Goal: Task Accomplishment & Management: Manage account settings

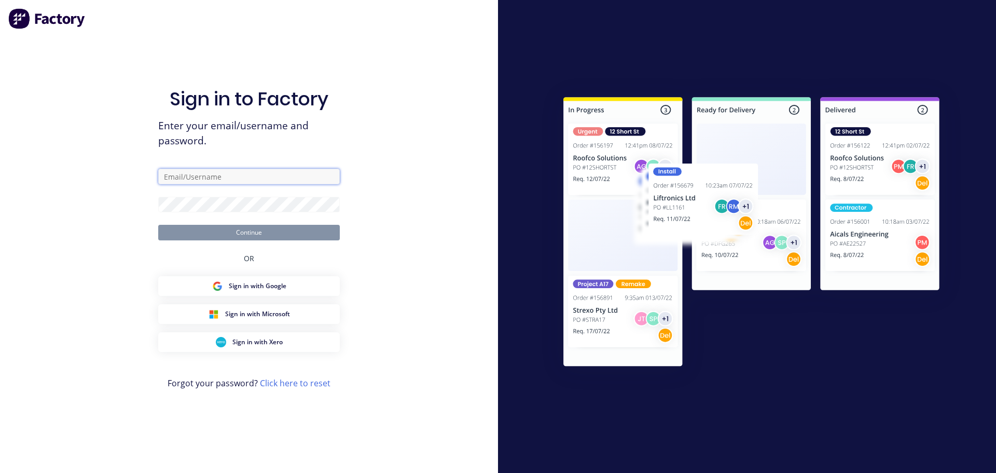
type input "katrina@jqmeng.com.au"
click at [283, 237] on button "Continue" at bounding box center [249, 233] width 182 height 16
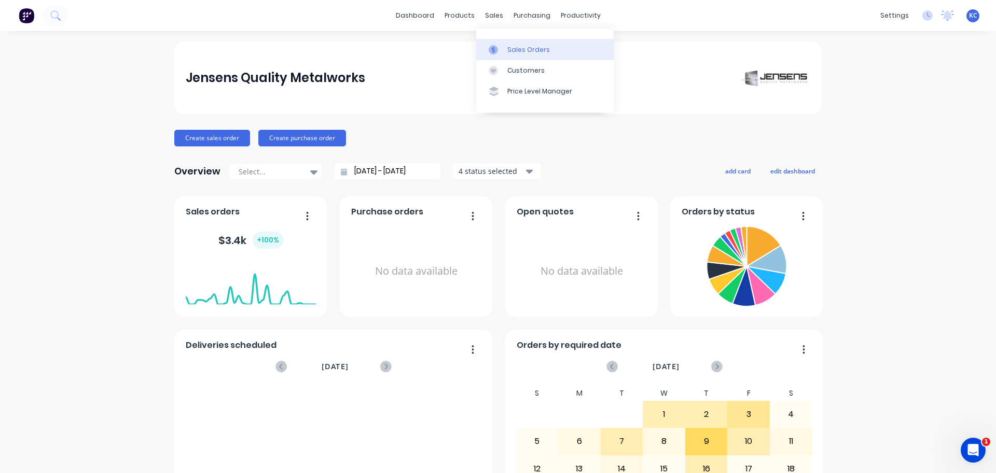
click at [514, 51] on div "Sales Orders" at bounding box center [528, 49] width 43 height 9
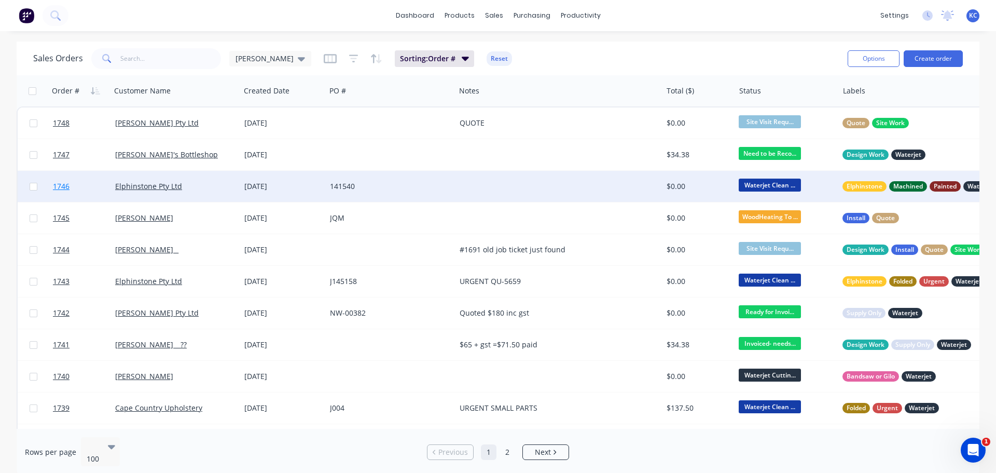
click at [66, 184] on span "1746" at bounding box center [61, 186] width 17 height 10
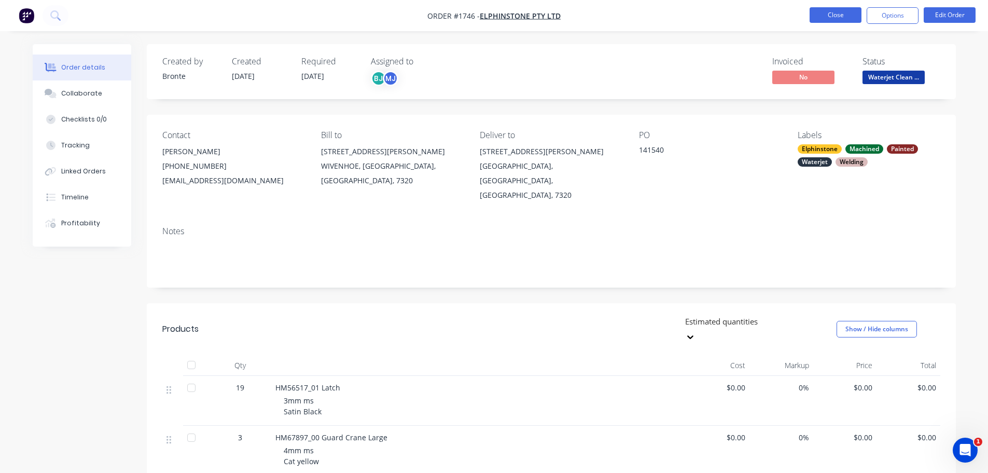
click at [847, 18] on button "Close" at bounding box center [836, 15] width 52 height 16
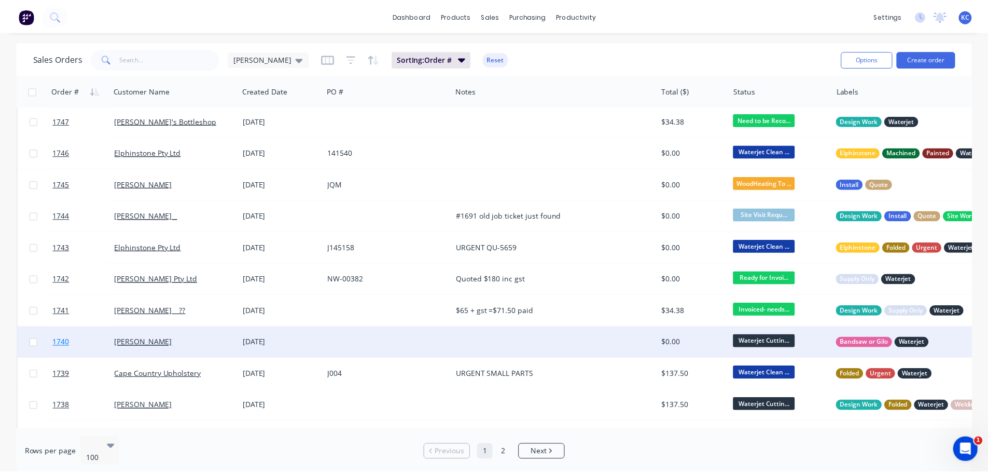
scroll to position [52, 0]
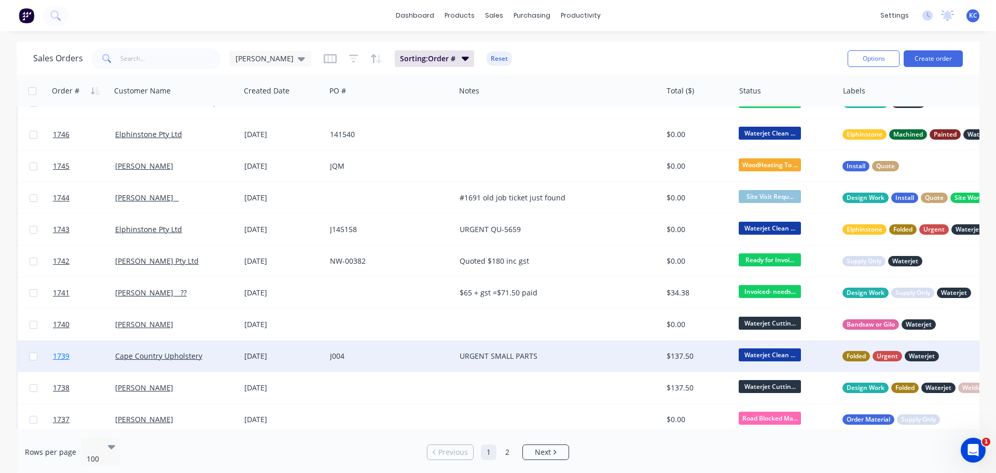
click at [59, 351] on span "1739" at bounding box center [61, 356] width 17 height 10
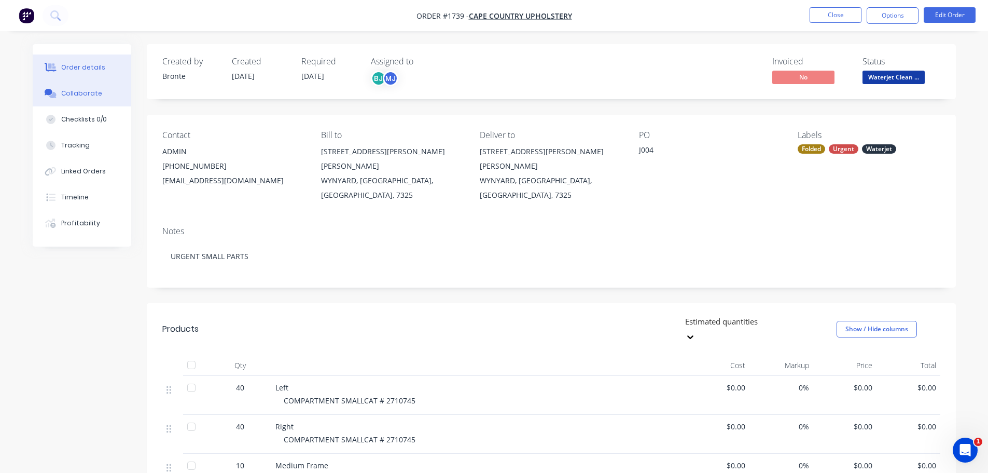
click at [66, 91] on div "Collaborate" at bounding box center [81, 93] width 41 height 9
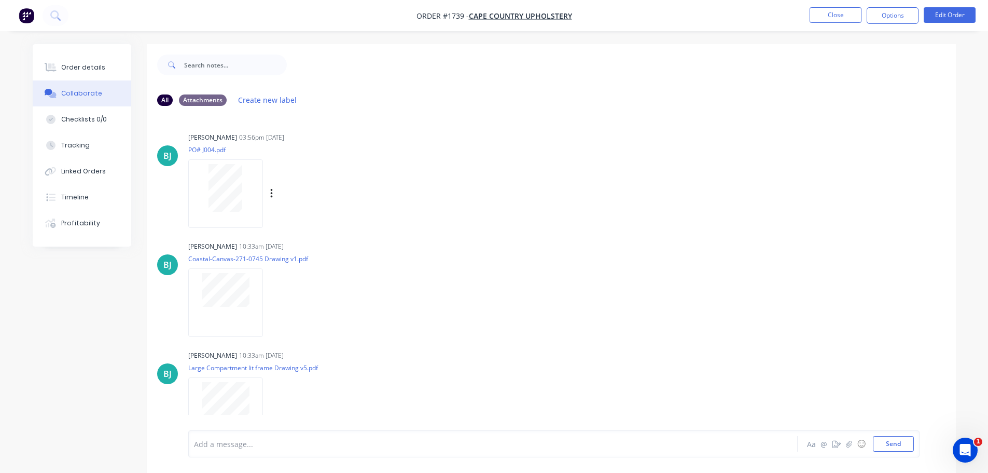
click at [206, 206] on div at bounding box center [225, 188] width 65 height 48
click at [67, 72] on button "Order details" at bounding box center [82, 67] width 99 height 26
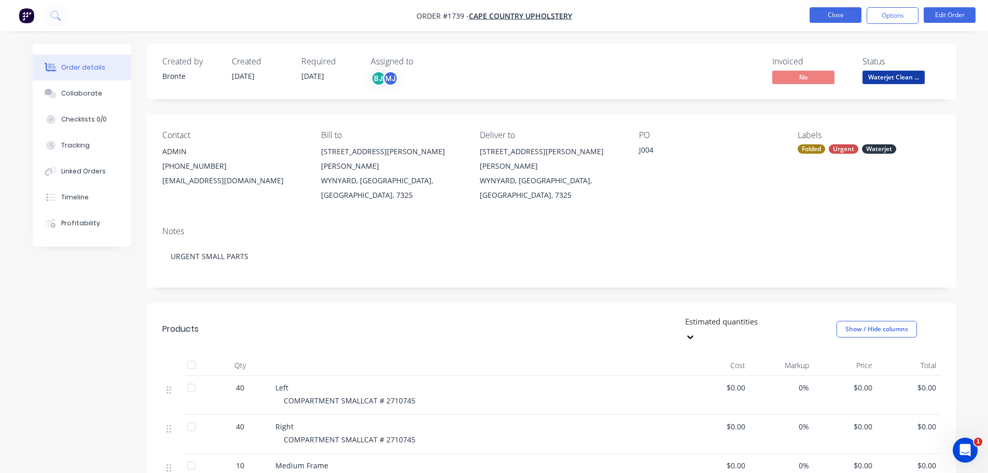
click at [831, 22] on button "Close" at bounding box center [836, 15] width 52 height 16
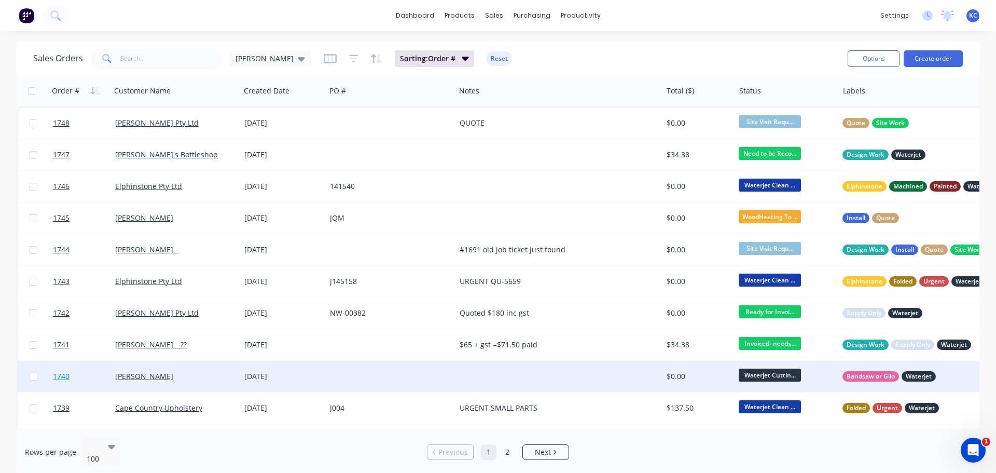
click at [64, 374] on span "1740" at bounding box center [61, 376] width 17 height 10
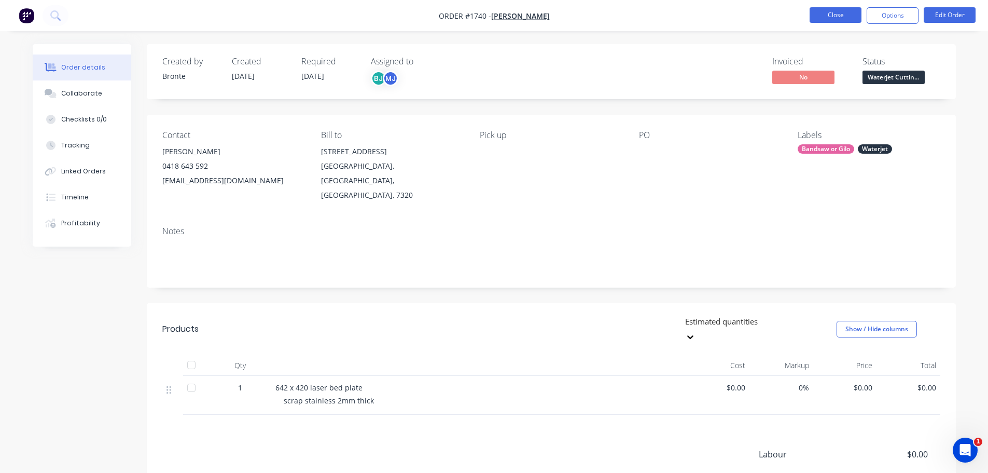
click at [814, 17] on button "Close" at bounding box center [836, 15] width 52 height 16
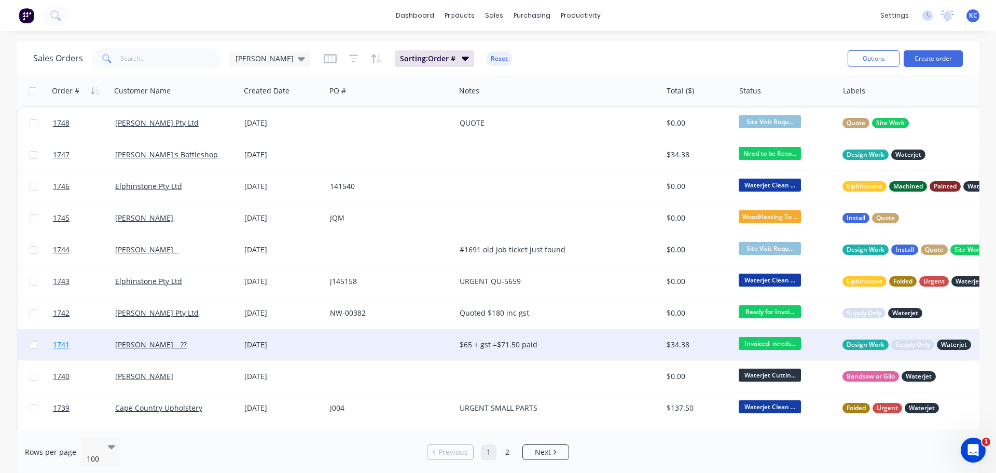
click at [60, 344] on span "1741" at bounding box center [61, 344] width 17 height 10
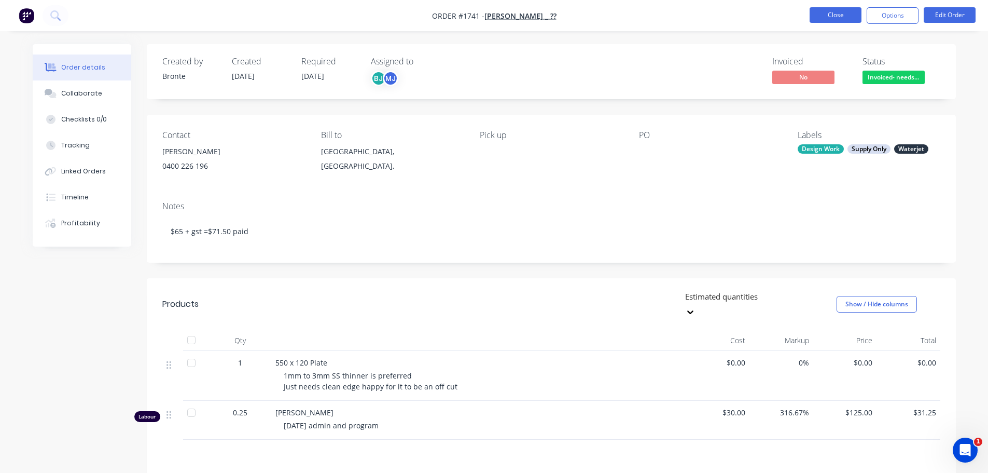
click at [813, 5] on nav "Order #1741 - Harry _ ?? Close Options Edit Order" at bounding box center [494, 15] width 988 height 31
click at [817, 12] on button "Close" at bounding box center [836, 15] width 52 height 16
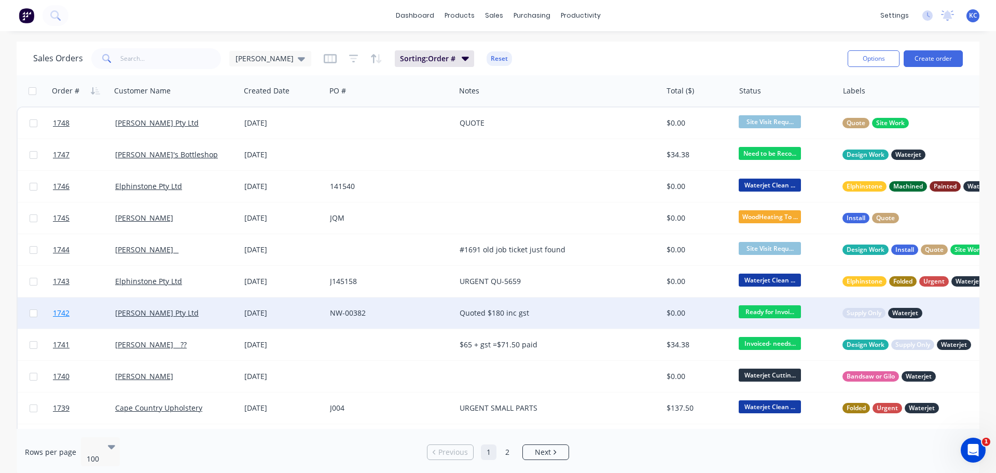
click at [68, 313] on span "1742" at bounding box center [61, 313] width 17 height 10
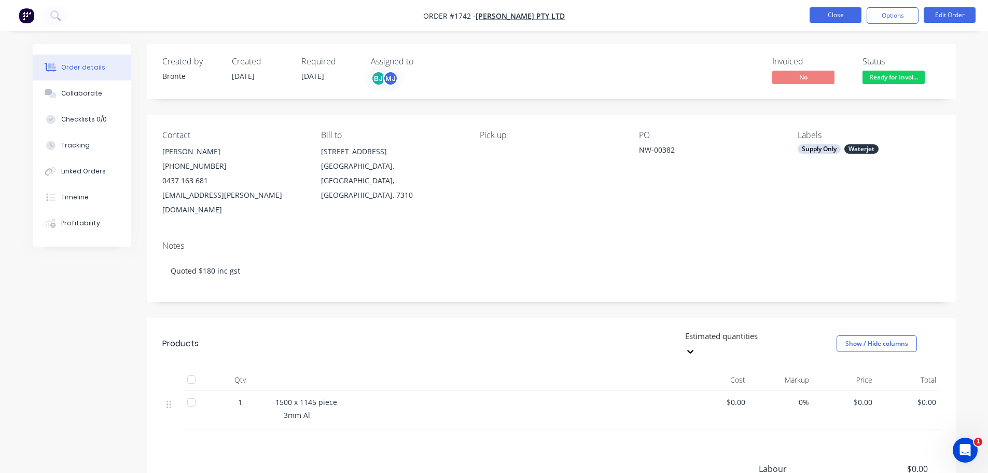
click at [843, 20] on button "Close" at bounding box center [836, 15] width 52 height 16
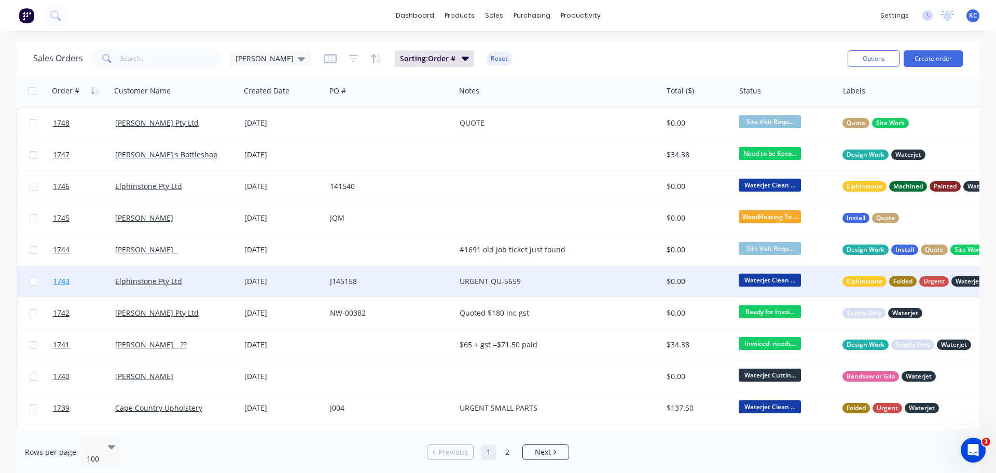
click at [62, 284] on span "1743" at bounding box center [61, 281] width 17 height 10
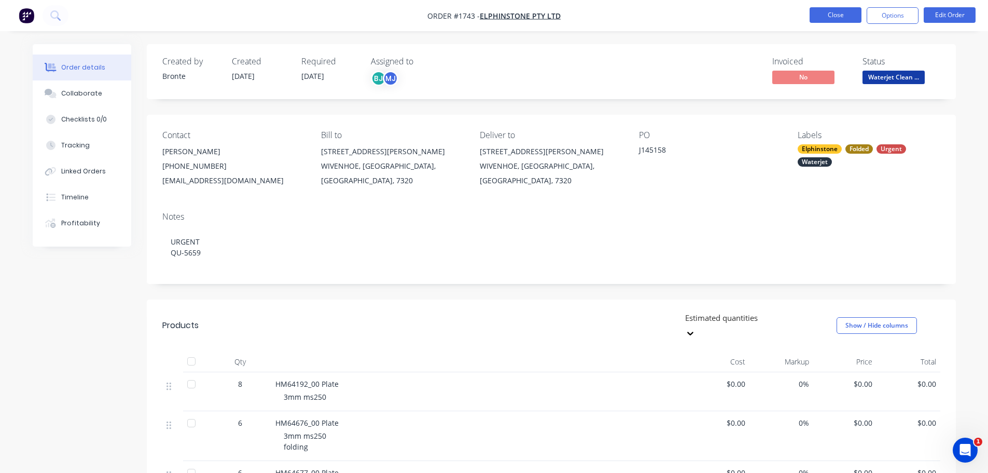
click at [839, 21] on button "Close" at bounding box center [836, 15] width 52 height 16
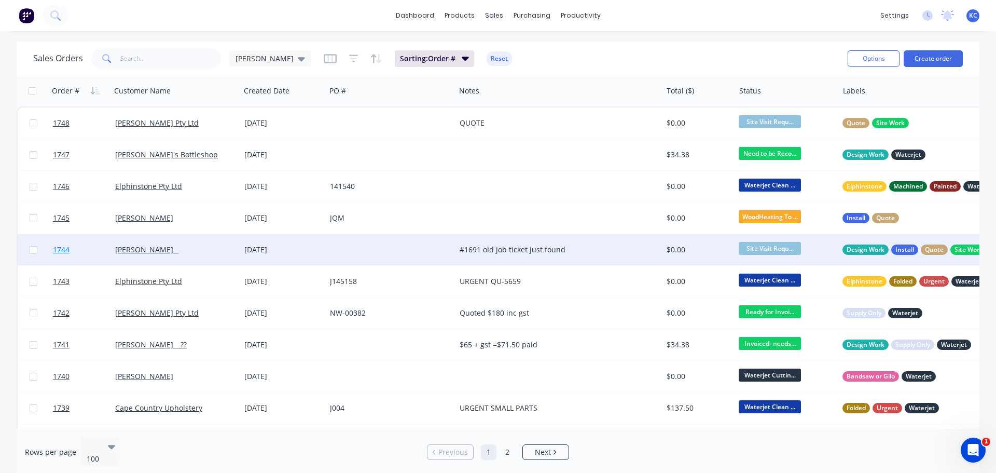
click at [61, 252] on span "1744" at bounding box center [61, 249] width 17 height 10
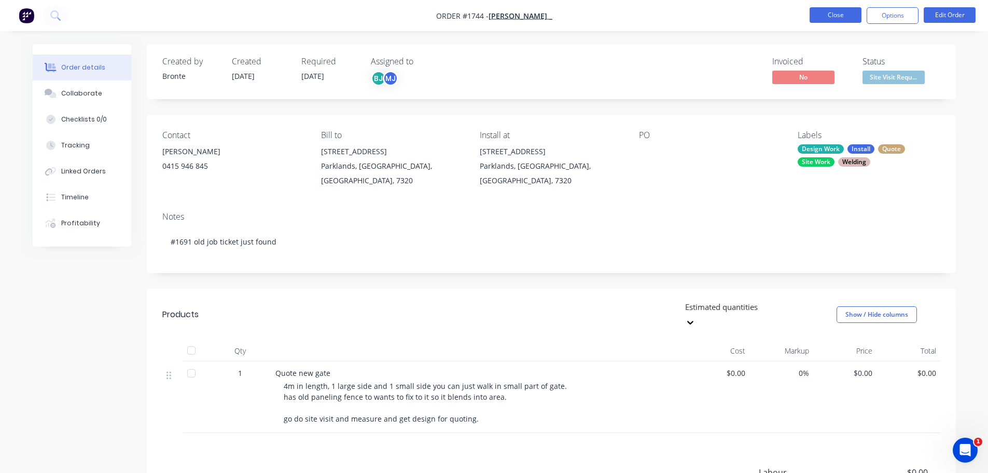
click at [839, 21] on button "Close" at bounding box center [836, 15] width 52 height 16
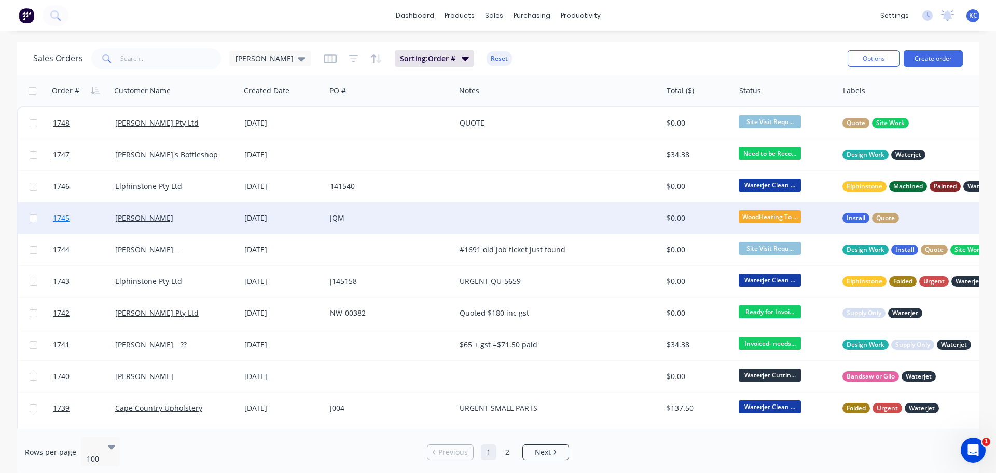
click at [61, 219] on span "1745" at bounding box center [61, 218] width 17 height 10
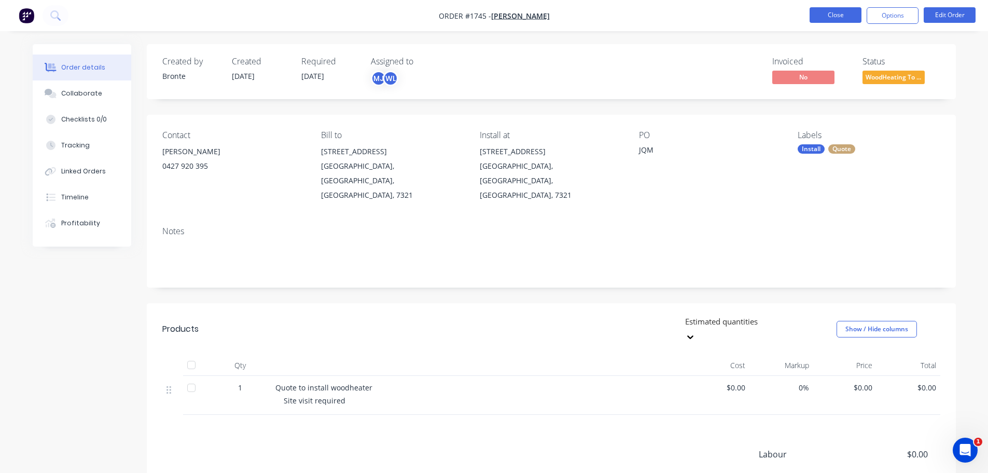
click at [847, 19] on button "Close" at bounding box center [836, 15] width 52 height 16
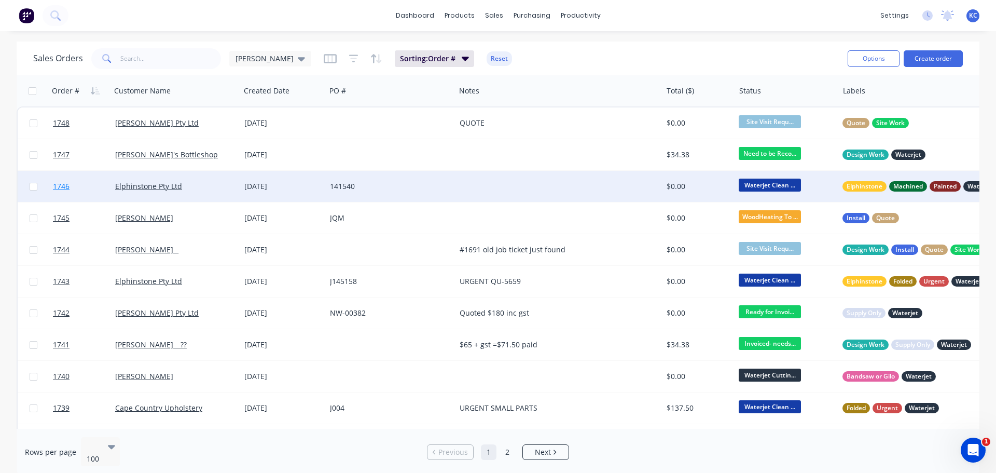
click at [64, 187] on span "1746" at bounding box center [61, 186] width 17 height 10
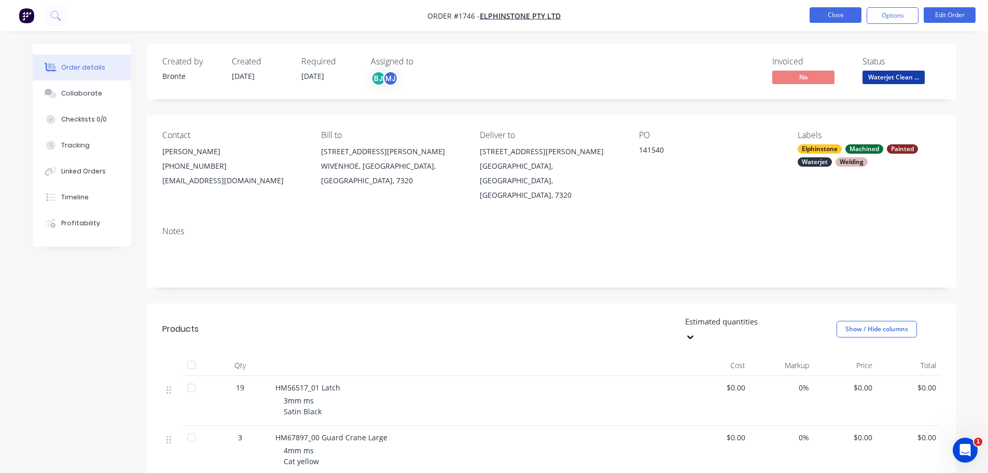
click at [830, 14] on button "Close" at bounding box center [836, 15] width 52 height 16
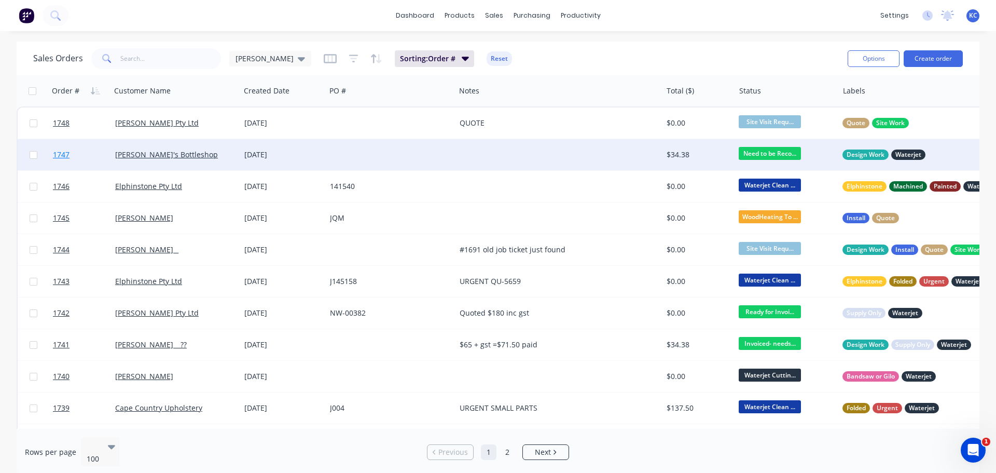
click at [66, 152] on span "1747" at bounding box center [61, 154] width 17 height 10
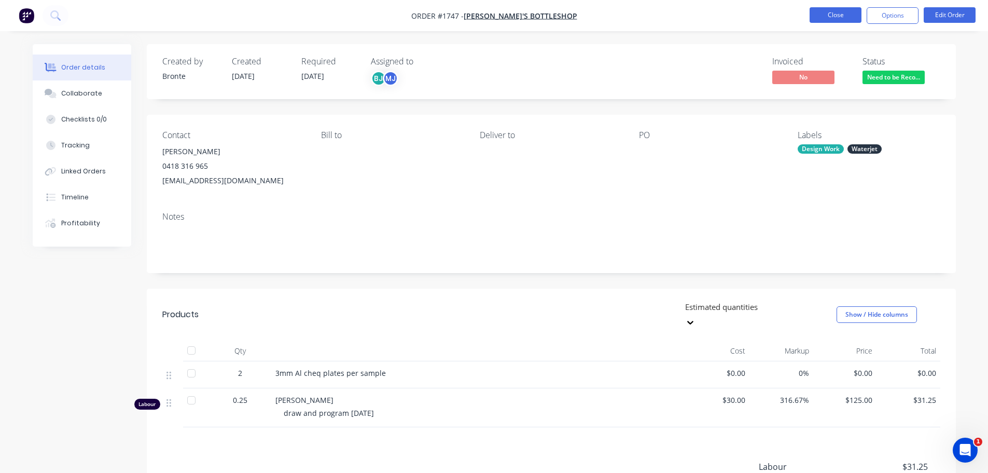
click at [844, 16] on button "Close" at bounding box center [836, 15] width 52 height 16
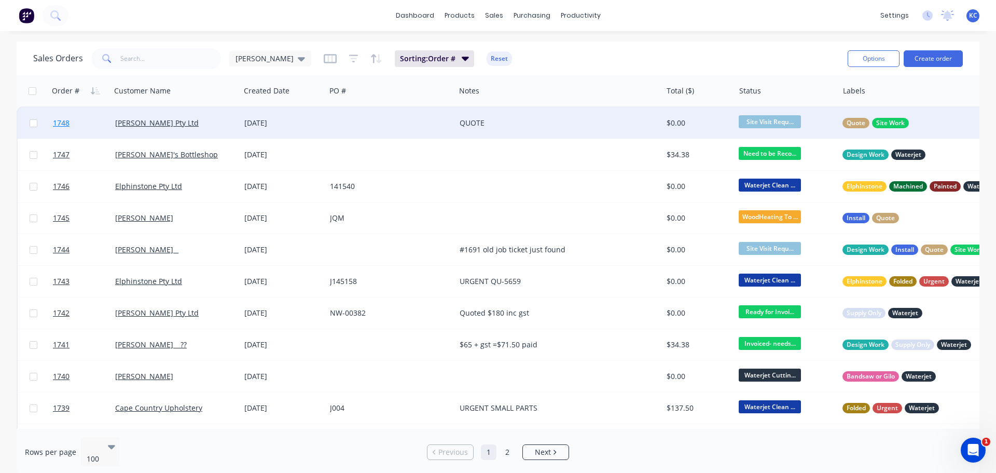
click at [63, 122] on span "1748" at bounding box center [61, 123] width 17 height 10
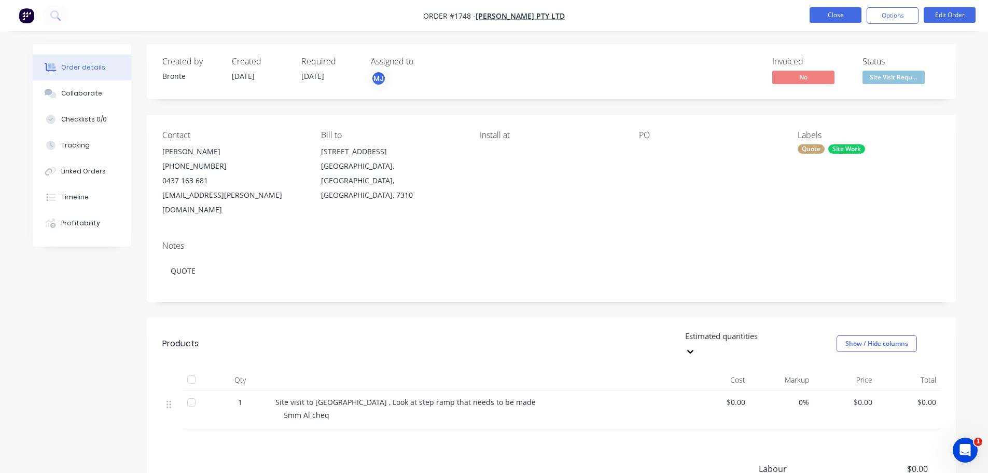
click at [838, 17] on button "Close" at bounding box center [836, 15] width 52 height 16
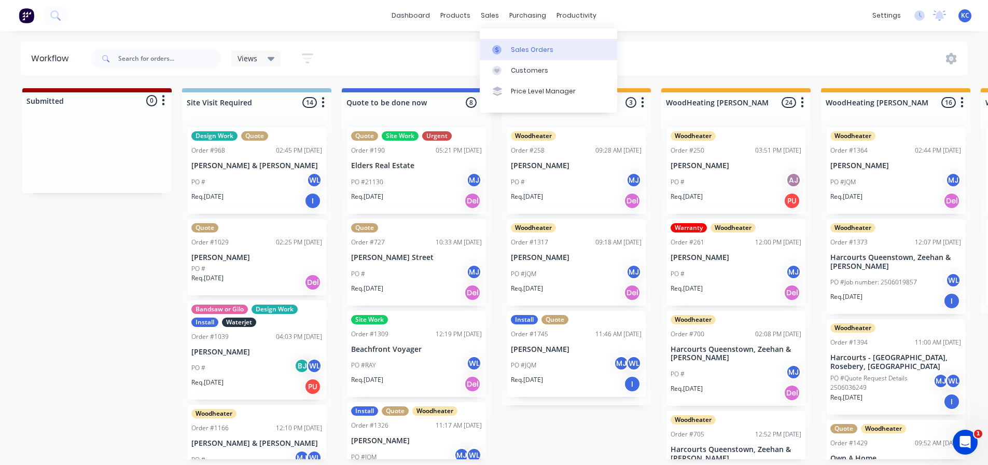
click at [526, 44] on link "Sales Orders" at bounding box center [548, 49] width 137 height 21
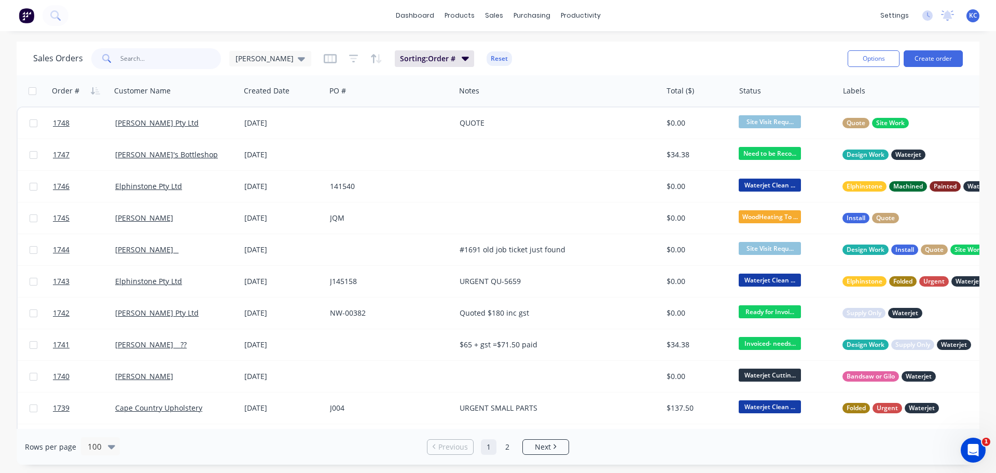
click at [148, 60] on input "text" at bounding box center [170, 58] width 101 height 21
type input "1674"
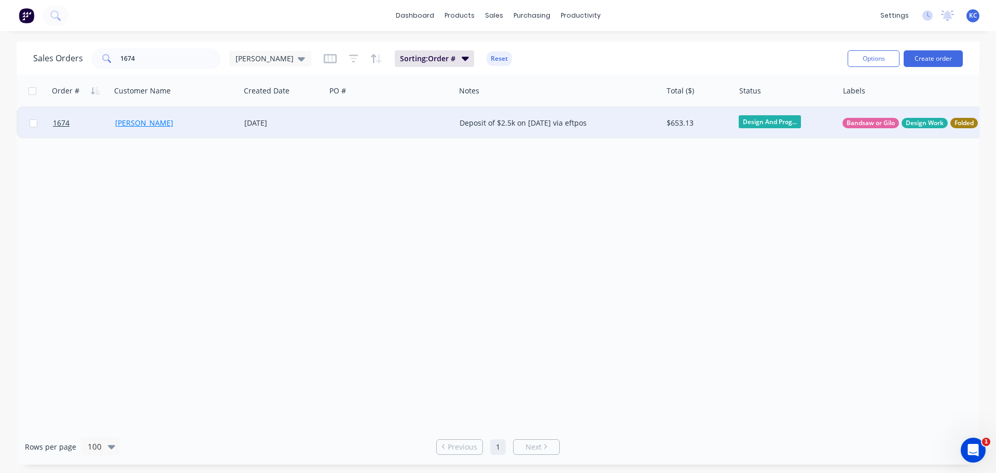
click at [122, 126] on link "[PERSON_NAME]" at bounding box center [144, 123] width 58 height 10
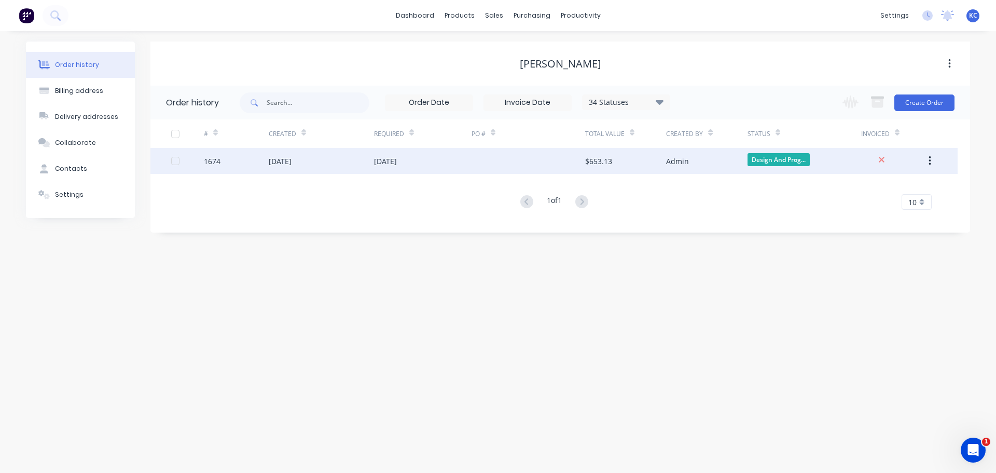
click at [280, 157] on div "[DATE]" at bounding box center [280, 161] width 23 height 11
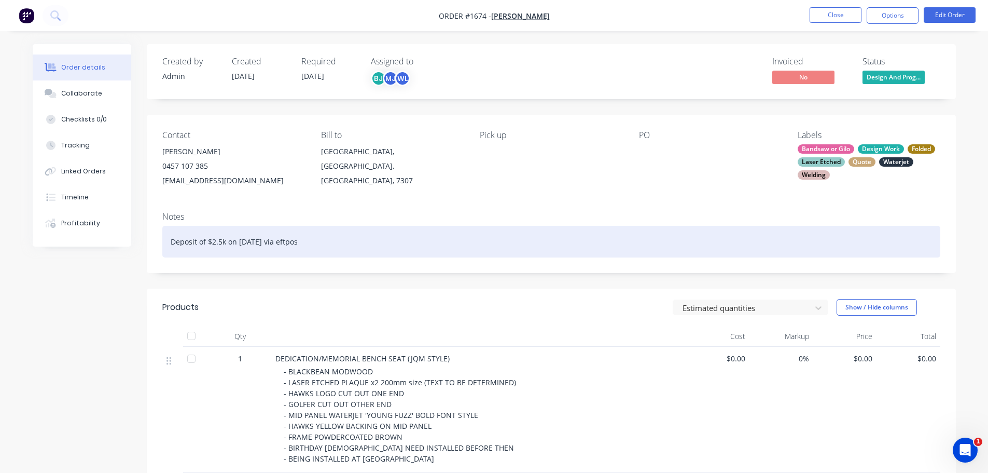
click at [314, 244] on div "Deposit of $2.5k on [DATE] via eftpos" at bounding box center [551, 242] width 778 height 32
click at [226, 241] on div "Deposit of $2.5k on [DATE] via eftpos - this needs to be taken off final invoice" at bounding box center [551, 242] width 778 height 32
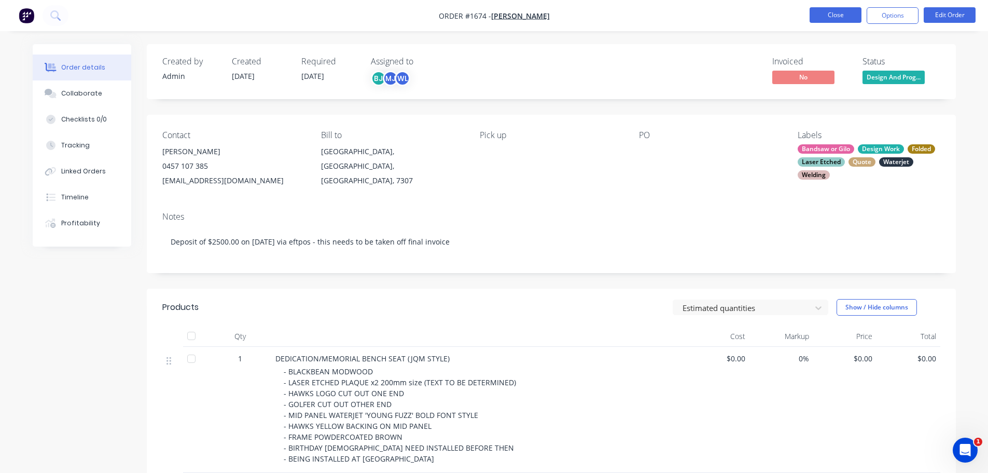
click at [831, 12] on button "Close" at bounding box center [836, 15] width 52 height 16
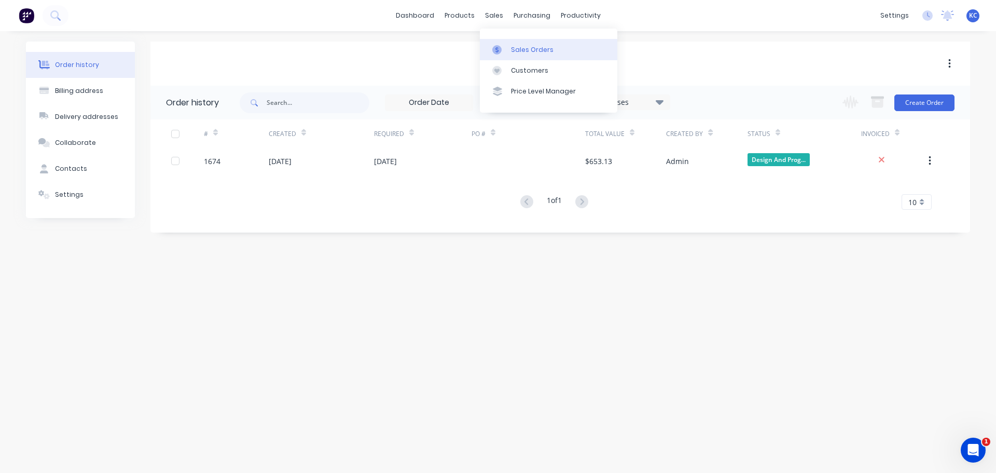
click at [517, 41] on link "Sales Orders" at bounding box center [548, 49] width 137 height 21
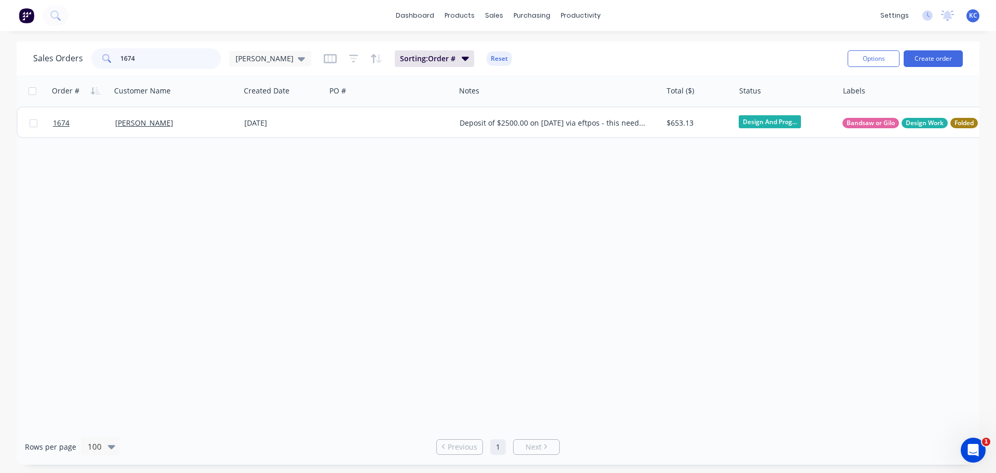
drag, startPoint x: 137, startPoint y: 58, endPoint x: 0, endPoint y: 138, distance: 159.2
click at [17, 82] on div "Sales Orders 1674 [PERSON_NAME] Sorting: Order # Reset Options Create order Ord…" at bounding box center [498, 252] width 963 height 423
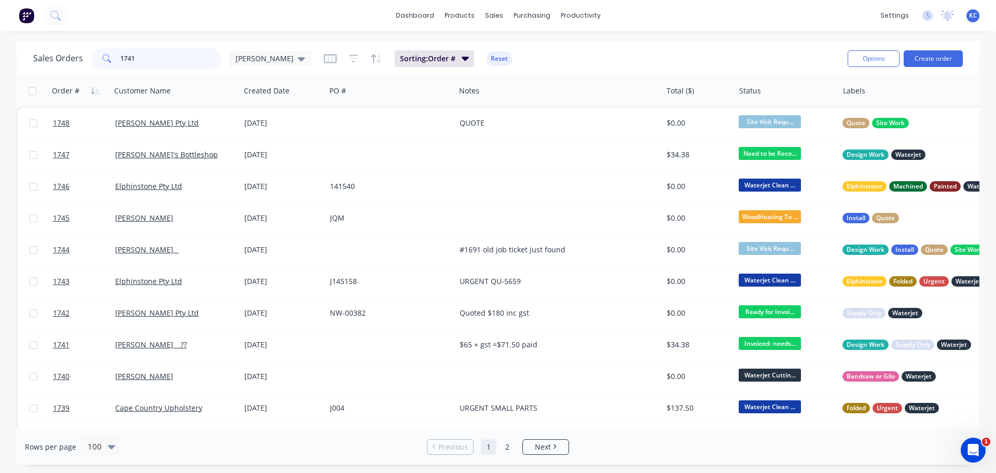
type input "1741"
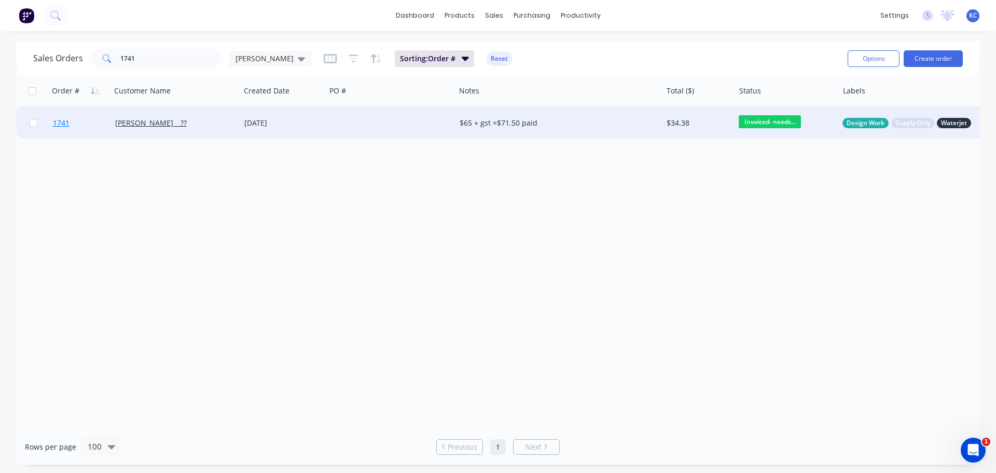
click at [63, 123] on span "1741" at bounding box center [61, 123] width 17 height 10
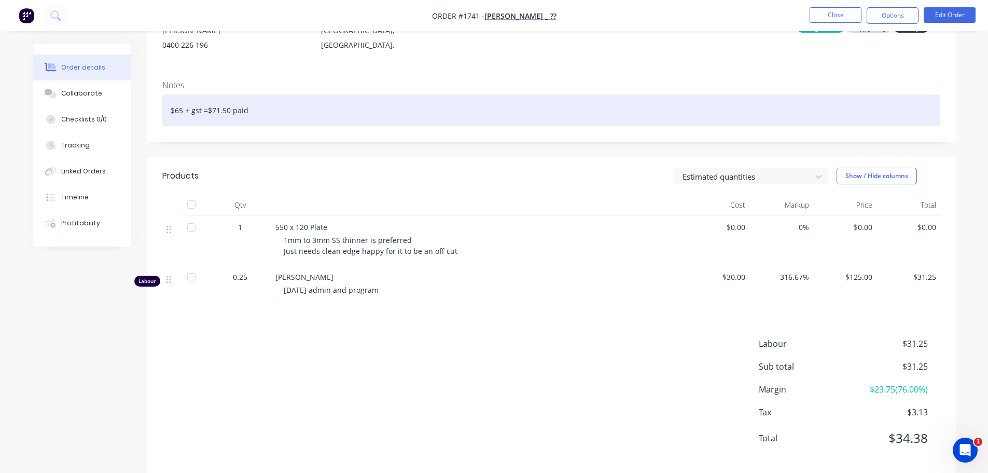
scroll to position [137, 0]
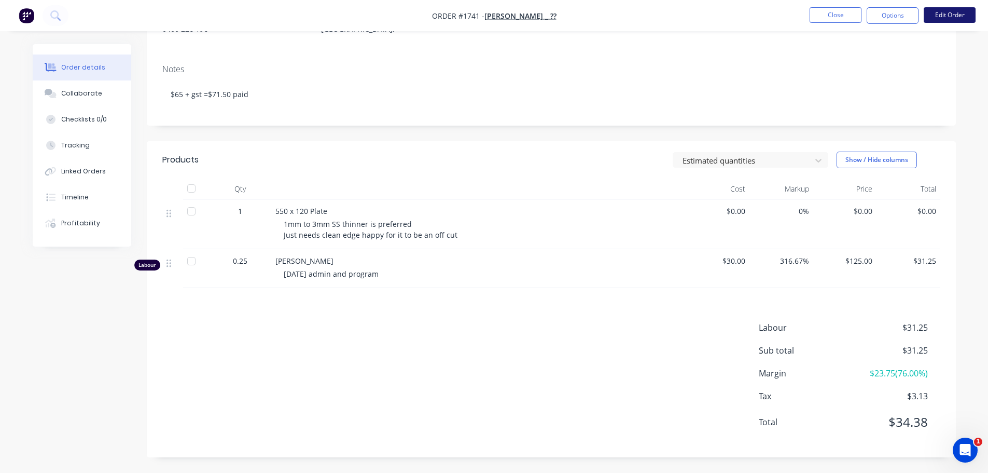
click at [959, 16] on button "Edit Order" at bounding box center [950, 15] width 52 height 16
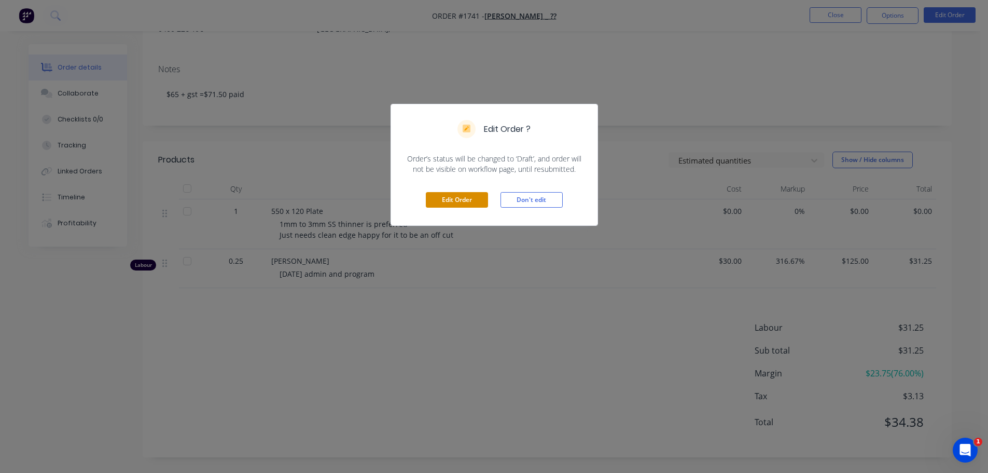
click at [464, 202] on button "Edit Order" at bounding box center [457, 200] width 62 height 16
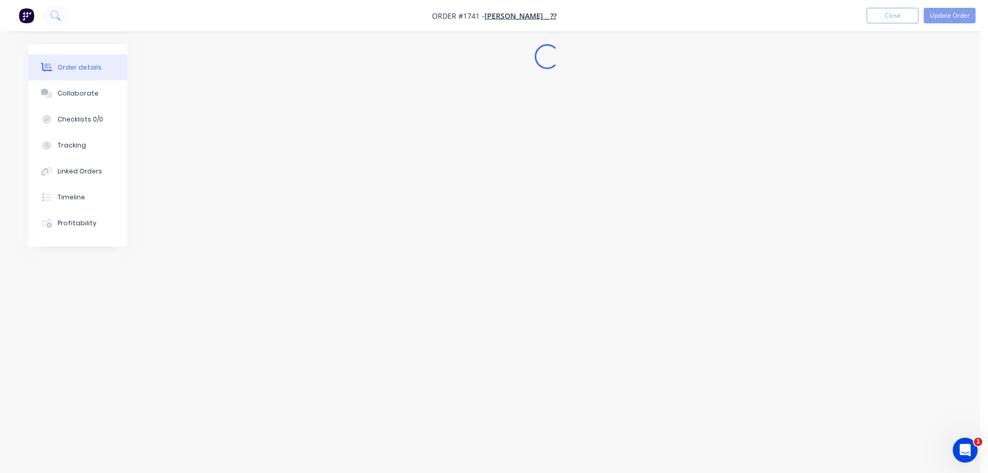
scroll to position [0, 0]
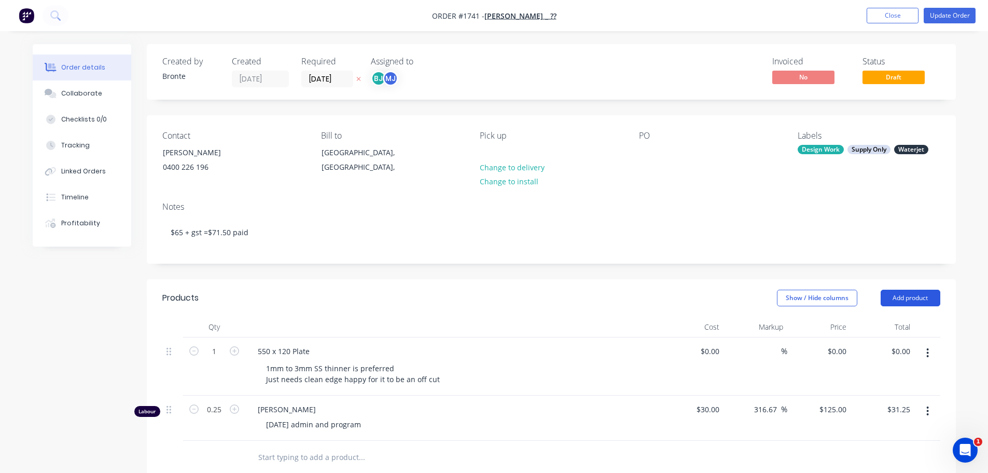
click at [920, 293] on button "Add product" at bounding box center [911, 297] width 60 height 17
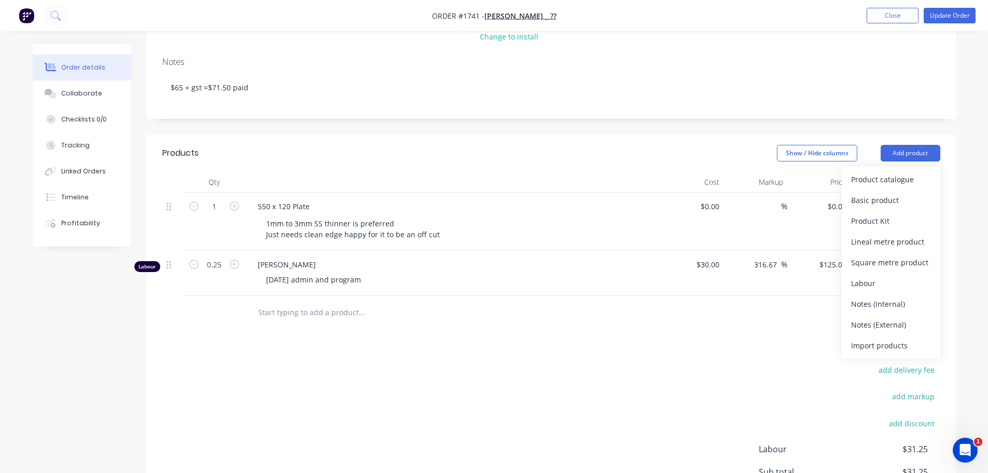
scroll to position [156, 0]
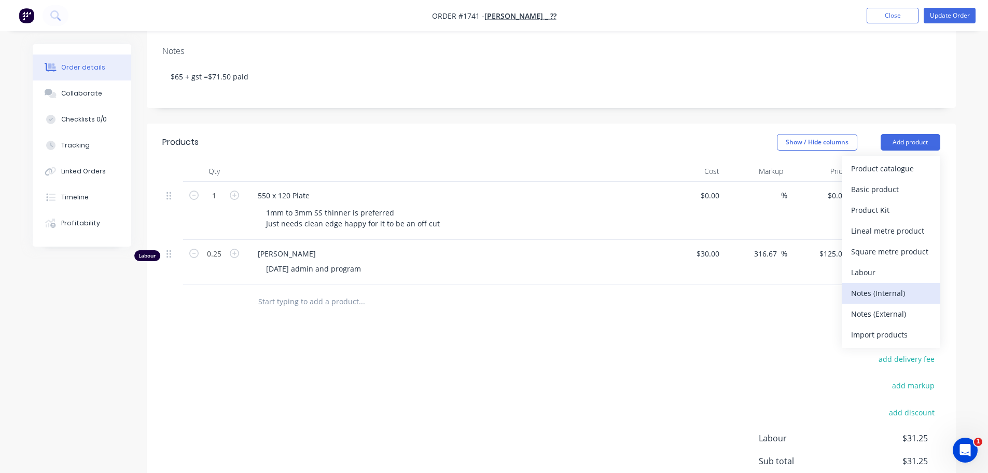
click at [877, 298] on div "Notes (Internal)" at bounding box center [891, 292] width 80 height 15
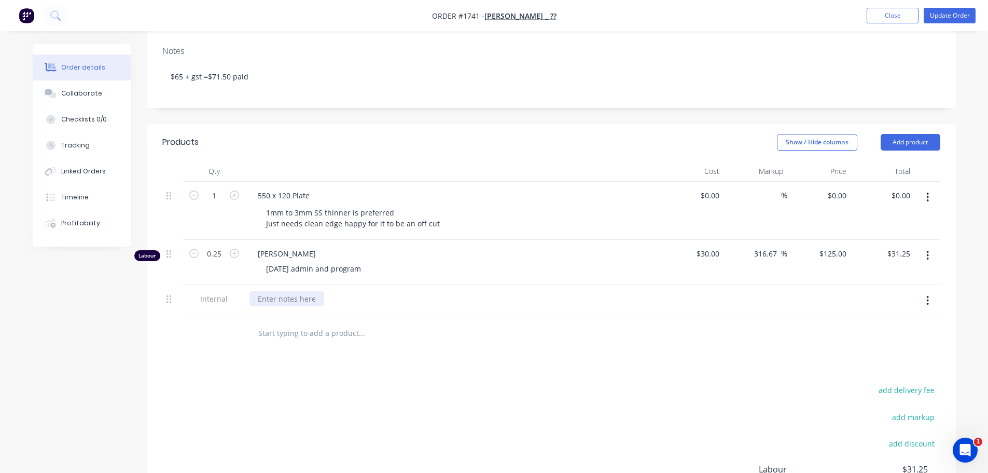
click at [279, 303] on div at bounding box center [286, 298] width 75 height 15
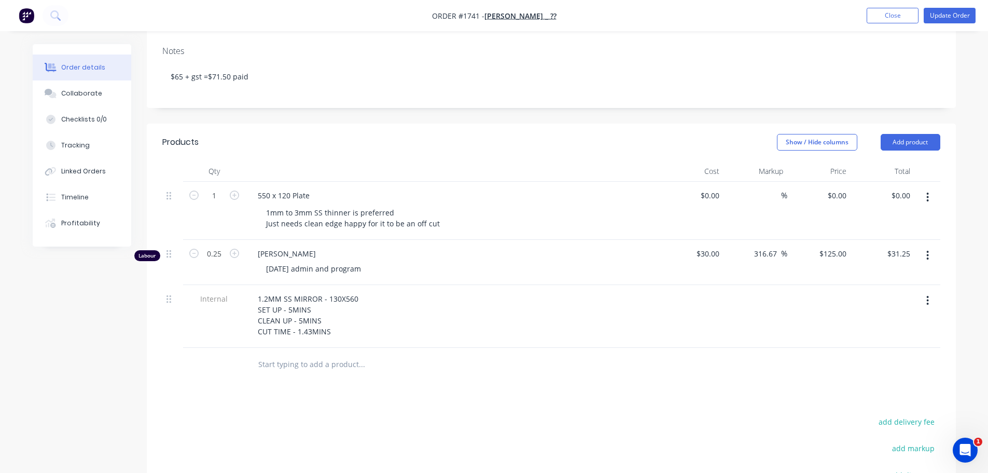
click at [403, 312] on div "1.2MM SS MIRROR - 130X560 SET UP - 5MINS CLEAN UP - 5MINS CUT TIME - 1.43MINS" at bounding box center [452, 315] width 407 height 48
click at [331, 337] on div "1.2MM SS MIRROR - 130X560 SET UP - 5MINS CLEAN UP - 5MINS CUT TIME - 1.43MINS" at bounding box center [307, 315] width 117 height 48
click at [397, 357] on div "1.2MM SS MIRROR - 130X560 SET UP - 5MINS CLEAN UP - 5MINS CUT TIME - 1.43MINS M…" at bounding box center [452, 322] width 415 height 74
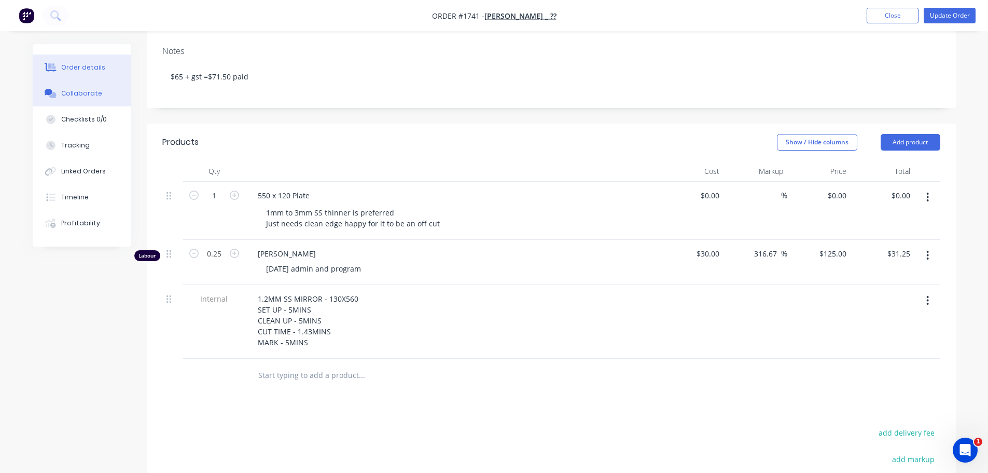
click at [77, 91] on div "Collaborate" at bounding box center [81, 93] width 41 height 9
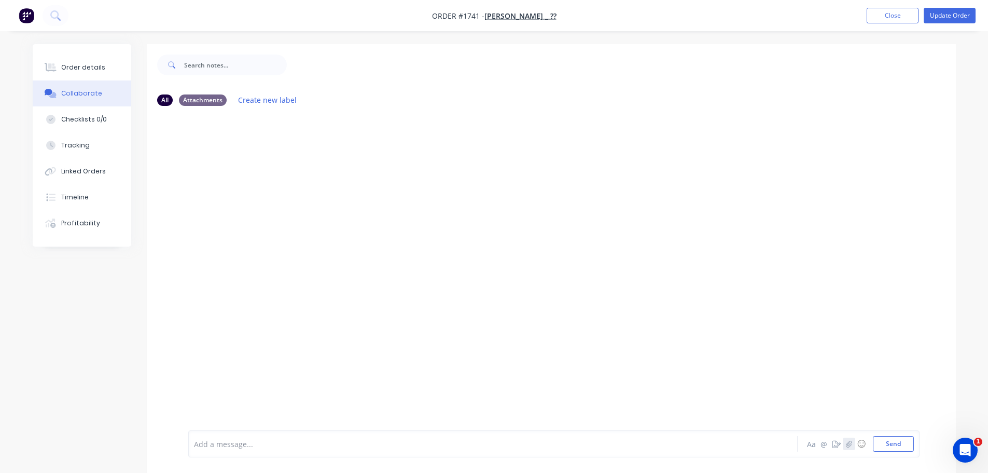
click at [844, 445] on button "button" at bounding box center [849, 443] width 12 height 12
click at [906, 447] on button "Send" at bounding box center [893, 444] width 41 height 16
click at [262, 156] on button "button" at bounding box center [262, 157] width 4 height 15
click at [287, 179] on button "Download" at bounding box center [329, 184] width 117 height 23
click at [74, 77] on button "Order details" at bounding box center [82, 67] width 99 height 26
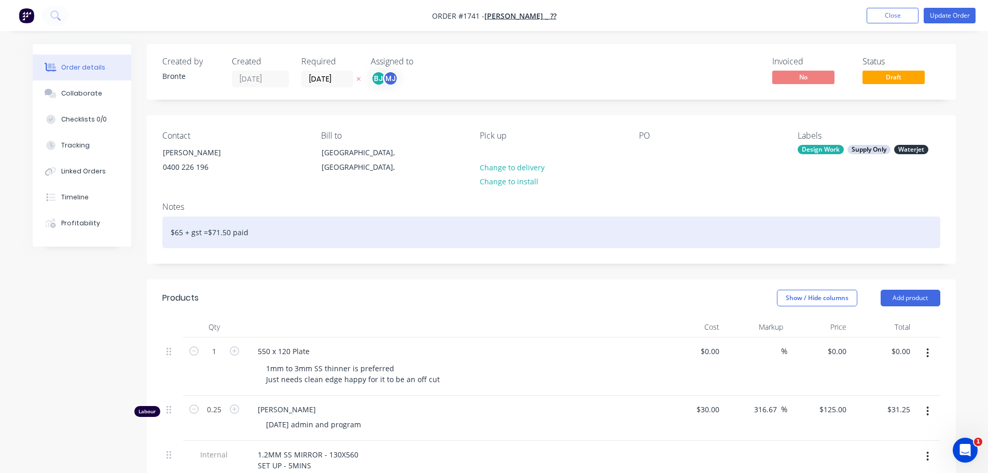
click at [266, 236] on div "$65 + gst =$71.50 paid" at bounding box center [551, 232] width 778 height 32
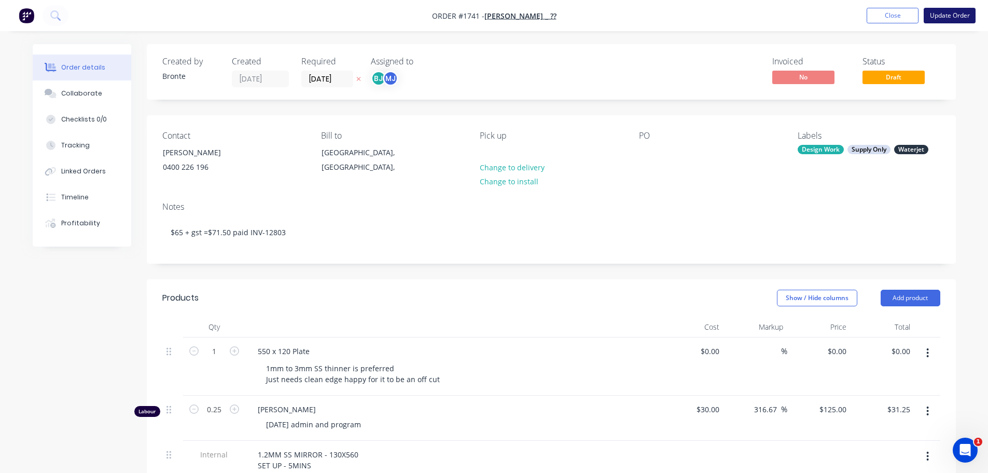
click at [941, 17] on button "Update Order" at bounding box center [950, 16] width 52 height 16
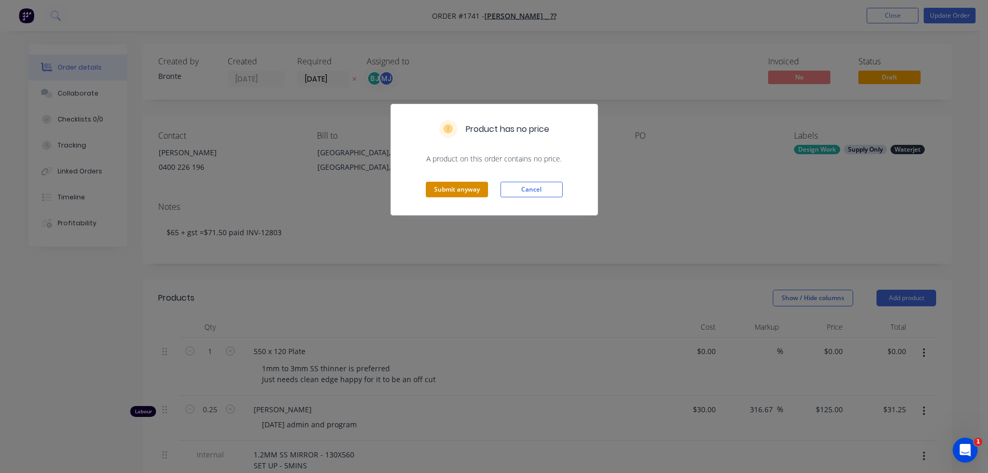
click at [453, 192] on button "Submit anyway" at bounding box center [457, 190] width 62 height 16
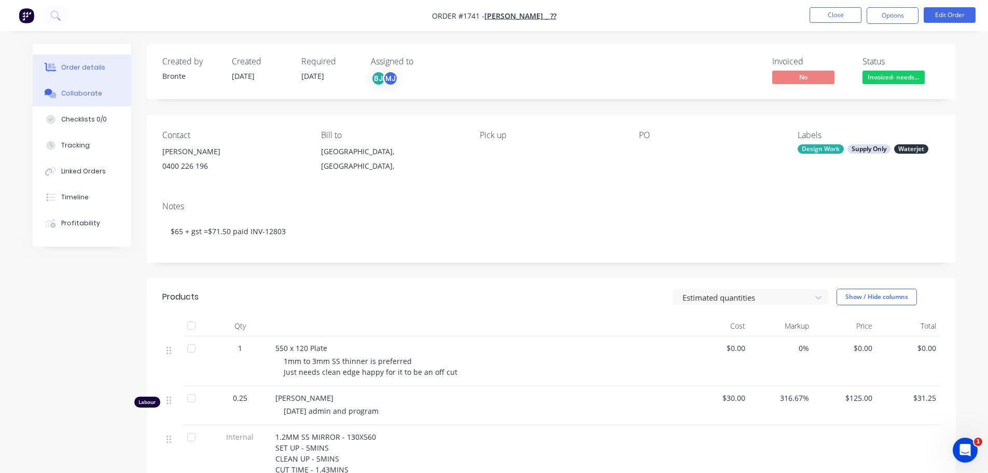
click at [75, 96] on div "Collaborate" at bounding box center [81, 93] width 41 height 9
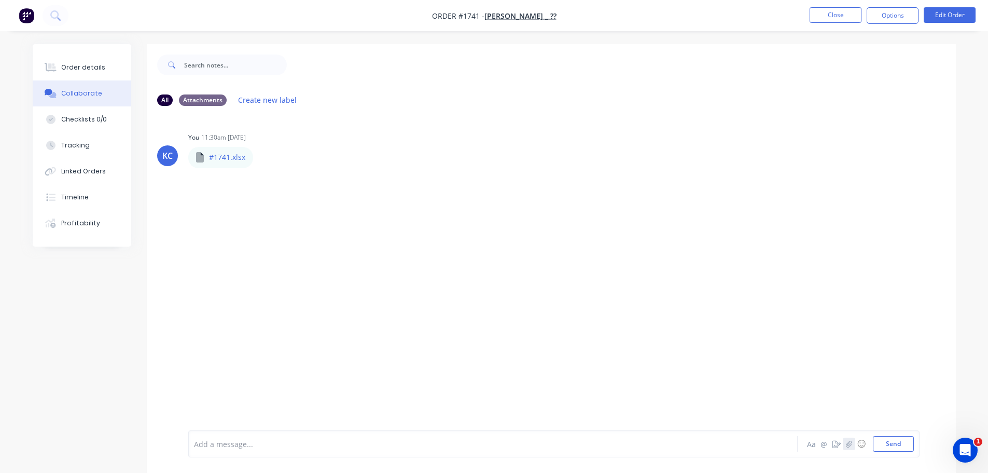
click at [852, 444] on button "button" at bounding box center [849, 443] width 12 height 12
click at [900, 442] on button "Send" at bounding box center [893, 444] width 41 height 16
click at [103, 70] on button "Order details" at bounding box center [82, 67] width 99 height 26
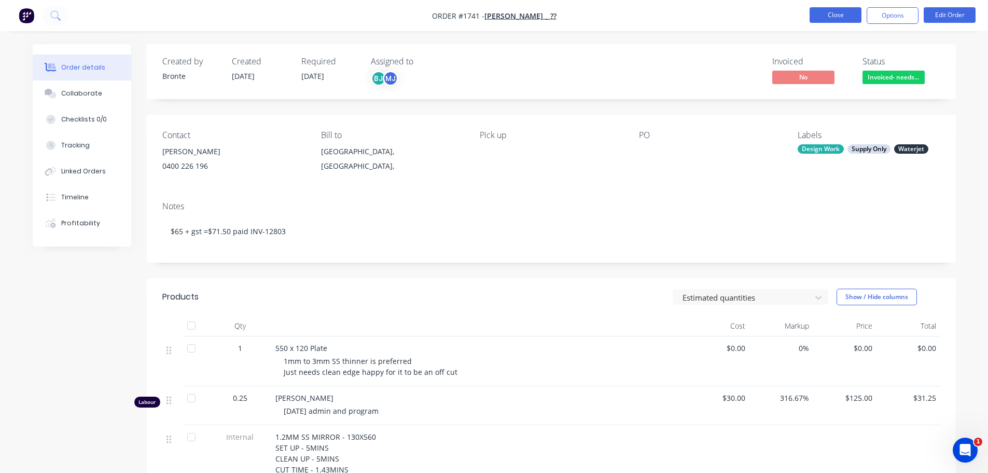
click at [848, 18] on button "Close" at bounding box center [836, 15] width 52 height 16
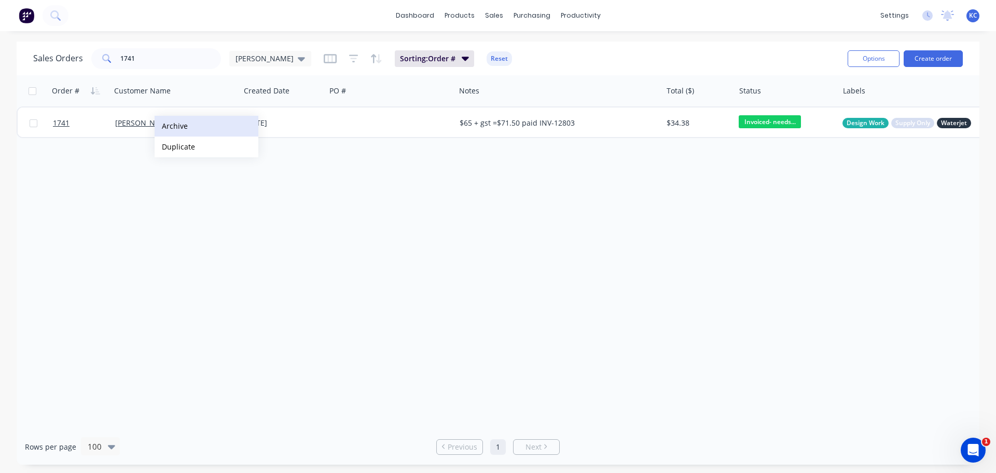
click at [173, 128] on button "Archive" at bounding box center [207, 126] width 104 height 21
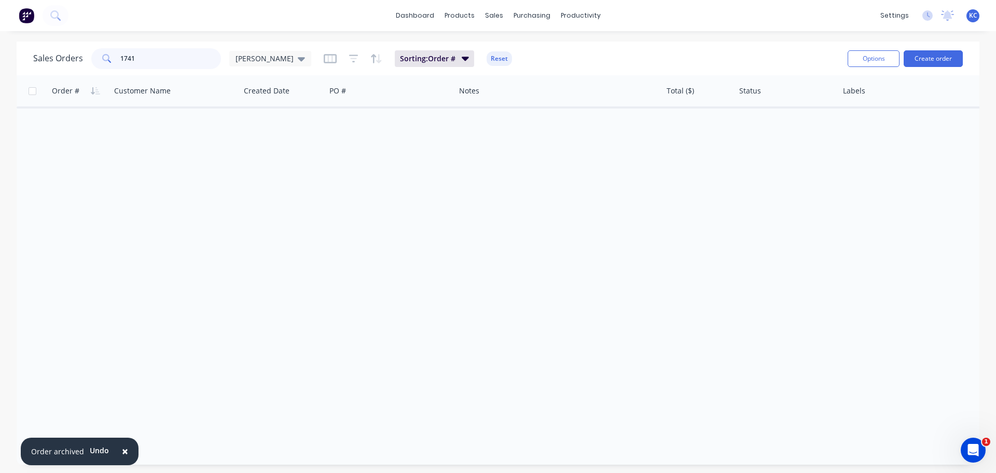
drag, startPoint x: 151, startPoint y: 64, endPoint x: 45, endPoint y: 73, distance: 106.7
click at [82, 64] on div "Sales Orders 1741 [PERSON_NAME]" at bounding box center [172, 58] width 278 height 21
type input "1634"
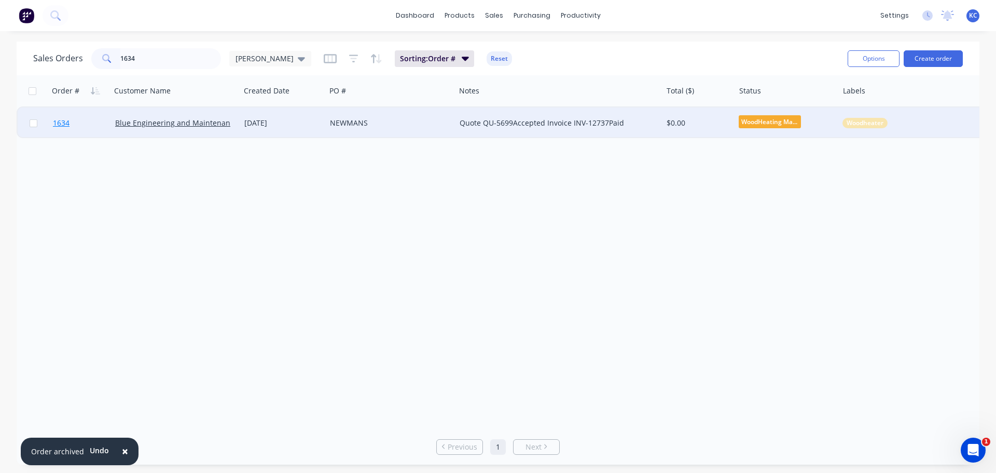
click at [56, 123] on span "1634" at bounding box center [61, 123] width 17 height 10
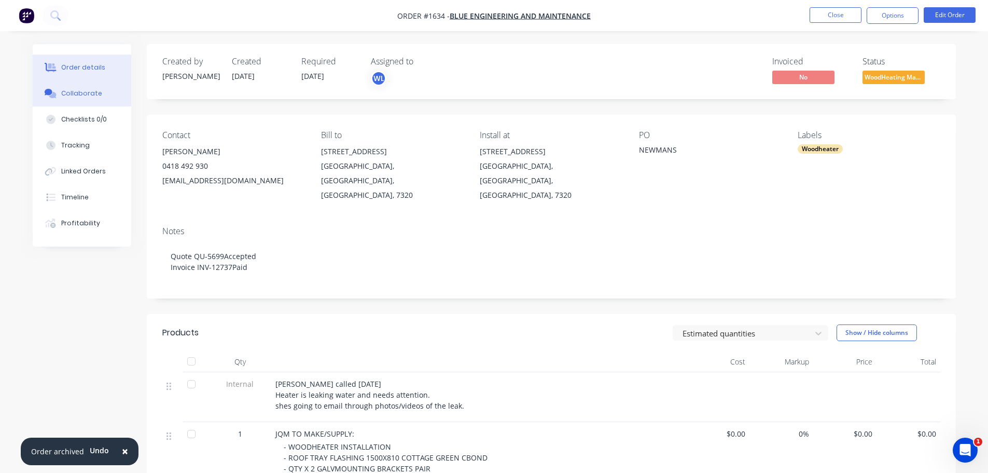
click at [76, 93] on div "Collaborate" at bounding box center [81, 93] width 41 height 9
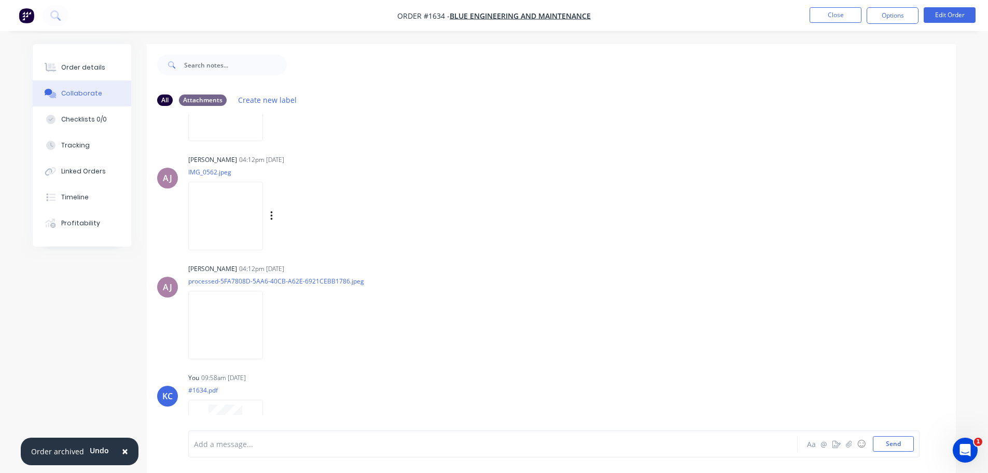
scroll to position [1073, 0]
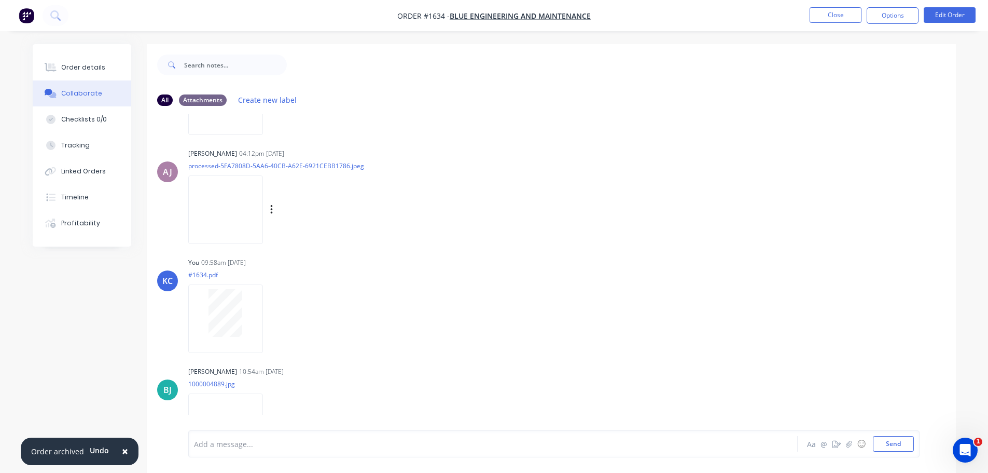
click at [221, 197] on img at bounding box center [225, 209] width 75 height 68
click at [62, 65] on div "Order details" at bounding box center [83, 67] width 44 height 9
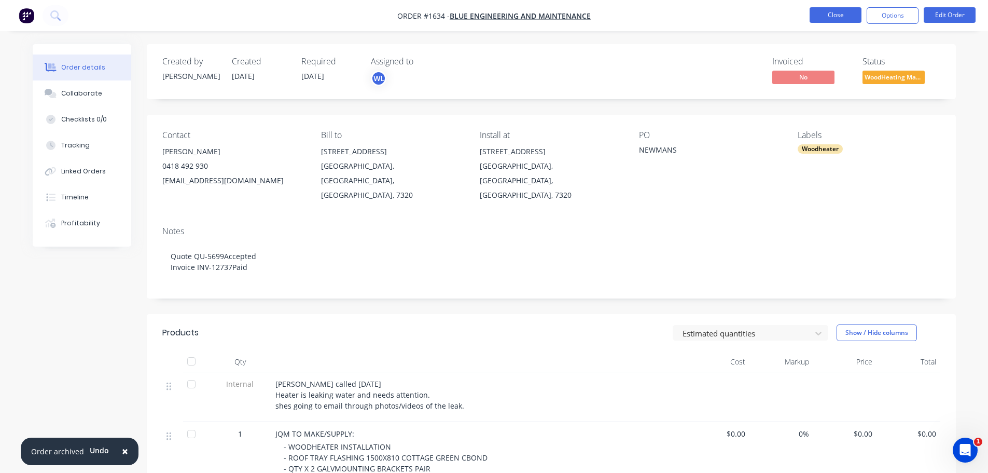
click at [830, 17] on button "Close" at bounding box center [836, 15] width 52 height 16
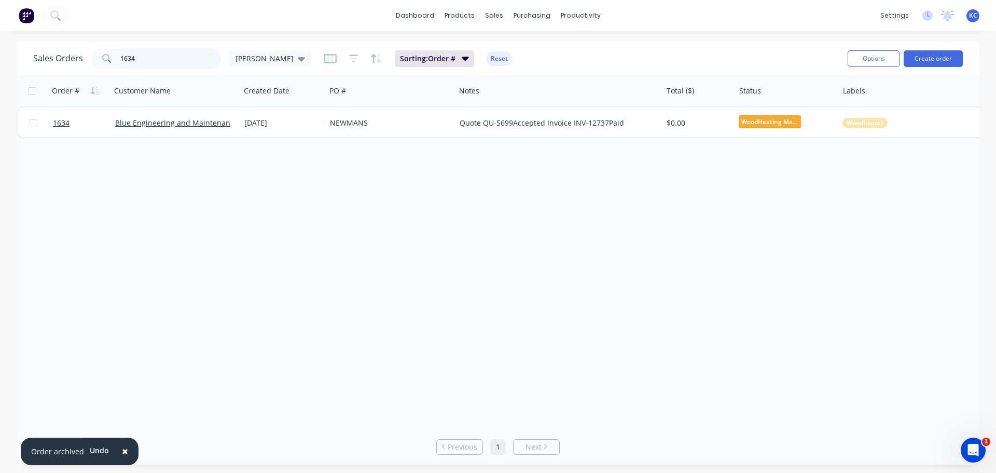
drag, startPoint x: 172, startPoint y: 56, endPoint x: 0, endPoint y: 106, distance: 178.9
click at [0, 95] on div "Sales Orders 1634 [PERSON_NAME] Sorting: Order # Reset Options Create order Ord…" at bounding box center [498, 252] width 996 height 423
type input "1724"
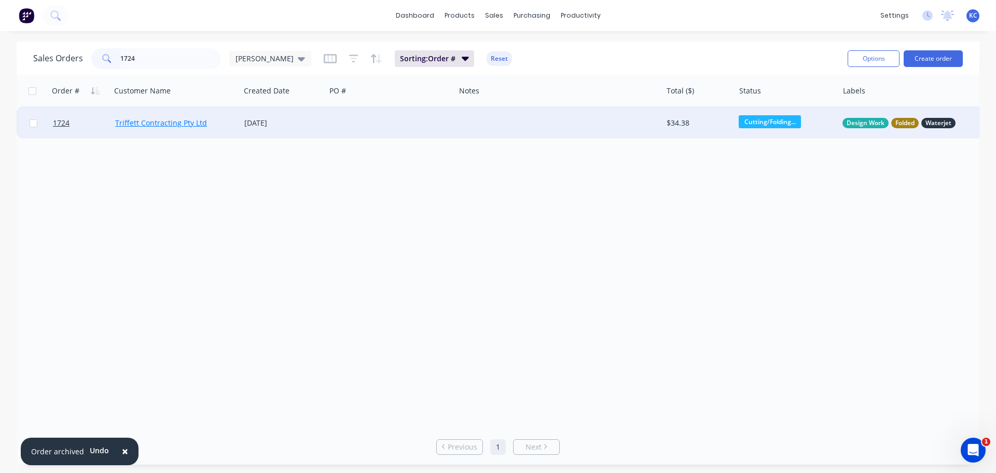
click at [122, 124] on link "Triffett Contracting Pty Ltd" at bounding box center [161, 123] width 92 height 10
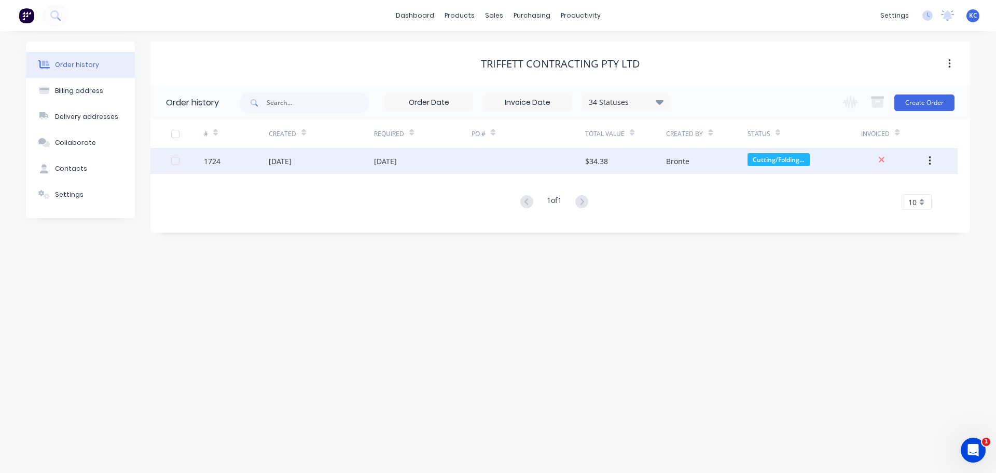
click at [288, 157] on div "[DATE]" at bounding box center [280, 161] width 23 height 11
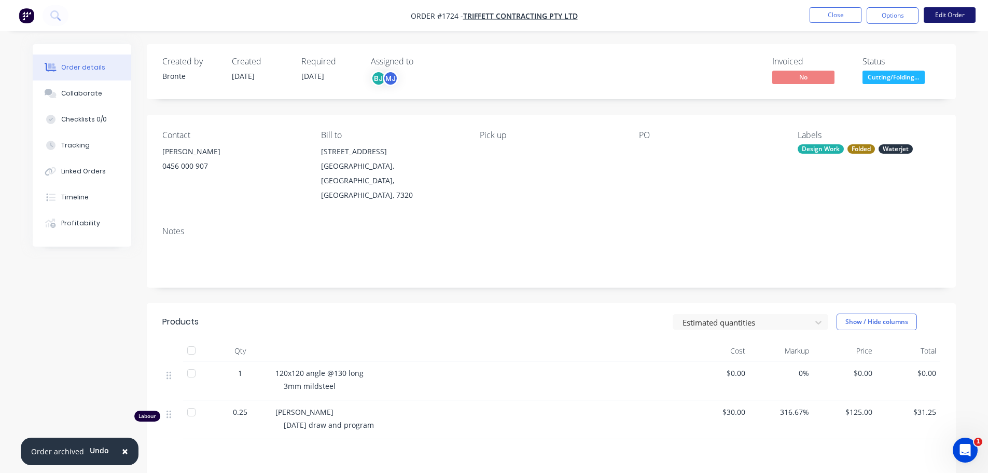
click at [943, 11] on button "Edit Order" at bounding box center [950, 15] width 52 height 16
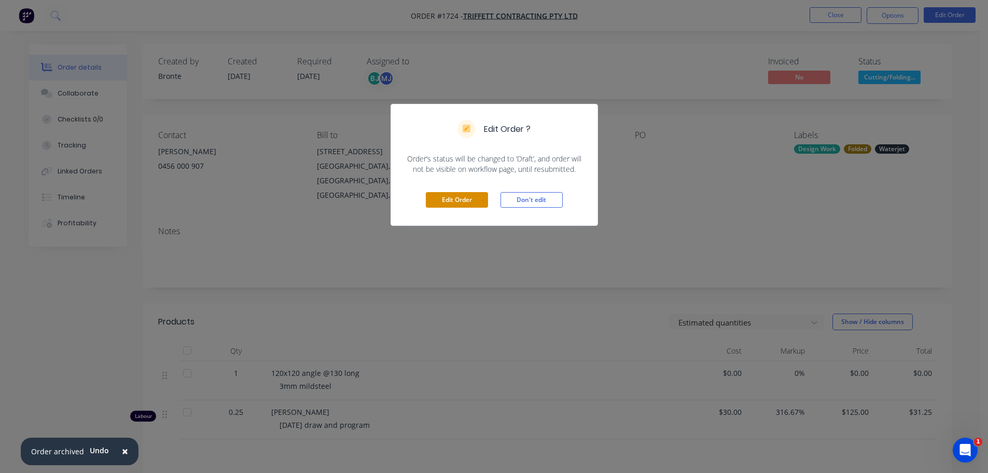
click at [456, 199] on button "Edit Order" at bounding box center [457, 200] width 62 height 16
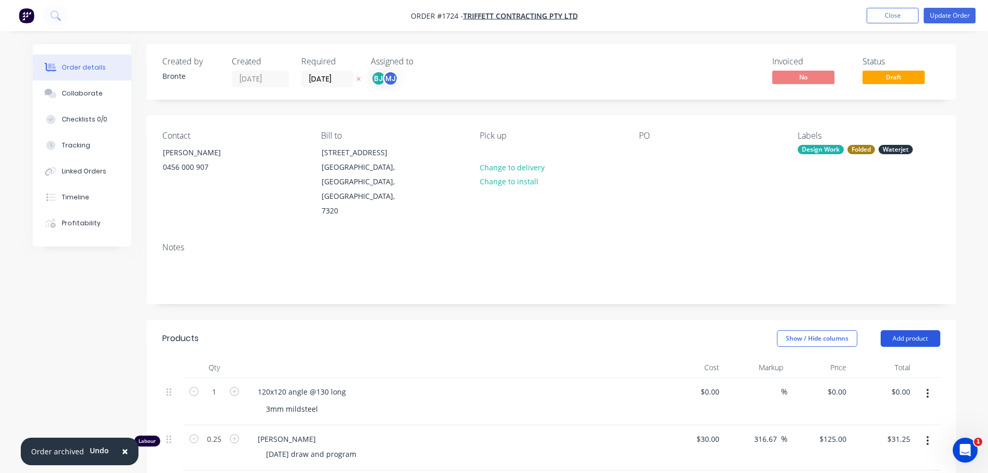
click at [915, 330] on button "Add product" at bounding box center [911, 338] width 60 height 17
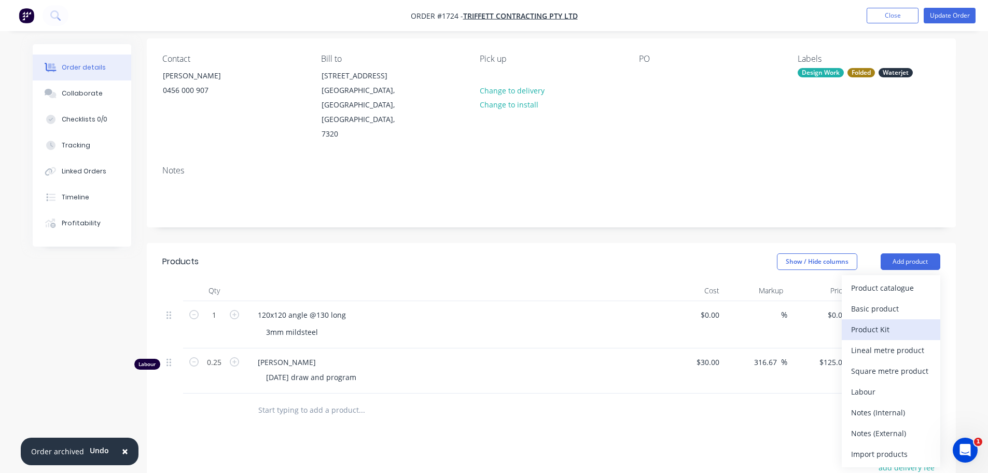
scroll to position [104, 0]
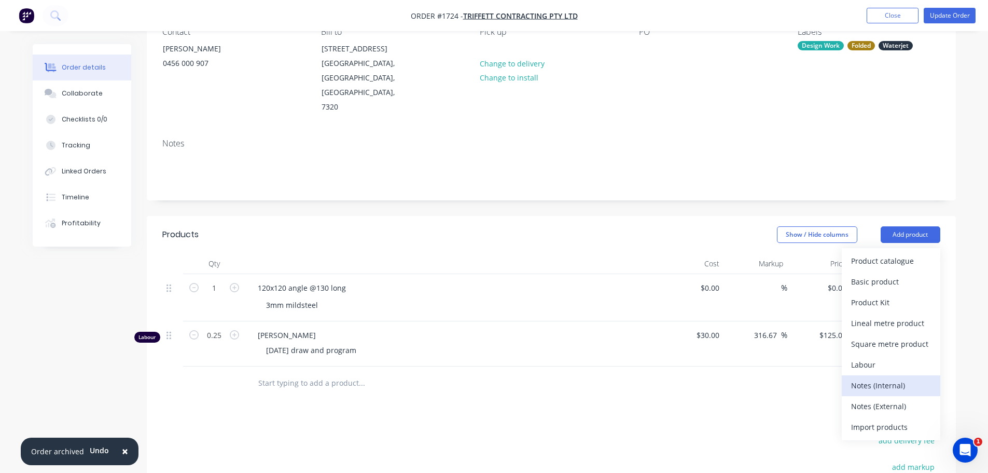
click at [913, 378] on div "Notes (Internal)" at bounding box center [891, 385] width 80 height 15
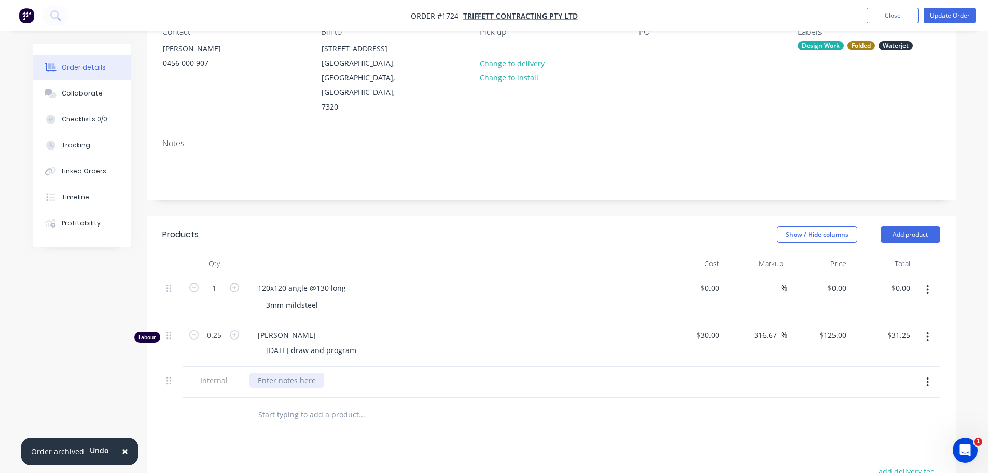
click at [302, 372] on div at bounding box center [286, 379] width 75 height 15
click at [917, 226] on button "Add product" at bounding box center [911, 234] width 60 height 17
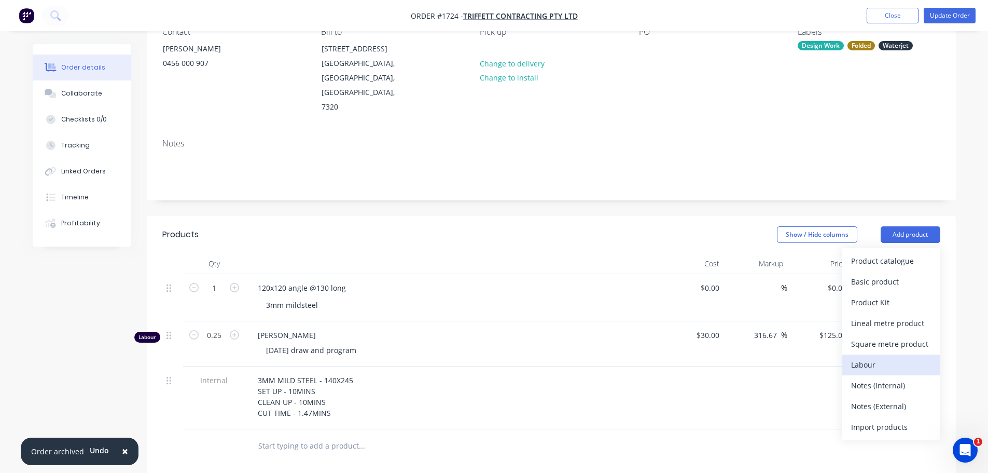
click at [893, 357] on div "Labour" at bounding box center [891, 364] width 80 height 15
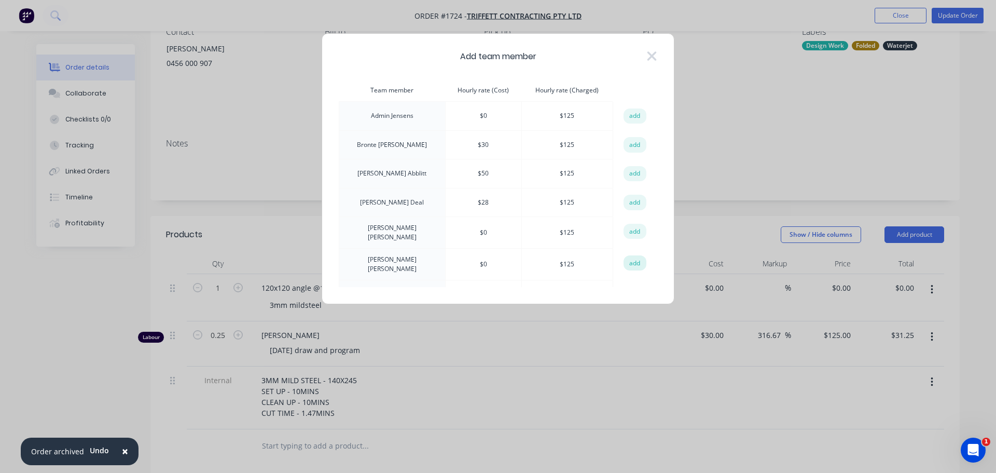
click at [627, 261] on button "add" at bounding box center [634, 263] width 23 height 16
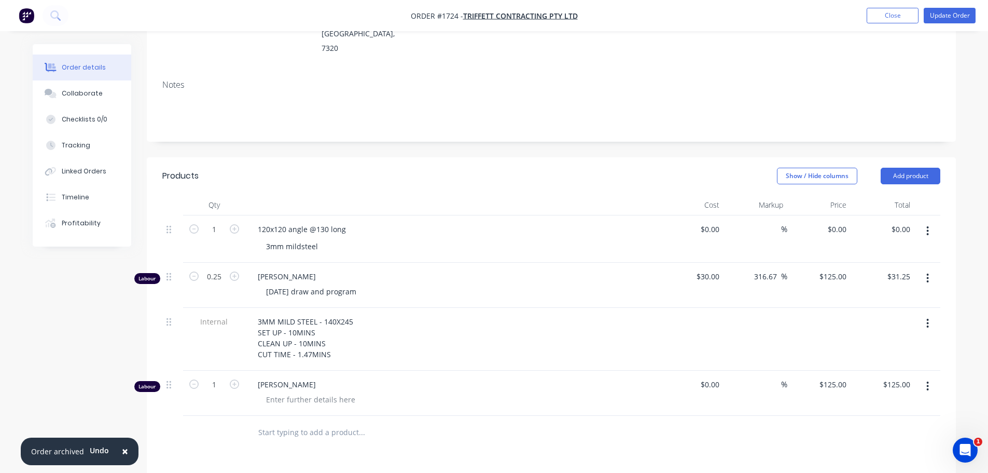
scroll to position [259, 0]
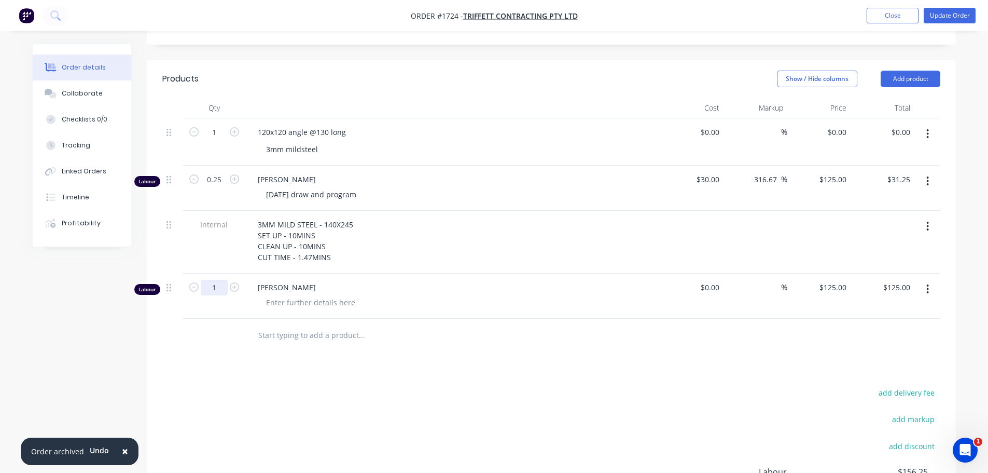
click at [219, 280] on input "1" at bounding box center [214, 288] width 27 height 16
type input "0.25"
type input "$31.25"
click at [307, 295] on div at bounding box center [311, 302] width 106 height 15
click at [962, 11] on button "Update Order" at bounding box center [950, 16] width 52 height 16
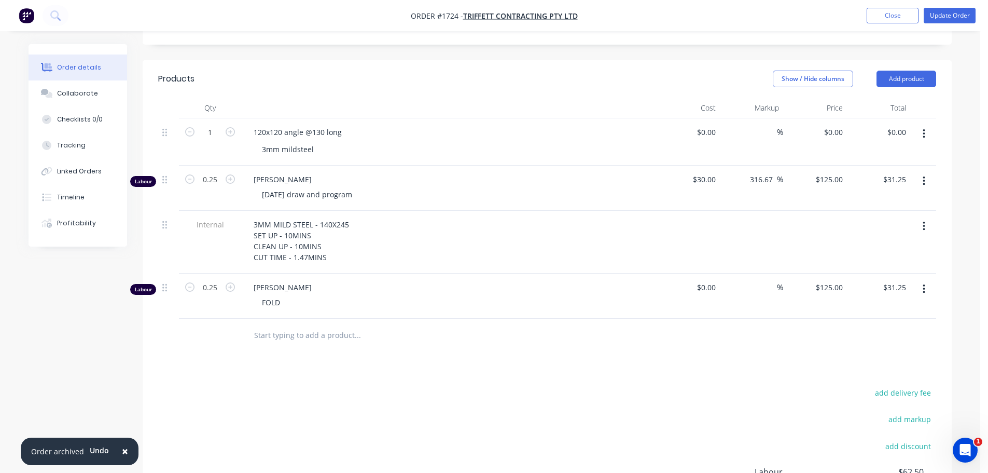
scroll to position [0, 0]
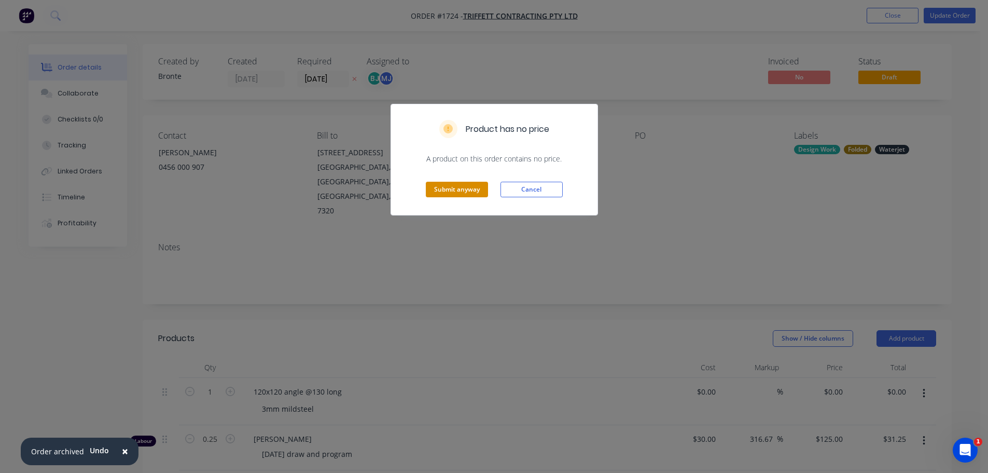
click at [479, 185] on button "Submit anyway" at bounding box center [457, 190] width 62 height 16
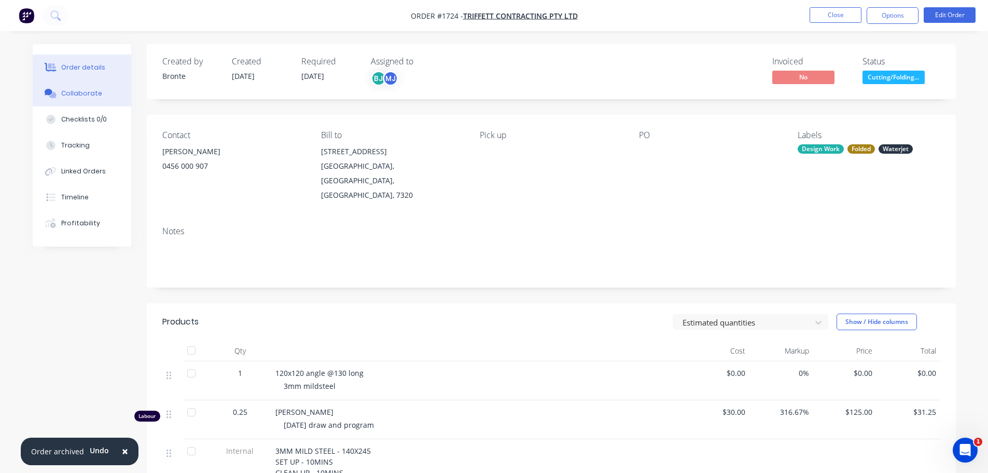
click at [85, 92] on div "Collaborate" at bounding box center [81, 93] width 41 height 9
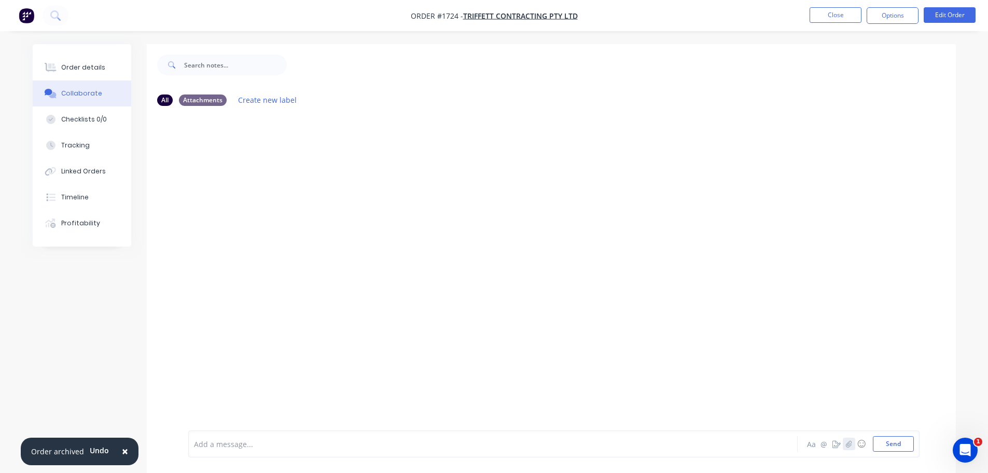
click at [853, 442] on button "button" at bounding box center [849, 443] width 12 height 12
click at [898, 442] on button "Send" at bounding box center [893, 444] width 41 height 16
click at [80, 69] on div "Order details" at bounding box center [83, 67] width 44 height 9
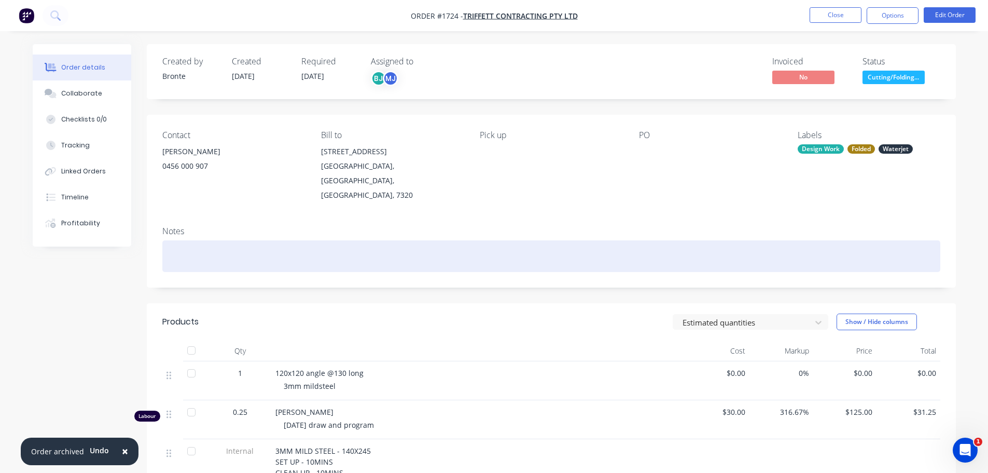
click at [198, 240] on div at bounding box center [551, 256] width 778 height 32
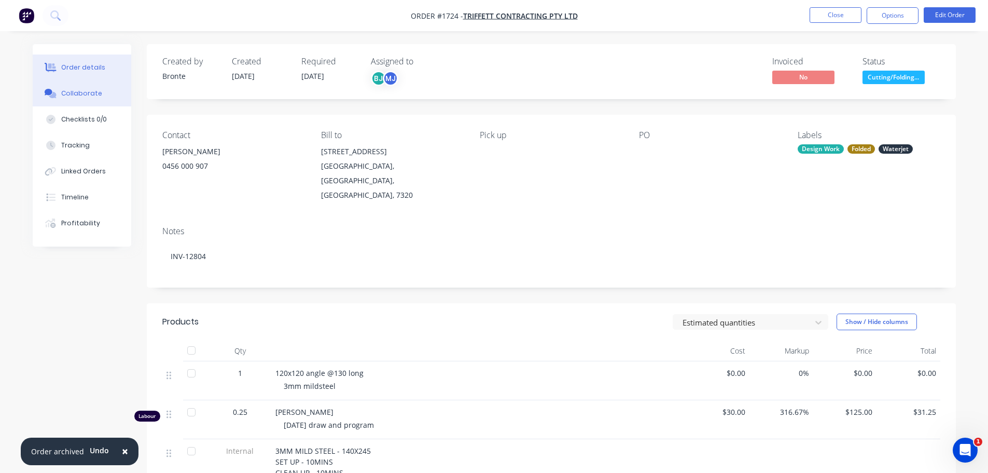
click at [72, 91] on div "Collaborate" at bounding box center [81, 93] width 41 height 9
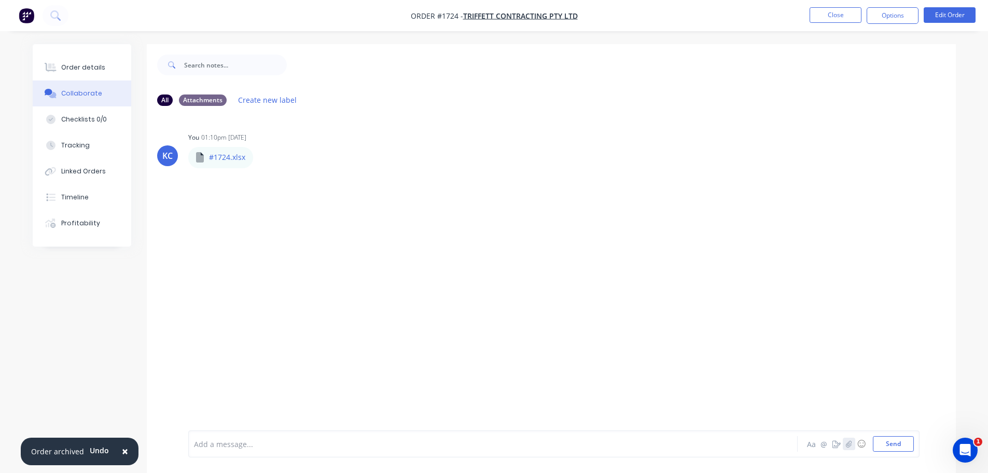
click at [848, 445] on icon "button" at bounding box center [849, 443] width 6 height 7
click at [889, 446] on button "Send" at bounding box center [893, 444] width 41 height 16
click at [834, 18] on button "Close" at bounding box center [836, 15] width 52 height 16
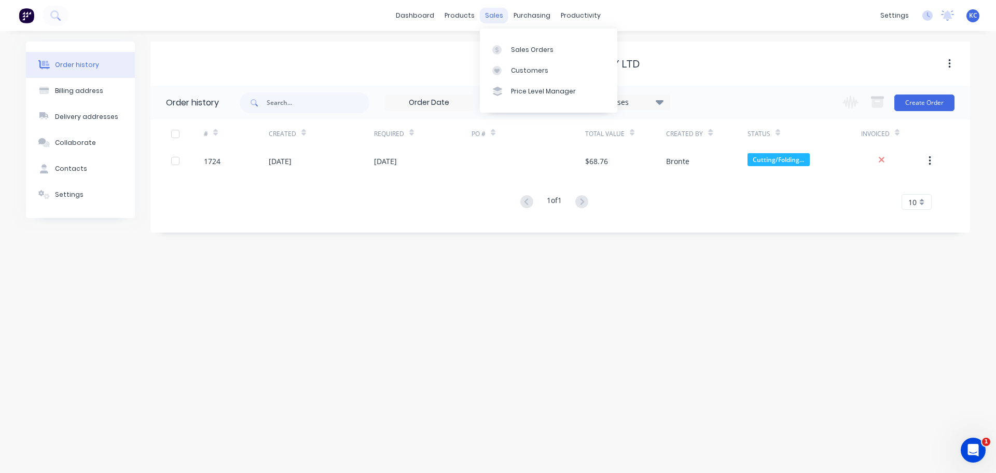
click at [497, 19] on div "sales" at bounding box center [494, 16] width 29 height 16
click at [540, 50] on div "Sales Orders" at bounding box center [532, 49] width 43 height 9
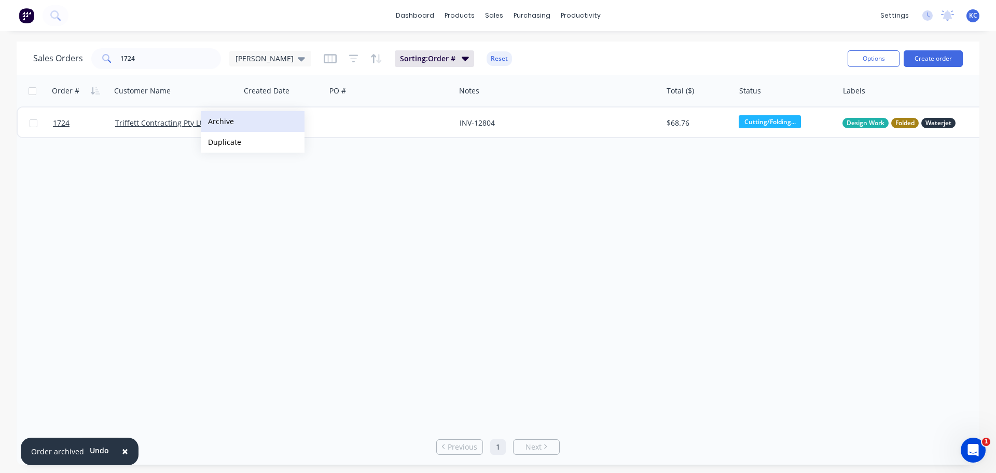
click at [220, 122] on button "Archive" at bounding box center [253, 121] width 104 height 21
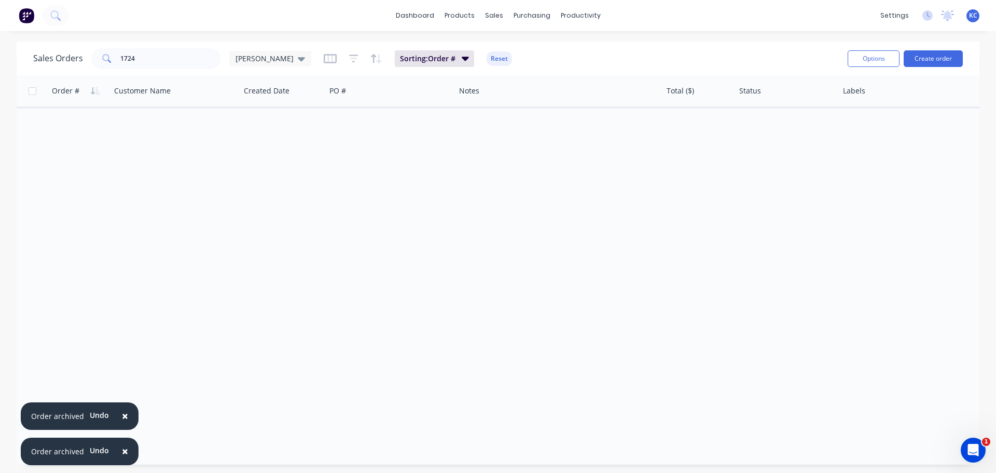
drag, startPoint x: 124, startPoint y: 413, endPoint x: 128, endPoint y: 429, distance: 16.0
click at [124, 413] on span "×" at bounding box center [125, 415] width 6 height 15
click at [126, 451] on button "×" at bounding box center [125, 451] width 27 height 25
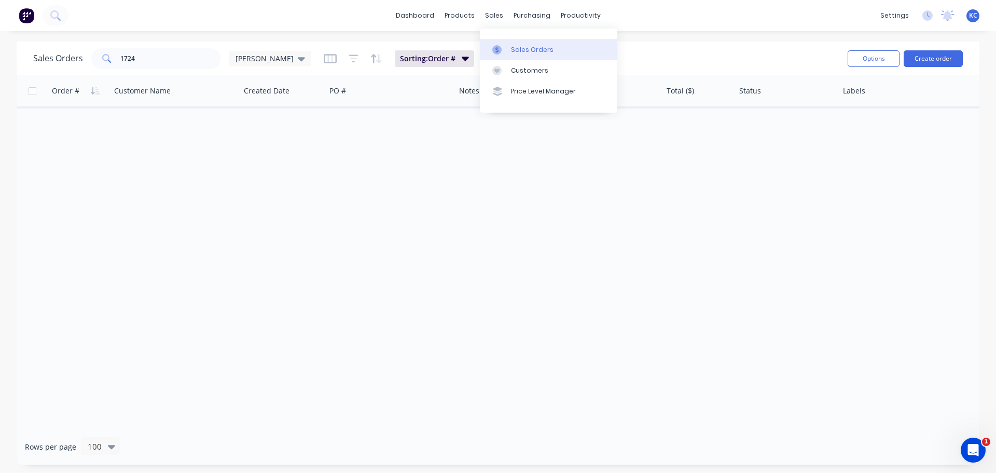
click at [525, 49] on div "Sales Orders" at bounding box center [532, 49] width 43 height 9
drag, startPoint x: 153, startPoint y: 61, endPoint x: 0, endPoint y: 123, distance: 165.0
click at [43, 84] on div "Sales Orders 1724 [PERSON_NAME] Sorting: Order # Reset Options Create order Ord…" at bounding box center [498, 252] width 963 height 423
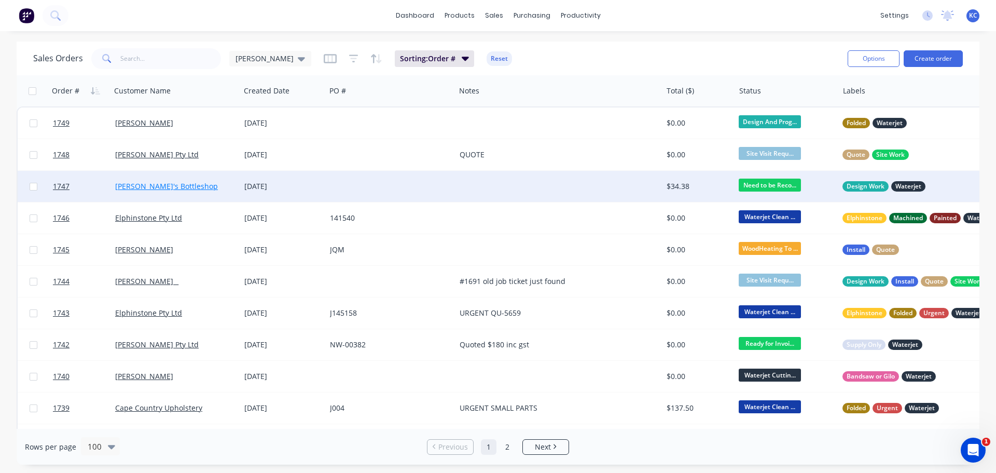
click at [135, 186] on link "[PERSON_NAME]'s Bottleshop" at bounding box center [166, 186] width 103 height 10
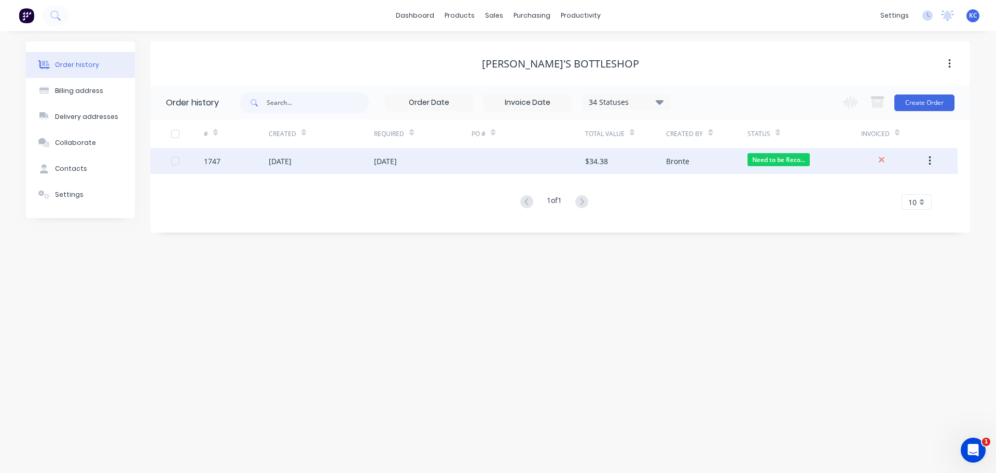
click at [292, 161] on div "[DATE]" at bounding box center [280, 161] width 23 height 11
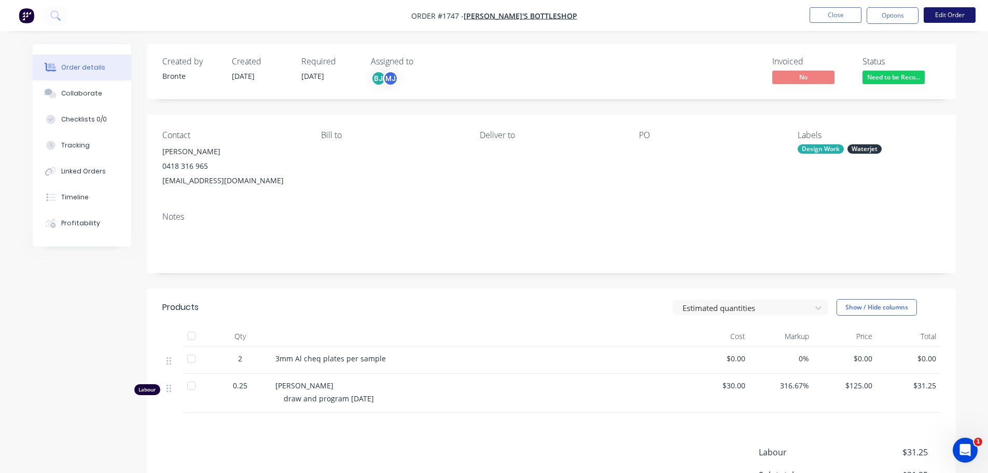
click at [954, 9] on button "Edit Order" at bounding box center [950, 15] width 52 height 16
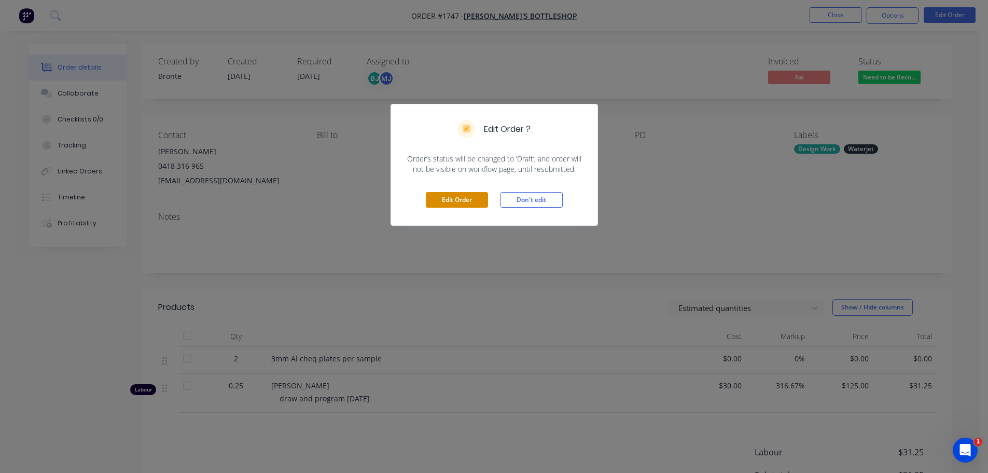
click at [468, 198] on button "Edit Order" at bounding box center [457, 200] width 62 height 16
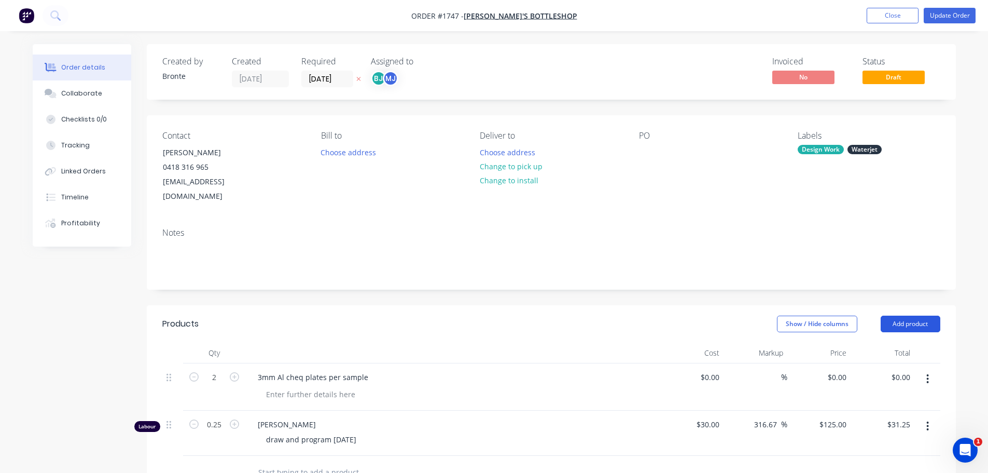
click at [913, 315] on button "Add product" at bounding box center [911, 323] width 60 height 17
click at [892, 467] on div "Notes (Internal)" at bounding box center [891, 474] width 80 height 15
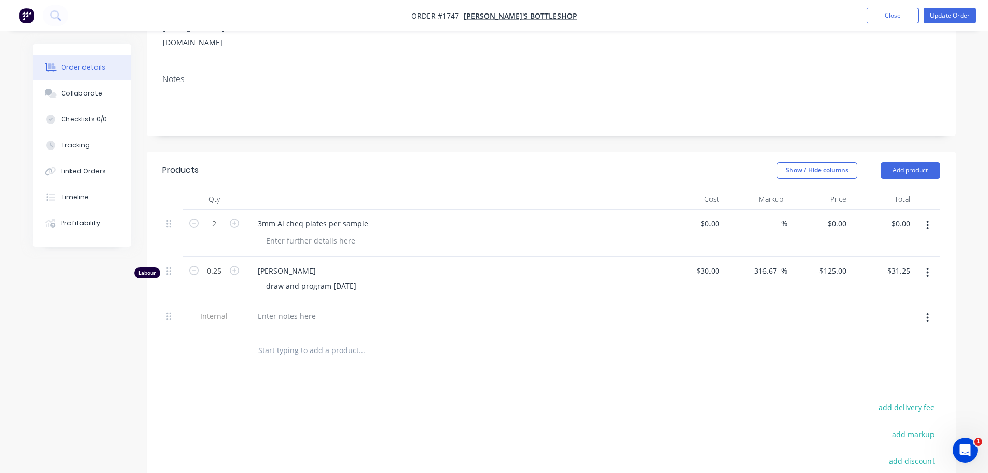
scroll to position [156, 0]
click at [294, 306] on div at bounding box center [286, 313] width 75 height 15
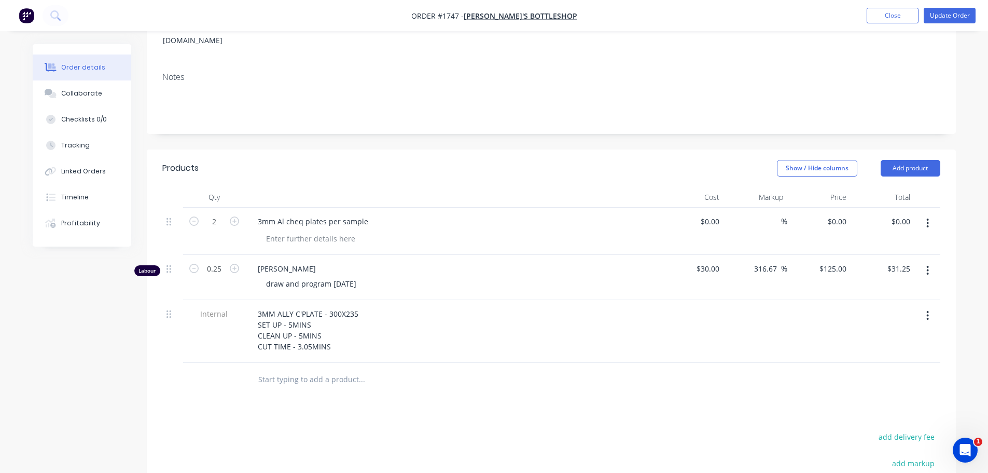
click at [359, 369] on input "text" at bounding box center [361, 379] width 207 height 21
click at [82, 85] on button "Collaborate" at bounding box center [82, 93] width 99 height 26
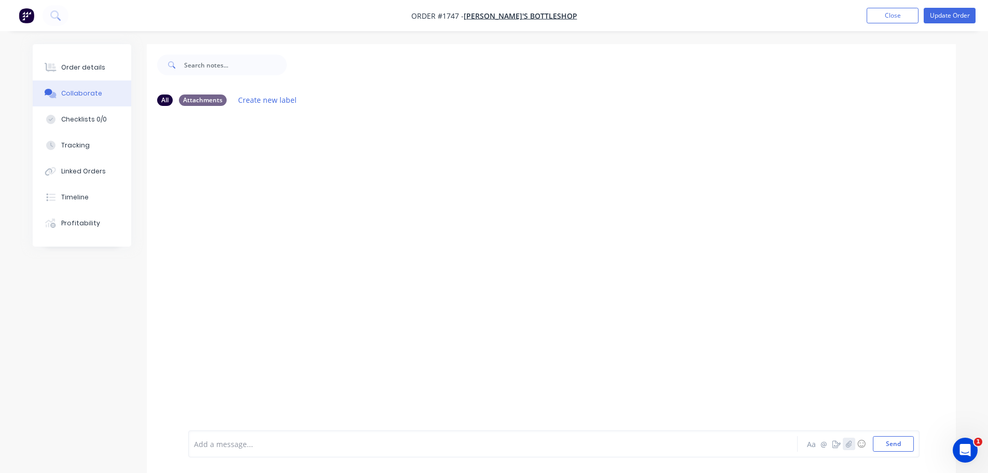
click at [850, 441] on icon "button" at bounding box center [848, 443] width 6 height 7
click at [903, 448] on button "Send" at bounding box center [893, 444] width 41 height 16
click at [119, 68] on button "Order details" at bounding box center [82, 67] width 99 height 26
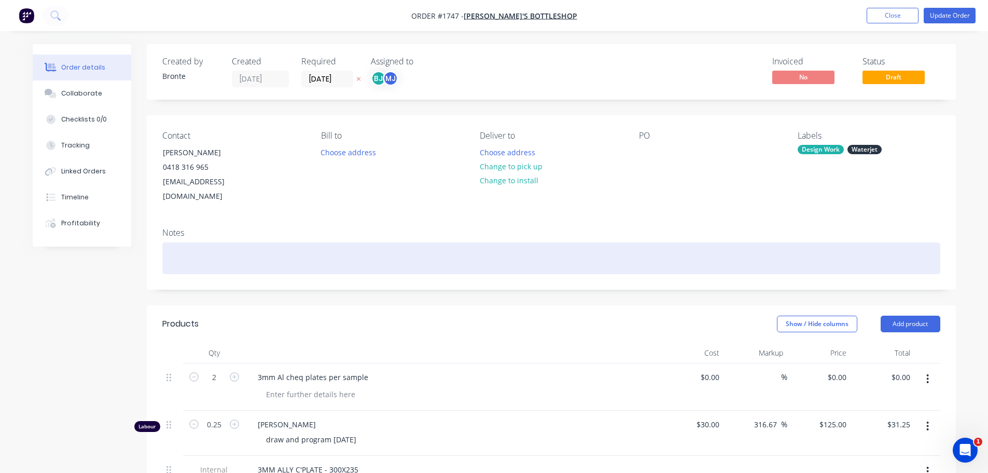
click at [228, 247] on div at bounding box center [551, 258] width 778 height 32
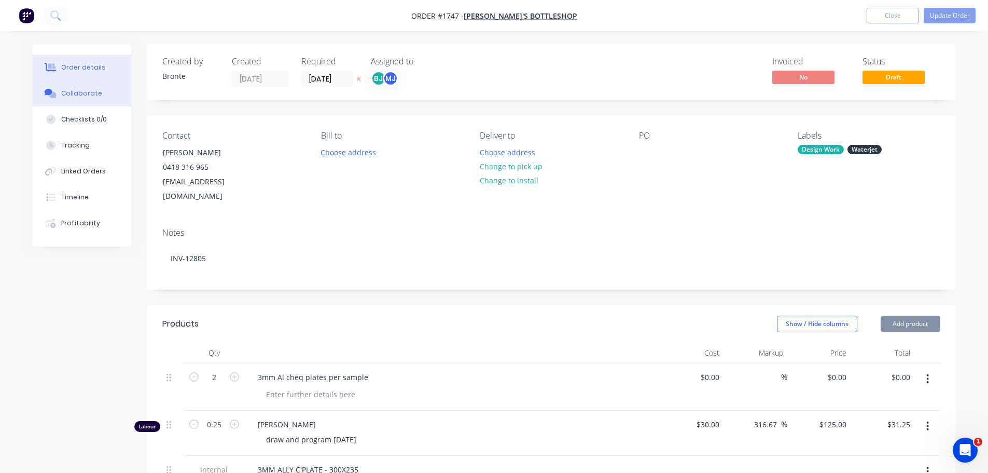
click at [99, 98] on button "Collaborate" at bounding box center [82, 93] width 99 height 26
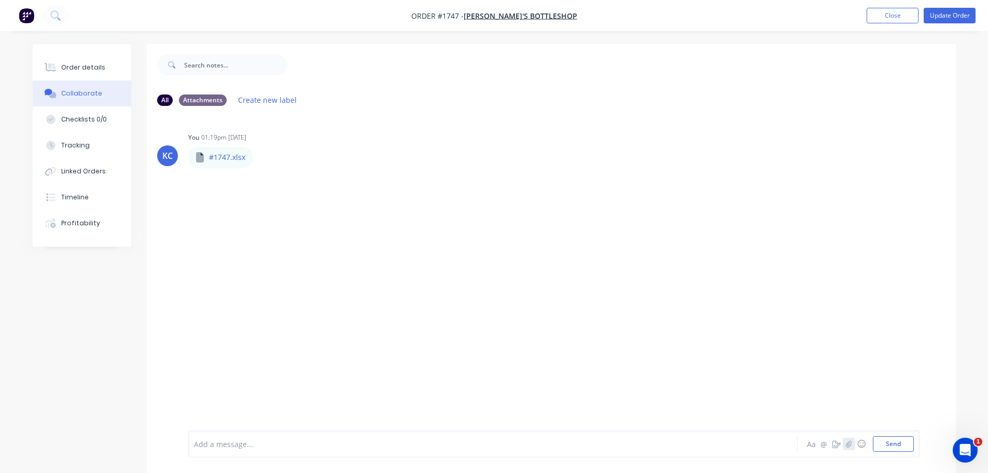
click at [851, 445] on icon "button" at bounding box center [849, 443] width 6 height 7
click at [892, 447] on button "Send" at bounding box center [893, 444] width 41 height 16
click at [944, 20] on button "Update Order" at bounding box center [950, 16] width 52 height 16
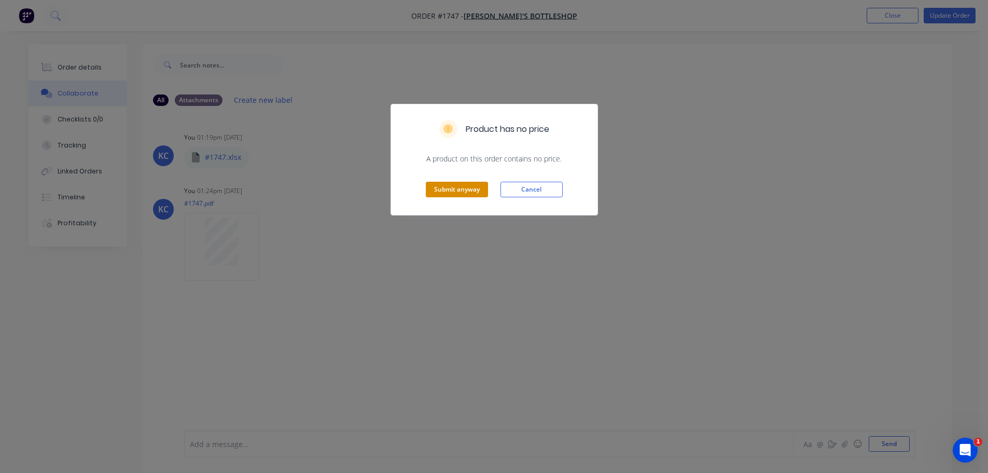
click at [444, 192] on button "Submit anyway" at bounding box center [457, 190] width 62 height 16
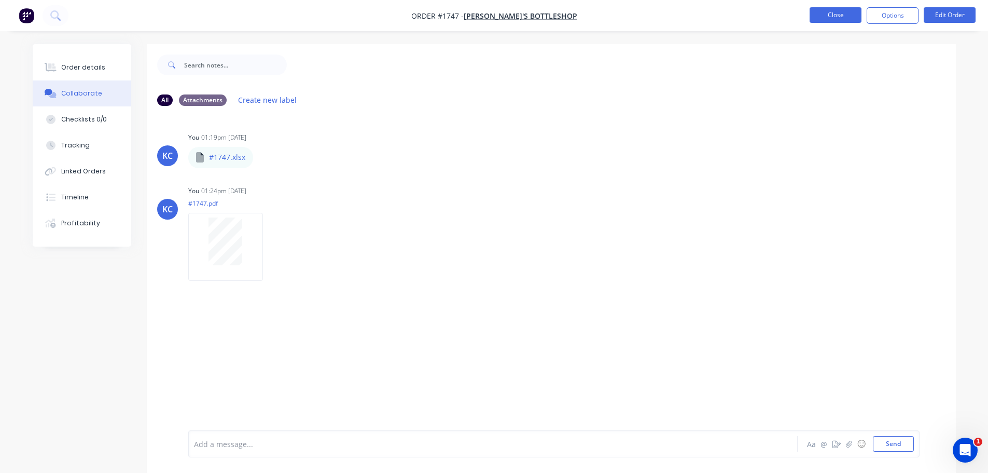
click at [830, 16] on button "Close" at bounding box center [836, 15] width 52 height 16
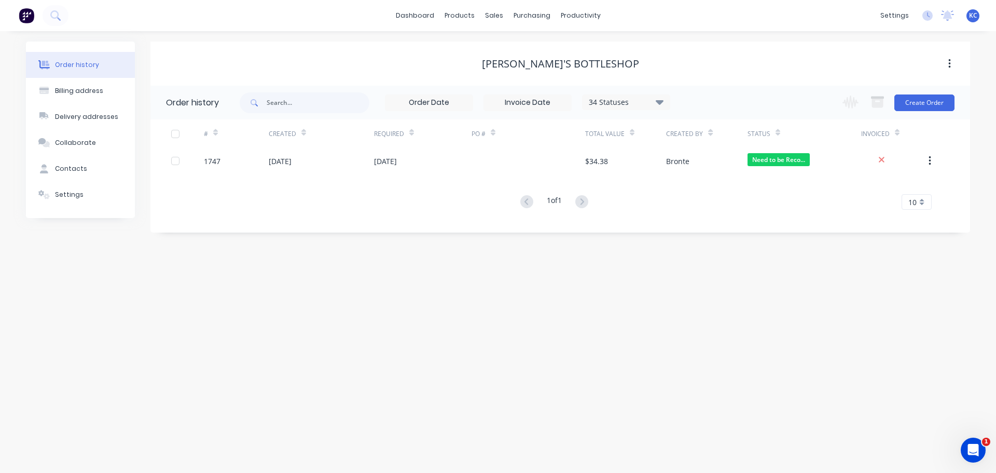
drag, startPoint x: 320, startPoint y: 162, endPoint x: 262, endPoint y: 216, distance: 79.3
click at [262, 216] on div "# Created Required PO # Total Value Created By Status Invoiced 1747 [DATE] [DAT…" at bounding box center [553, 170] width 807 height 103
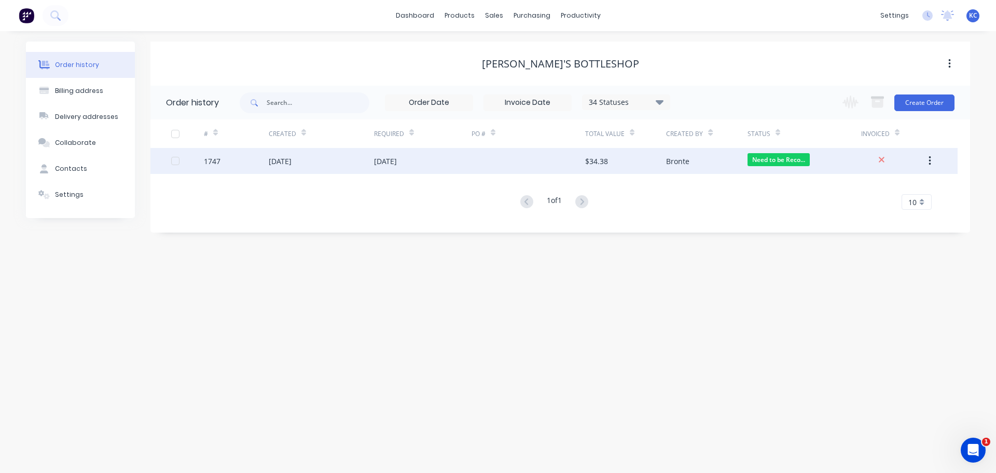
click at [309, 168] on div "[DATE]" at bounding box center [321, 161] width 105 height 26
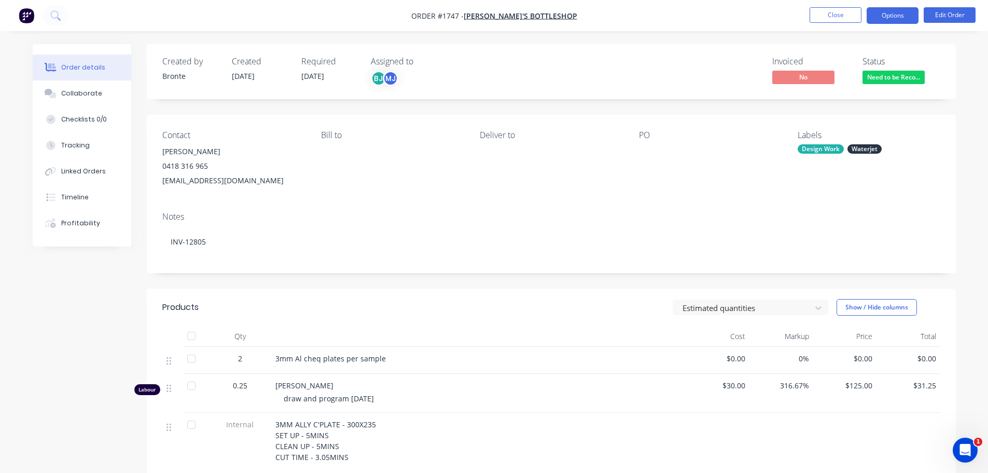
click at [896, 13] on button "Options" at bounding box center [893, 15] width 52 height 17
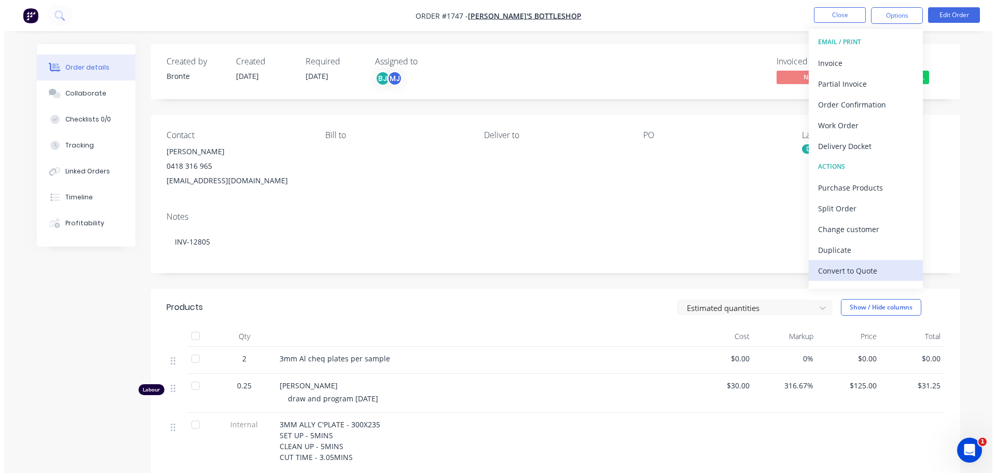
scroll to position [16, 0]
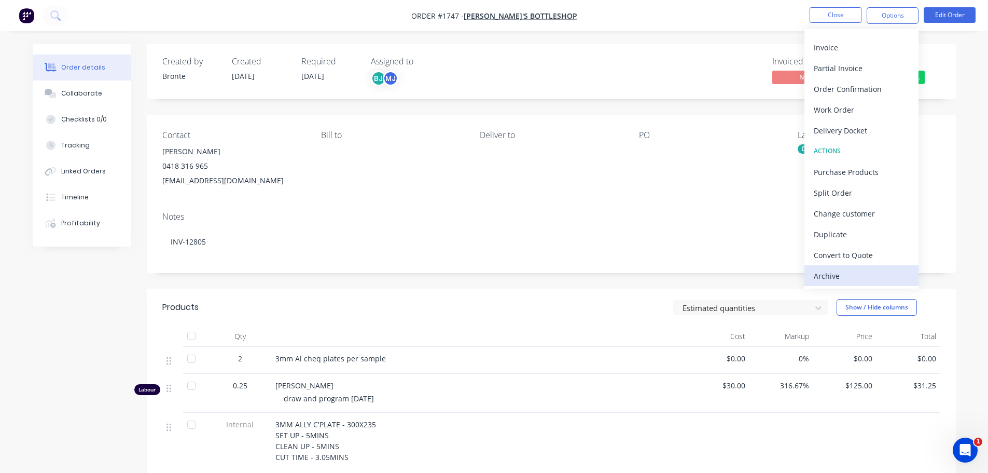
click at [883, 271] on div "Archive" at bounding box center [861, 275] width 95 height 15
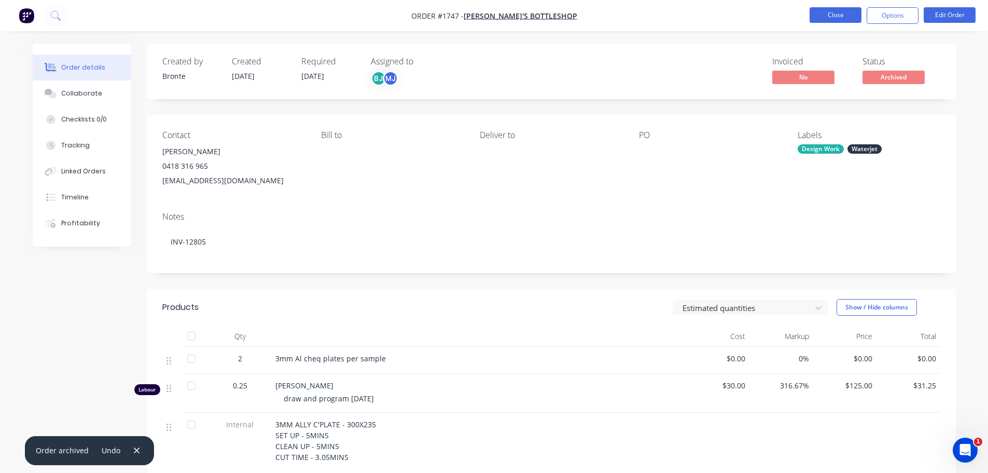
click at [833, 18] on button "Close" at bounding box center [836, 15] width 52 height 16
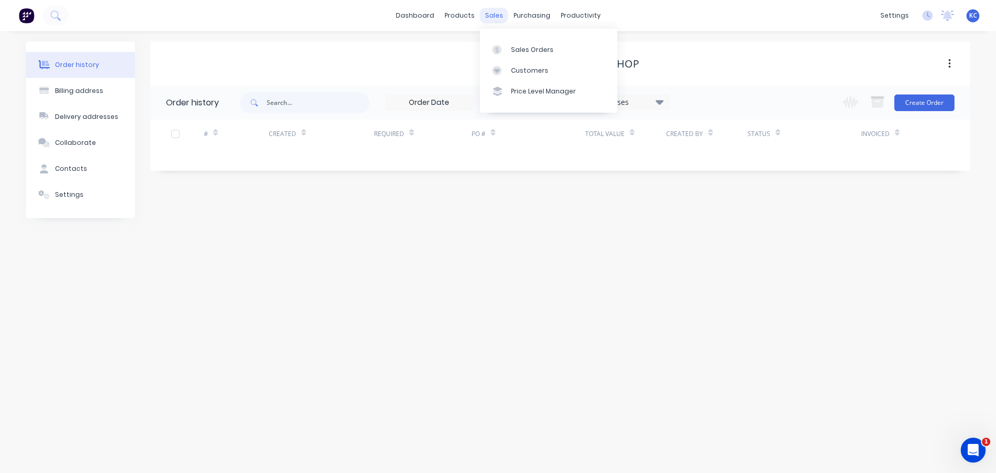
click at [497, 18] on div "sales" at bounding box center [494, 16] width 29 height 16
click at [528, 52] on div "Sales Orders" at bounding box center [532, 49] width 43 height 9
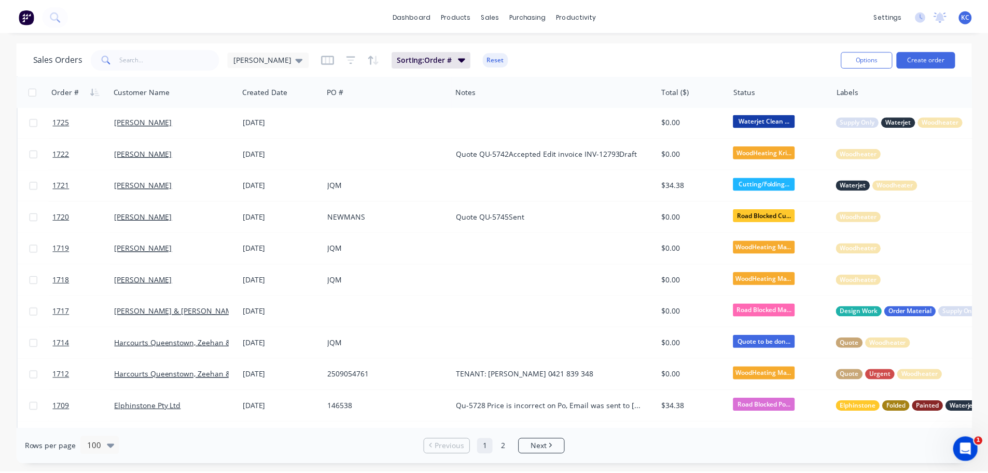
scroll to position [674, 0]
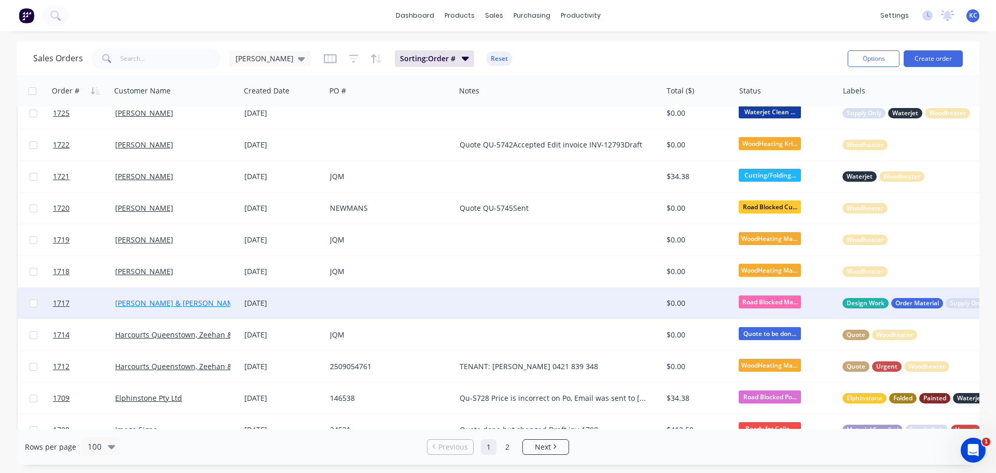
click at [141, 304] on link "[PERSON_NAME] & [PERSON_NAME]" at bounding box center [178, 303] width 126 height 10
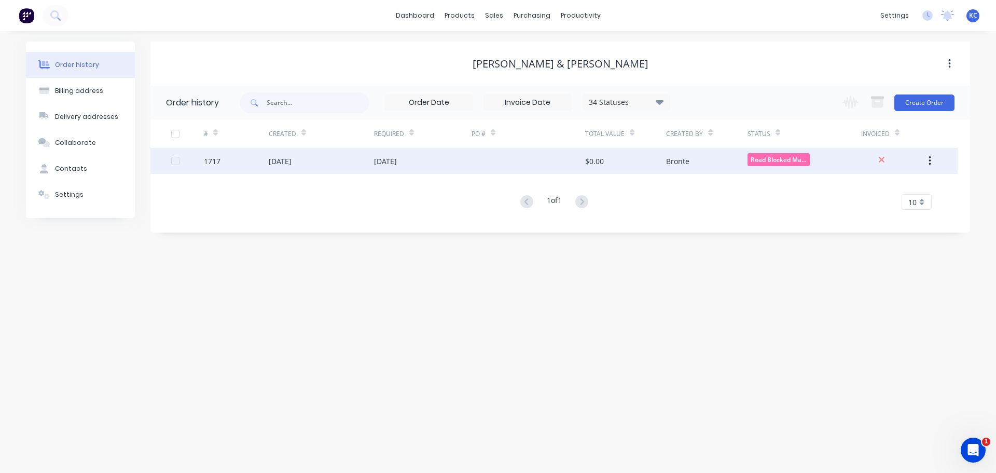
click at [286, 168] on div "[DATE]" at bounding box center [321, 161] width 105 height 26
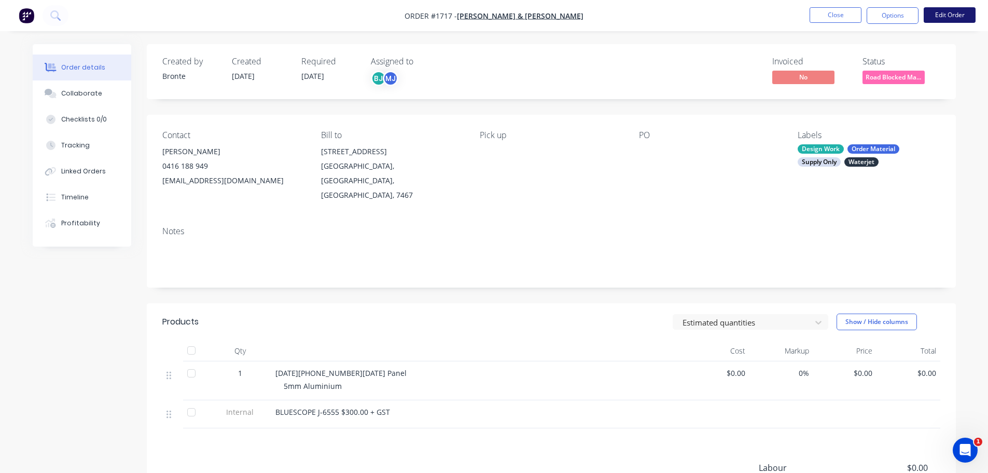
click at [944, 18] on button "Edit Order" at bounding box center [950, 15] width 52 height 16
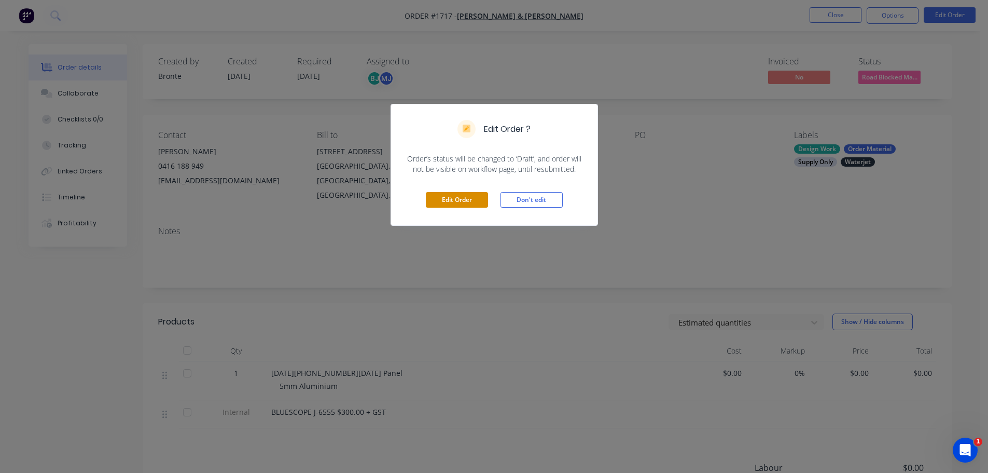
click at [436, 203] on button "Edit Order" at bounding box center [457, 200] width 62 height 16
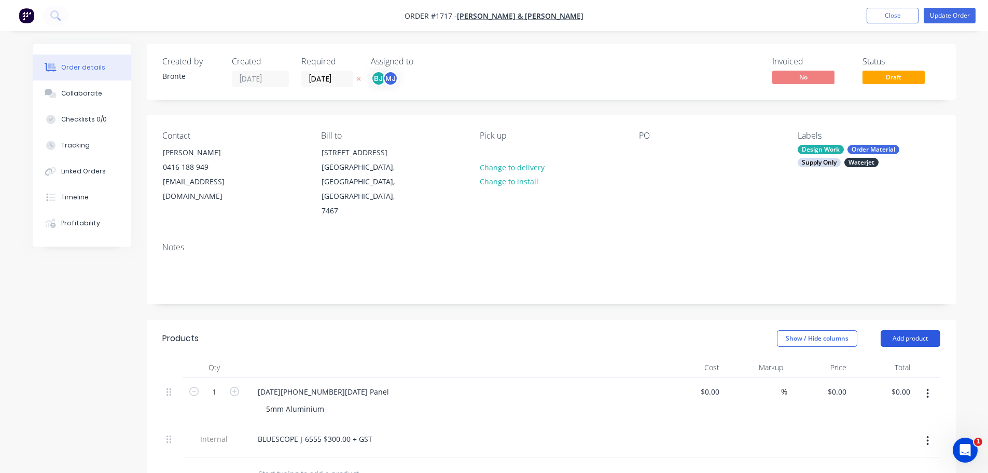
click at [925, 330] on button "Add product" at bounding box center [911, 338] width 60 height 17
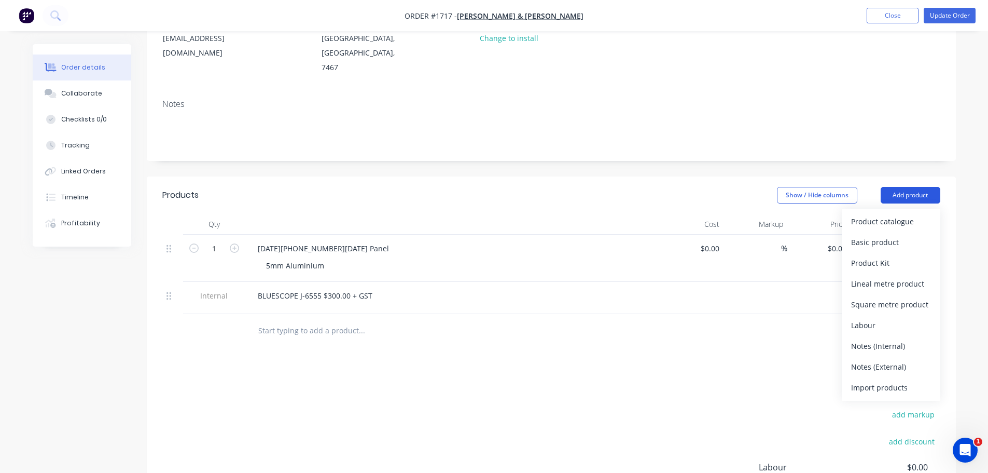
scroll to position [156, 0]
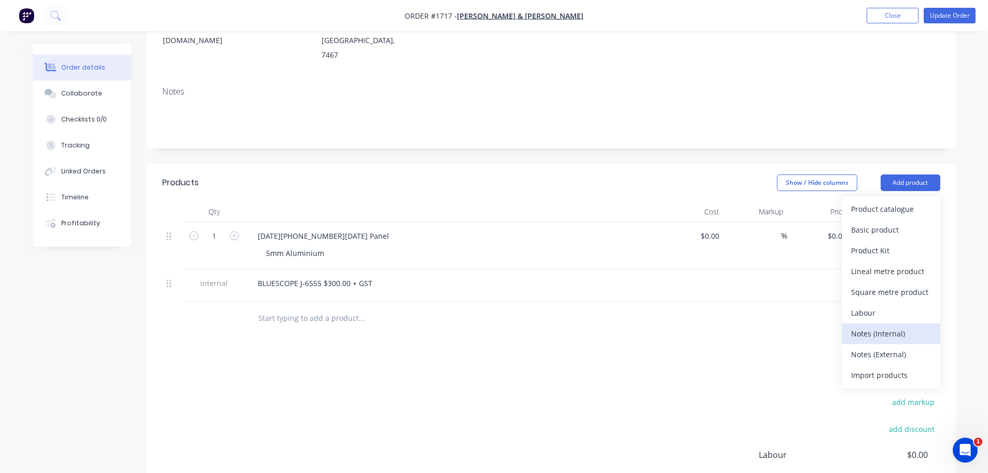
click at [904, 326] on div "Notes (Internal)" at bounding box center [891, 333] width 80 height 15
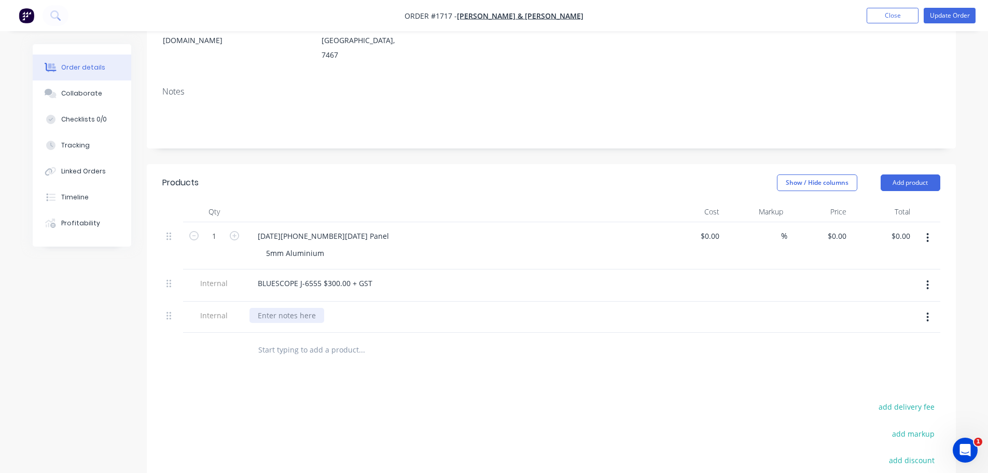
click at [298, 308] on div at bounding box center [286, 315] width 75 height 15
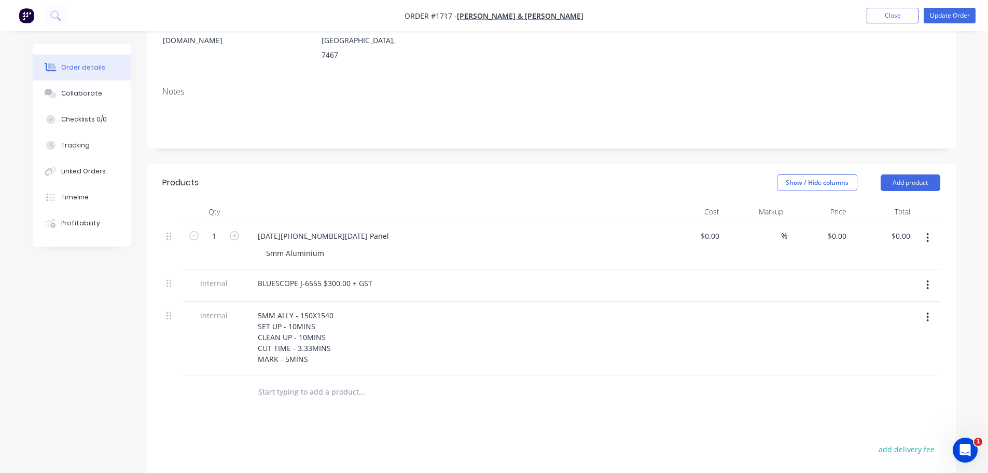
click at [444, 339] on div "5MM ALLY - 150X1540 SET UP - 10MINS CLEAN UP - 10MINS CUT TIME - 3.33MINS MARK …" at bounding box center [452, 338] width 415 height 74
click at [76, 98] on button "Collaborate" at bounding box center [82, 93] width 99 height 26
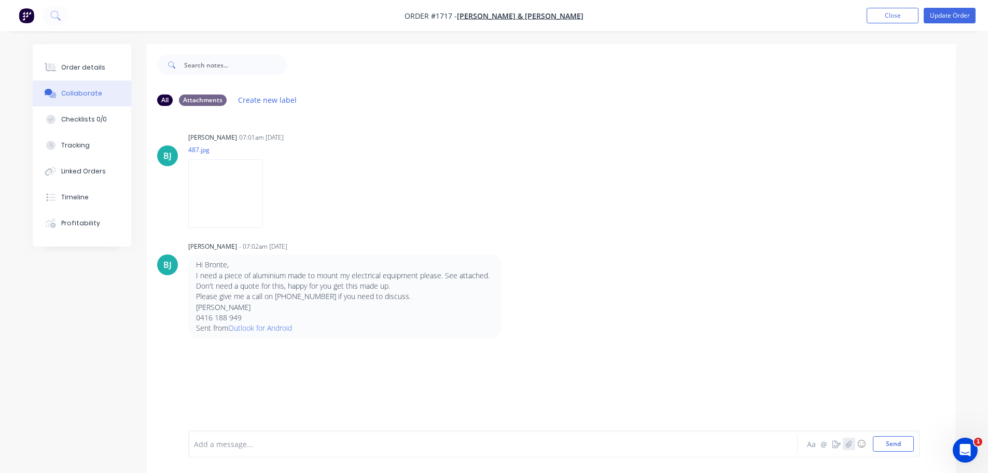
click at [846, 446] on icon "button" at bounding box center [848, 443] width 6 height 7
click at [901, 439] on button "Send" at bounding box center [893, 444] width 41 height 16
click at [107, 65] on button "Order details" at bounding box center [82, 67] width 99 height 26
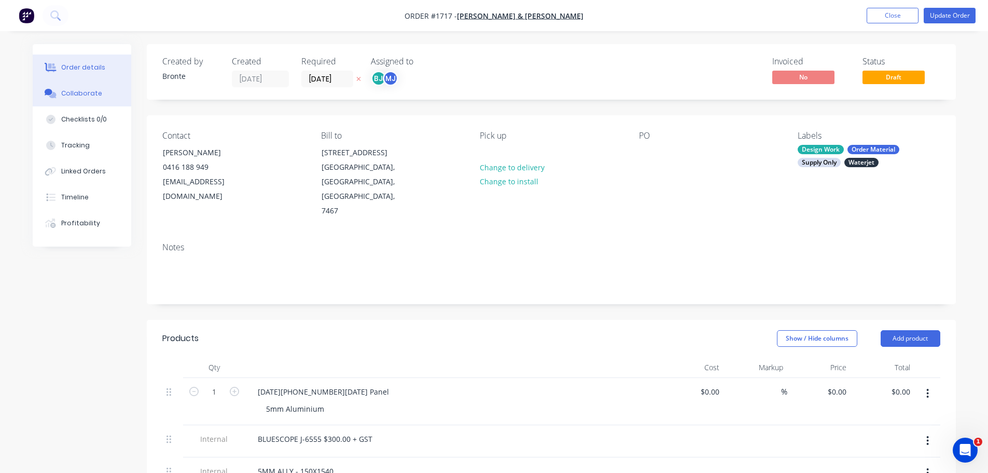
click at [94, 93] on div "Collaborate" at bounding box center [81, 93] width 41 height 9
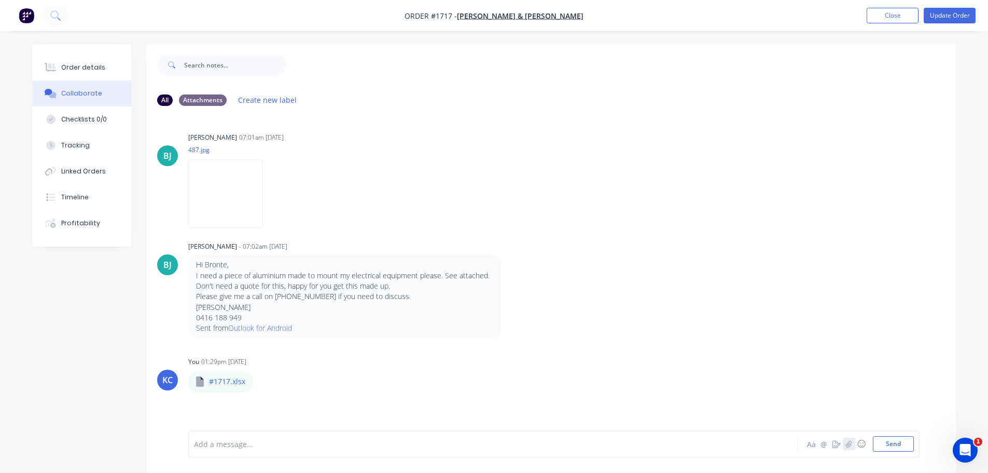
click at [851, 446] on icon "button" at bounding box center [848, 443] width 6 height 7
click at [892, 447] on button "Send" at bounding box center [893, 444] width 41 height 16
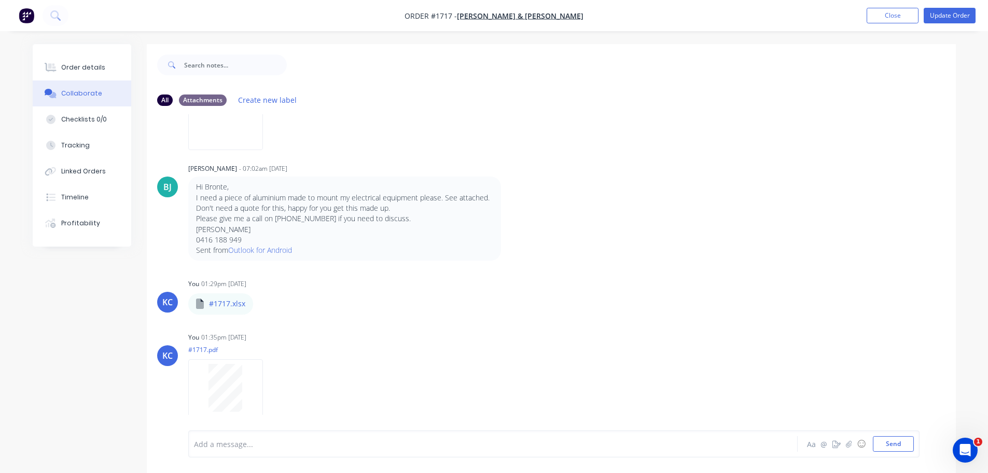
scroll to position [79, 0]
click at [935, 7] on nav "Order #1717 - [PERSON_NAME] & [PERSON_NAME] Add product Close Update Order" at bounding box center [494, 15] width 988 height 31
click at [942, 19] on button "Update Order" at bounding box center [950, 16] width 52 height 16
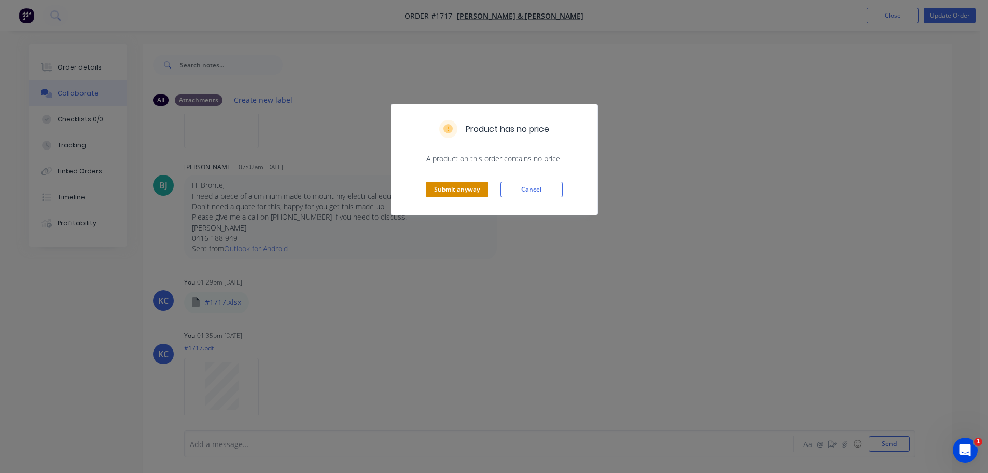
click at [455, 190] on button "Submit anyway" at bounding box center [457, 190] width 62 height 16
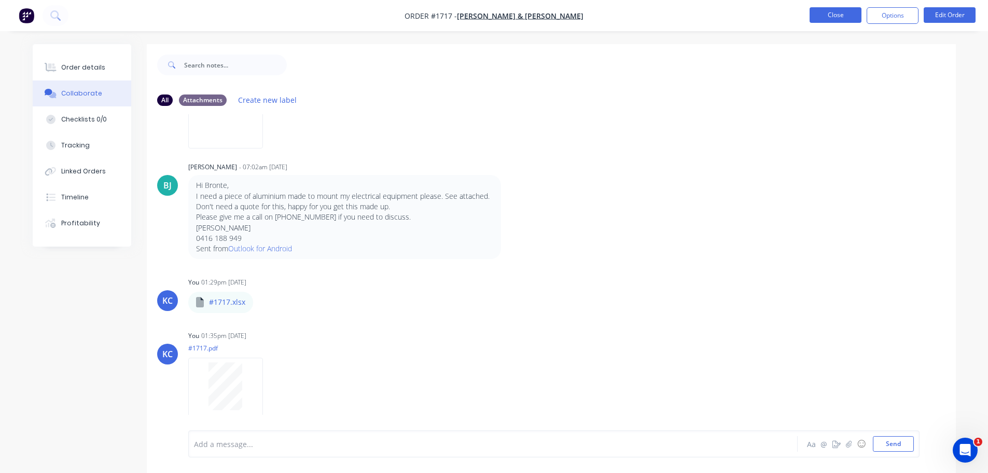
click at [825, 20] on button "Close" at bounding box center [836, 15] width 52 height 16
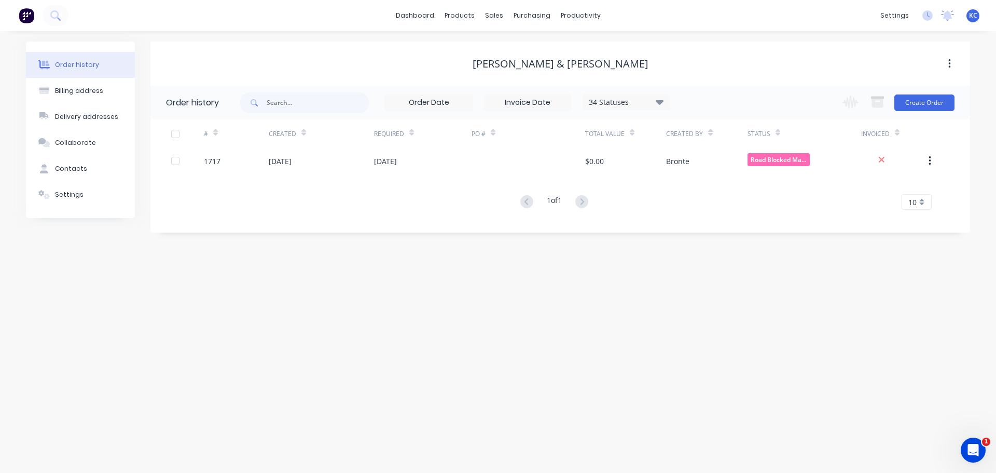
drag, startPoint x: 323, startPoint y: 160, endPoint x: 291, endPoint y: 209, distance: 58.0
click at [291, 209] on div "1 of 1 10 5 10 15 20 25 30 35" at bounding box center [553, 202] width 807 height 15
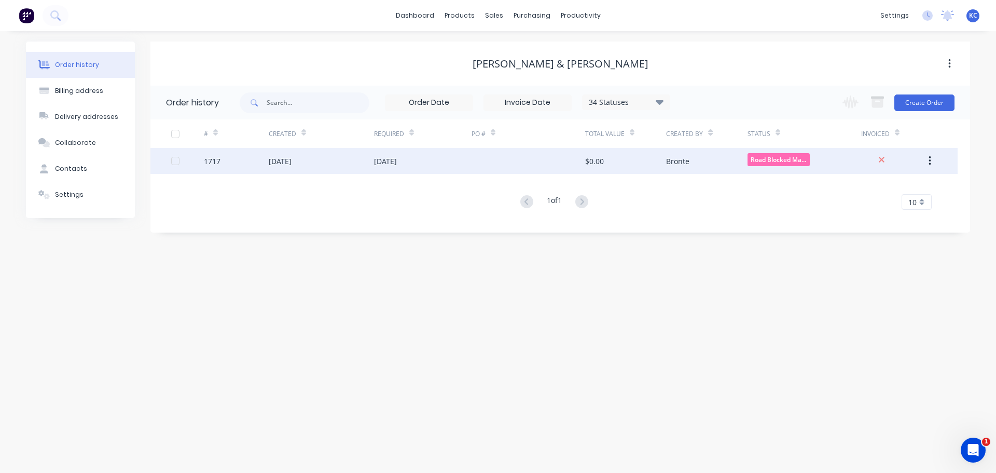
click at [292, 162] on div "[DATE]" at bounding box center [280, 161] width 23 height 11
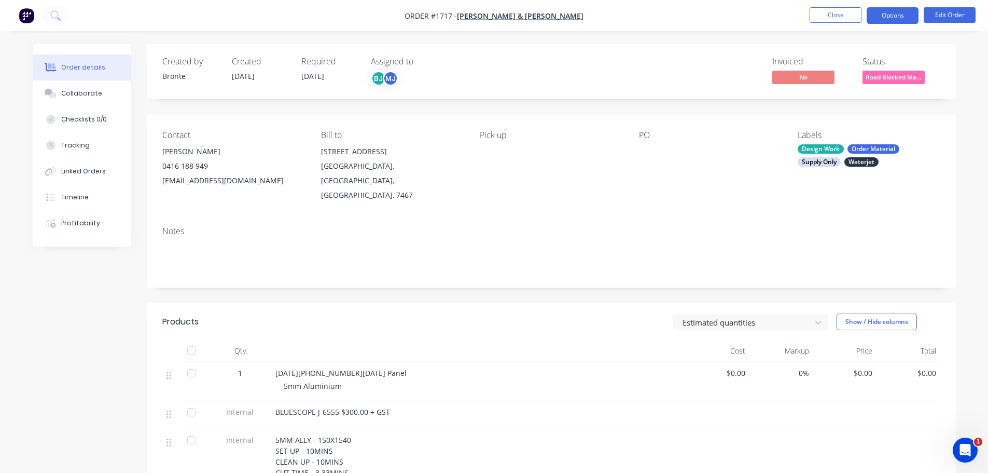
click at [903, 17] on button "Options" at bounding box center [893, 15] width 52 height 17
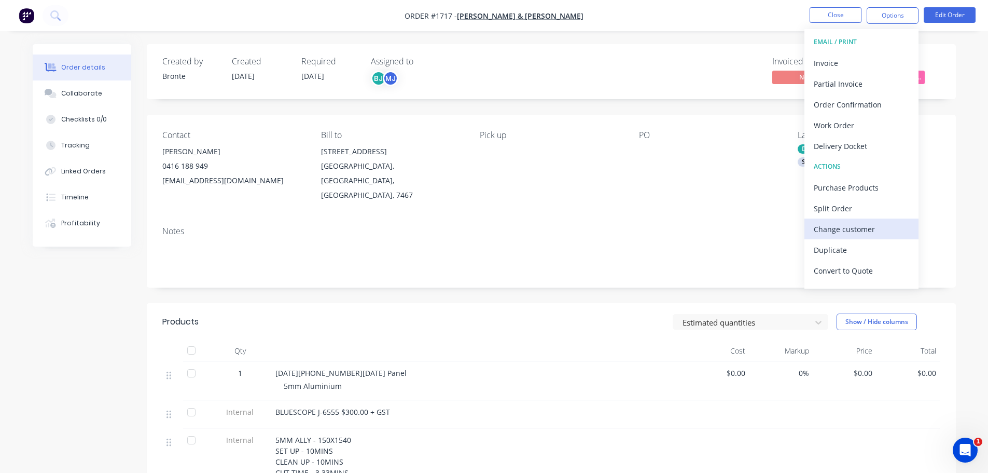
scroll to position [16, 0]
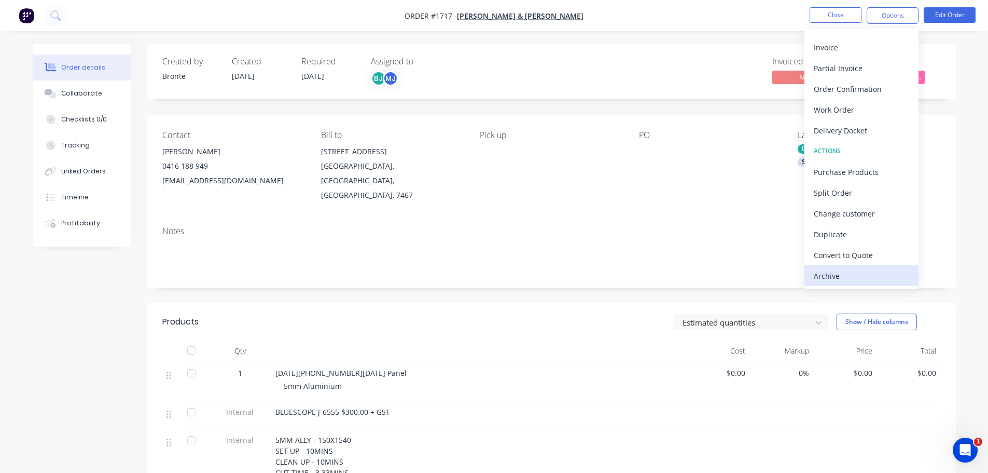
click at [832, 280] on div "Archive" at bounding box center [861, 275] width 95 height 15
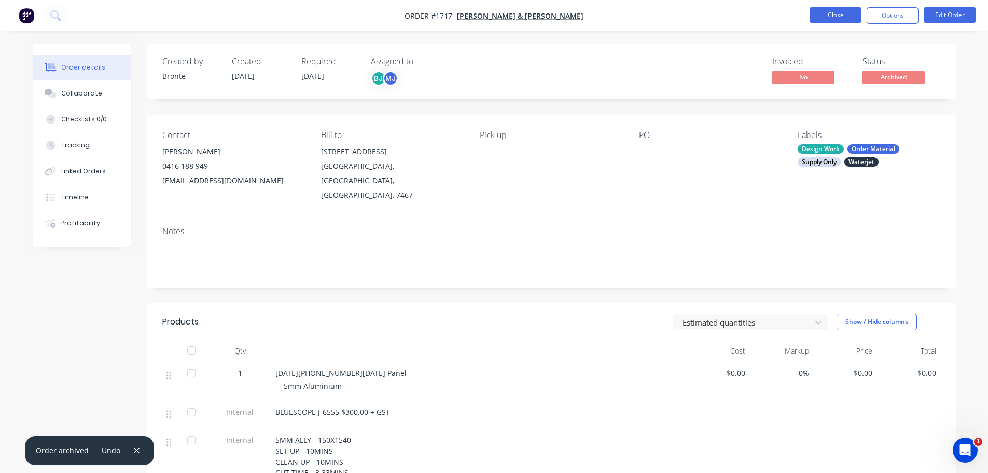
click at [829, 13] on button "Close" at bounding box center [836, 15] width 52 height 16
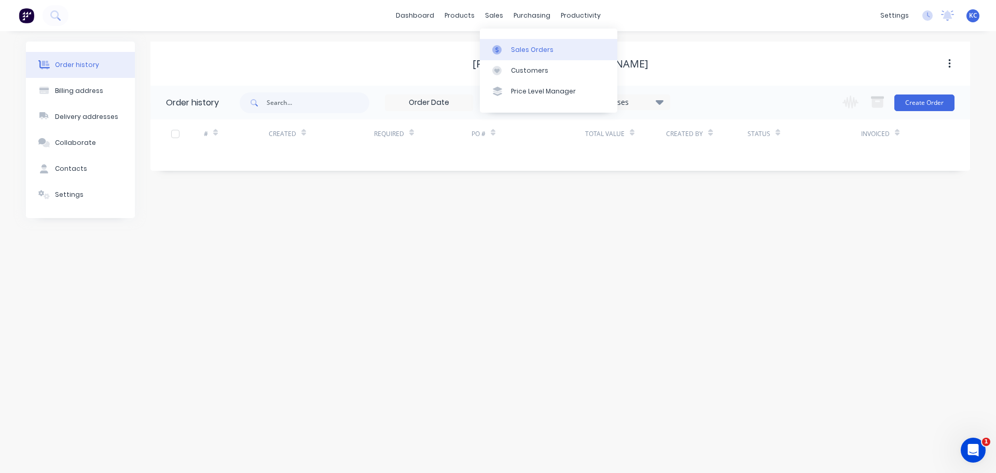
click at [515, 53] on div "Sales Orders" at bounding box center [532, 49] width 43 height 9
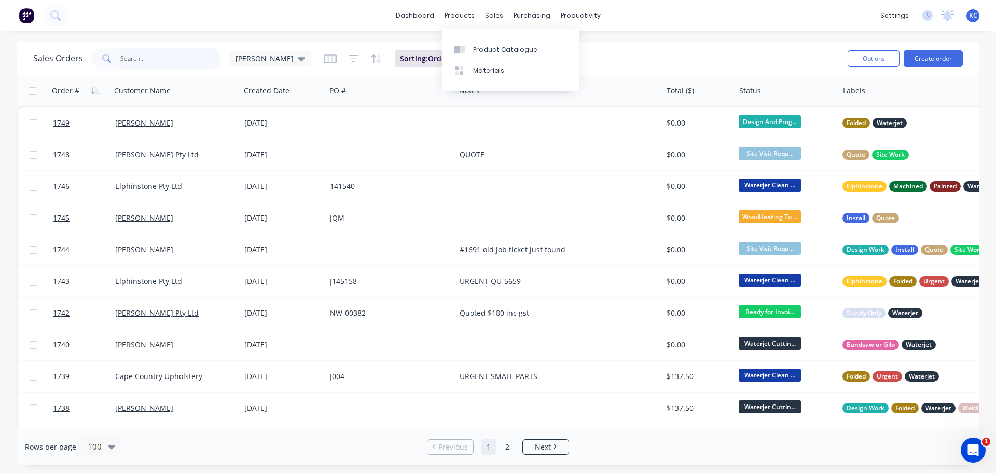
click at [182, 57] on input "text" at bounding box center [170, 58] width 101 height 21
type input "1725"
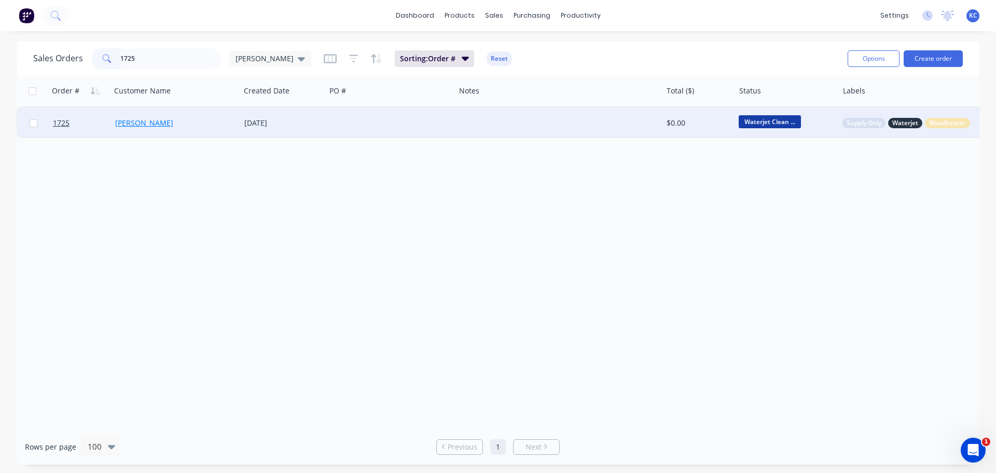
click at [130, 123] on link "[PERSON_NAME]" at bounding box center [144, 123] width 58 height 10
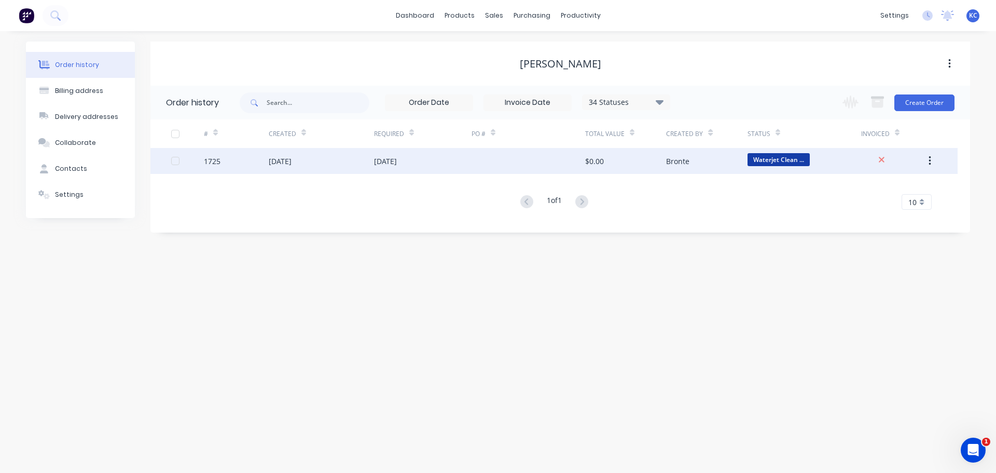
click at [329, 163] on div "[DATE]" at bounding box center [321, 161] width 105 height 26
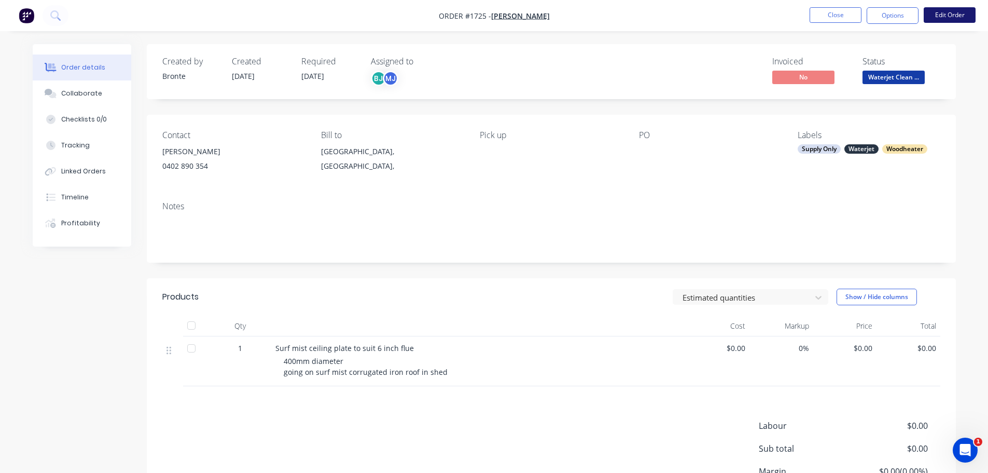
click at [947, 11] on button "Edit Order" at bounding box center [950, 15] width 52 height 16
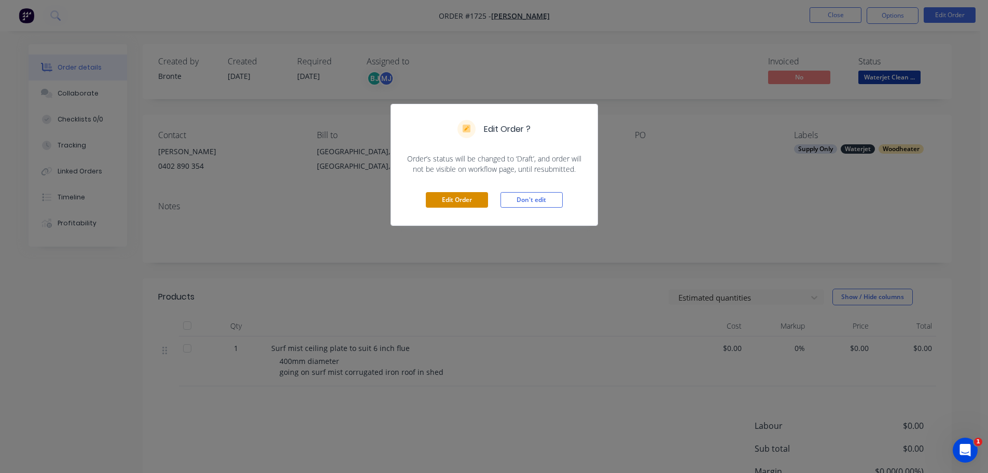
click at [463, 202] on button "Edit Order" at bounding box center [457, 200] width 62 height 16
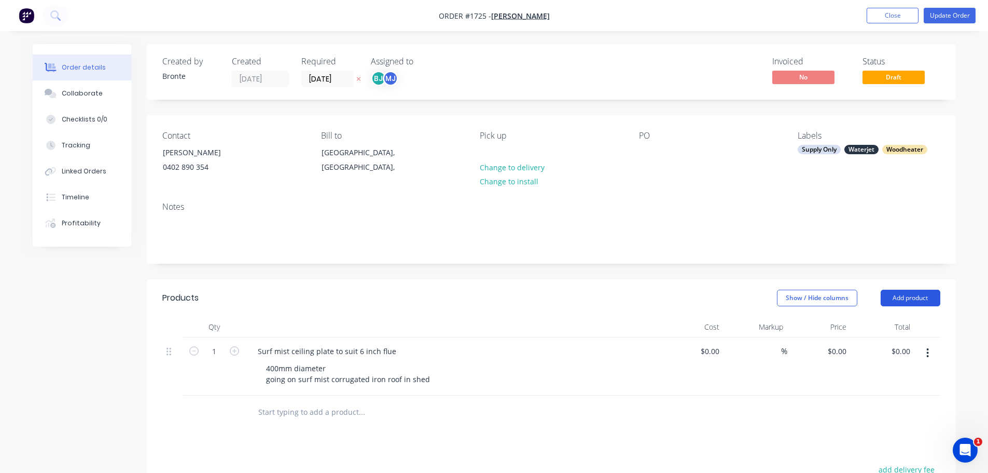
click at [911, 292] on button "Add product" at bounding box center [911, 297] width 60 height 17
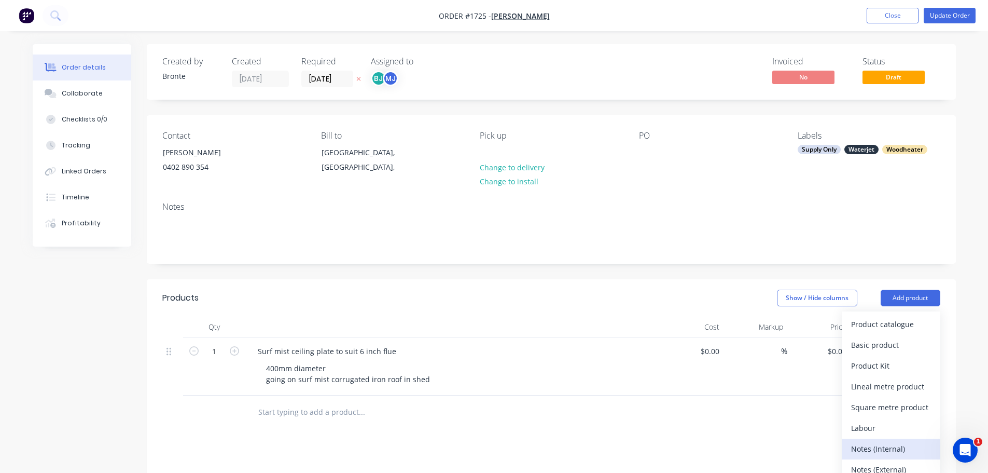
click at [906, 448] on div "Notes (Internal)" at bounding box center [891, 448] width 80 height 15
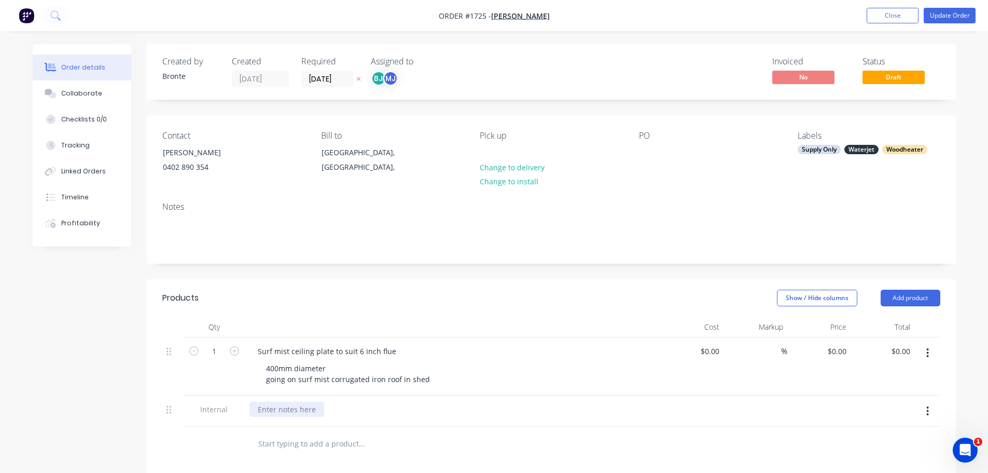
click at [307, 409] on div at bounding box center [286, 408] width 75 height 15
click at [391, 451] on div "0.55MM SURFMIST C'BOND SET UP - 5MINS CLEAN UP - 5MINS CUT TIME - 1.05MINS MARK…" at bounding box center [452, 430] width 407 height 59
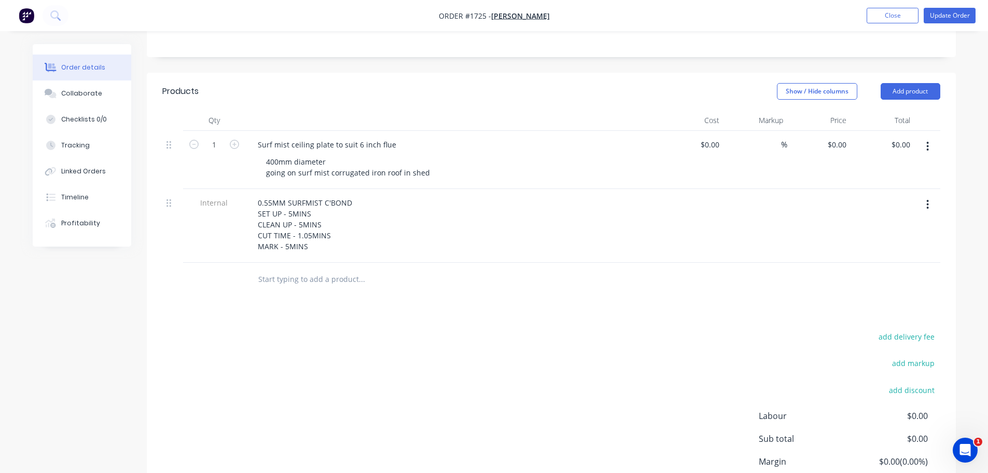
scroll to position [207, 0]
click at [74, 89] on div "Collaborate" at bounding box center [81, 93] width 41 height 9
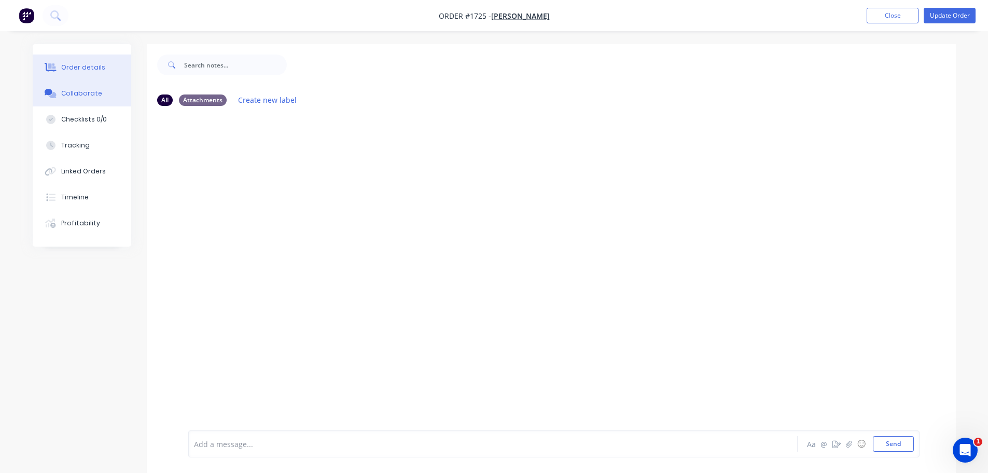
click at [91, 61] on button "Order details" at bounding box center [82, 67] width 99 height 26
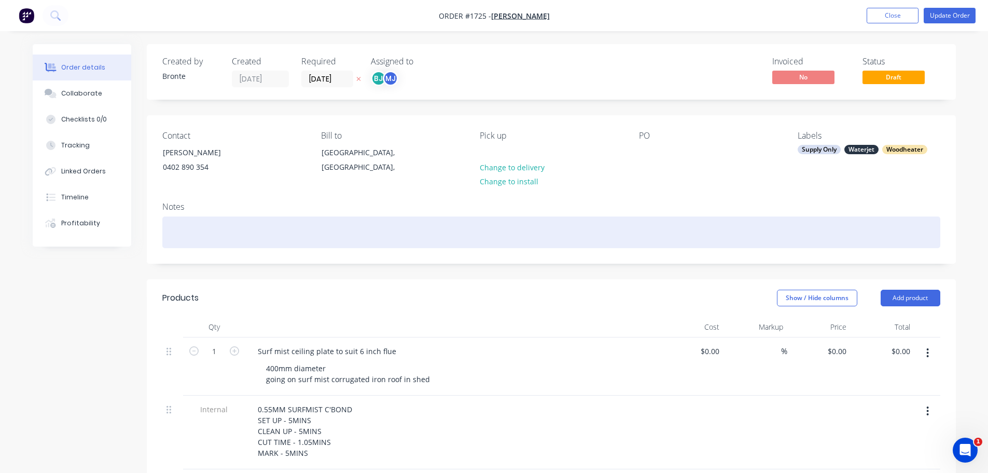
click at [224, 226] on div at bounding box center [551, 232] width 778 height 32
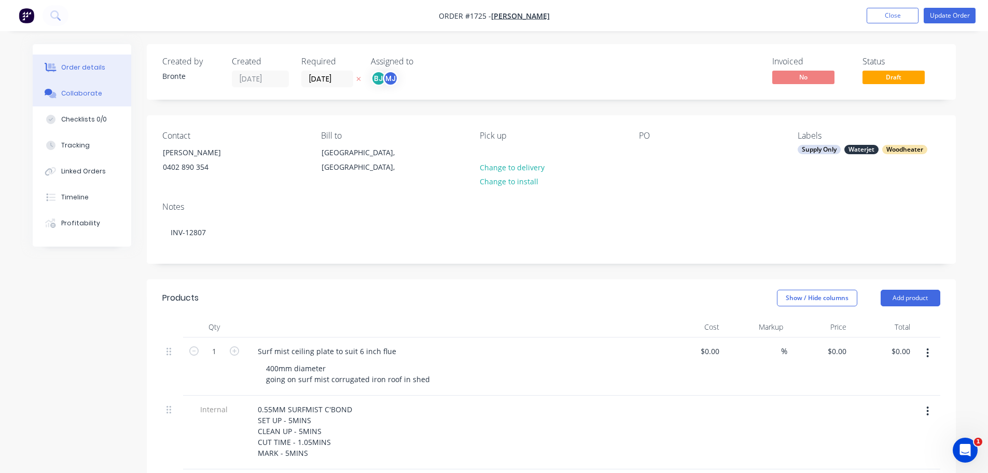
click at [66, 95] on div "Collaborate" at bounding box center [81, 93] width 41 height 9
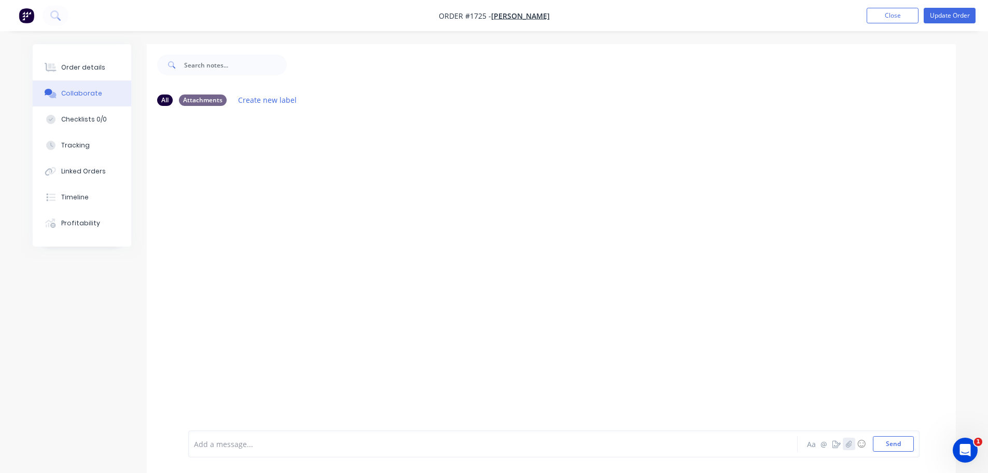
click at [847, 447] on button "button" at bounding box center [849, 443] width 12 height 12
click at [880, 438] on button "Send" at bounding box center [893, 444] width 41 height 16
click at [83, 66] on div "Order details" at bounding box center [83, 67] width 44 height 9
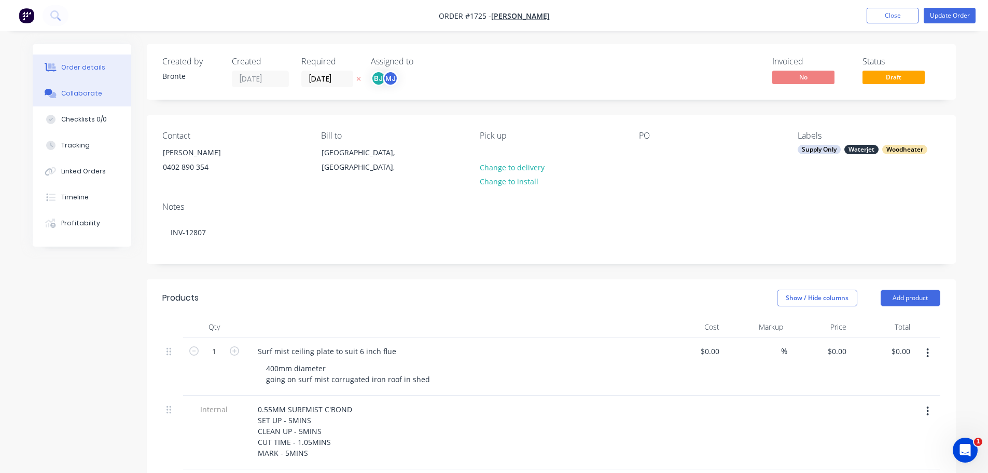
click at [73, 88] on button "Collaborate" at bounding box center [82, 93] width 99 height 26
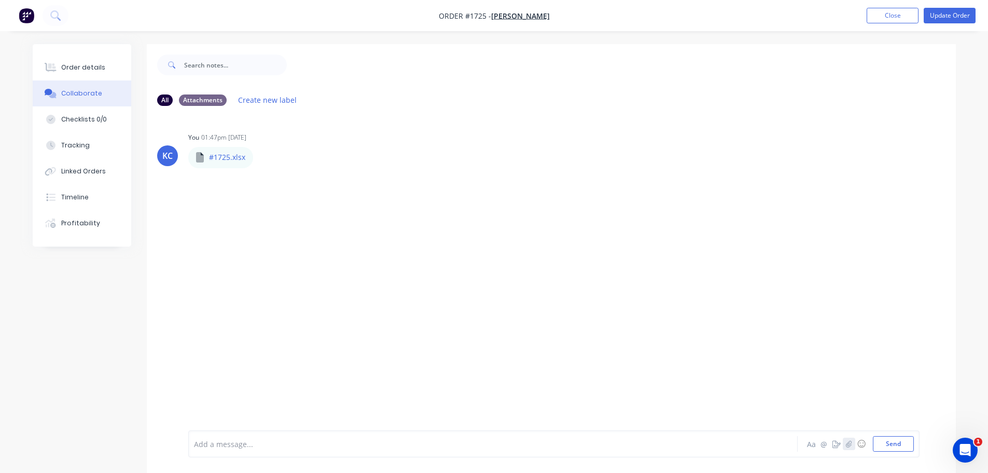
click at [849, 445] on icon "button" at bounding box center [848, 443] width 6 height 7
click at [892, 446] on button "Send" at bounding box center [893, 444] width 41 height 16
click at [953, 18] on button "Update Order" at bounding box center [950, 16] width 52 height 16
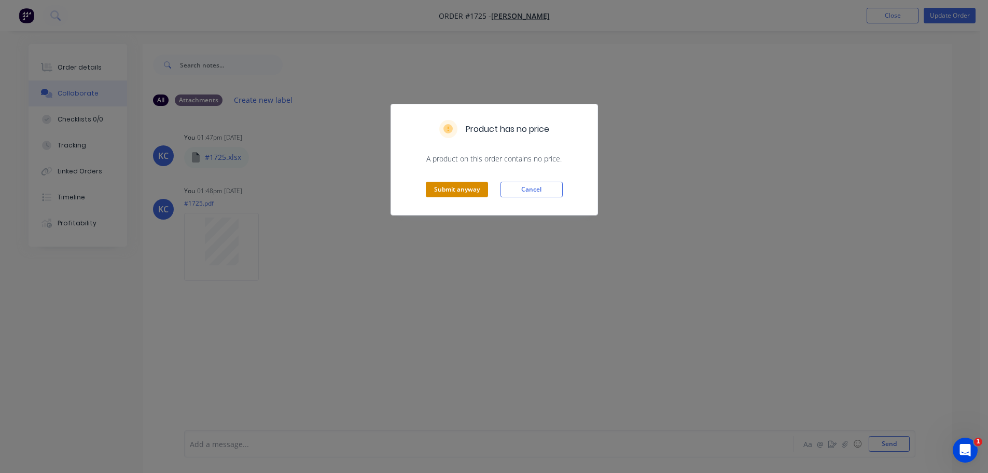
click at [438, 189] on button "Submit anyway" at bounding box center [457, 190] width 62 height 16
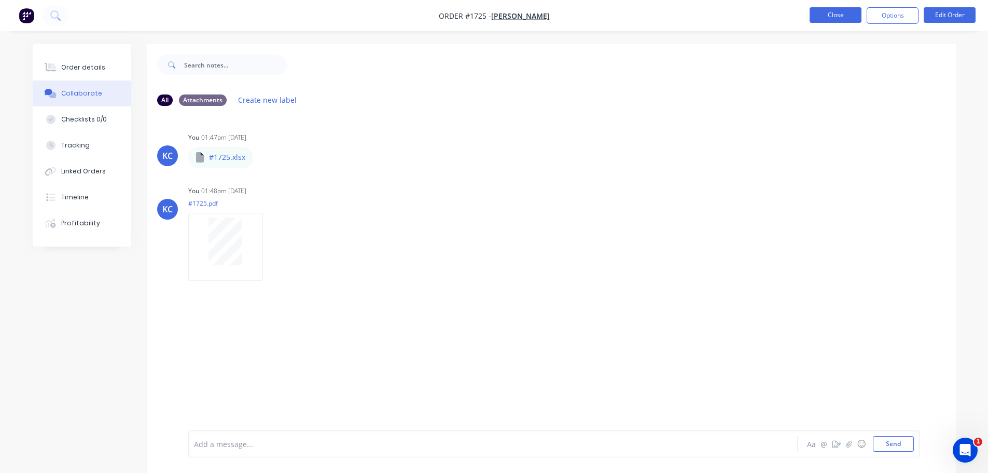
click at [849, 20] on button "Close" at bounding box center [836, 15] width 52 height 16
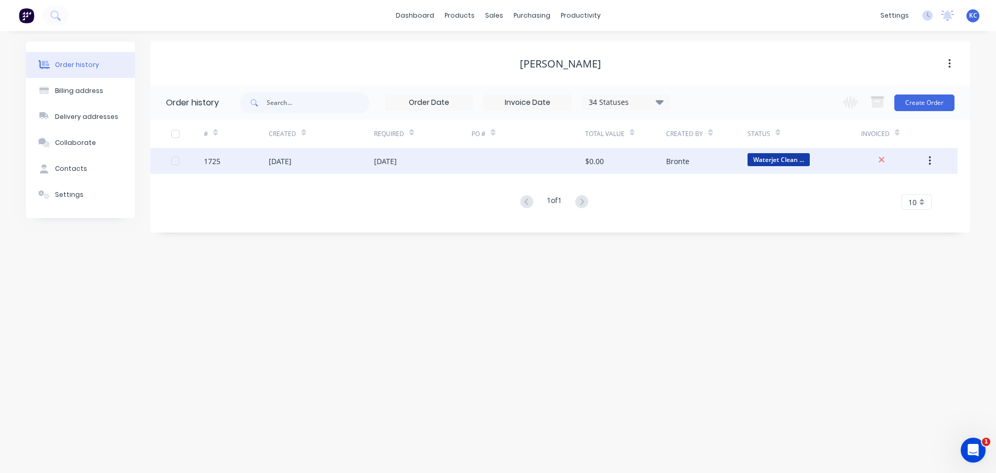
drag, startPoint x: 243, startPoint y: 163, endPoint x: 293, endPoint y: 161, distance: 49.9
click at [292, 161] on div "[DATE]" at bounding box center [280, 161] width 23 height 11
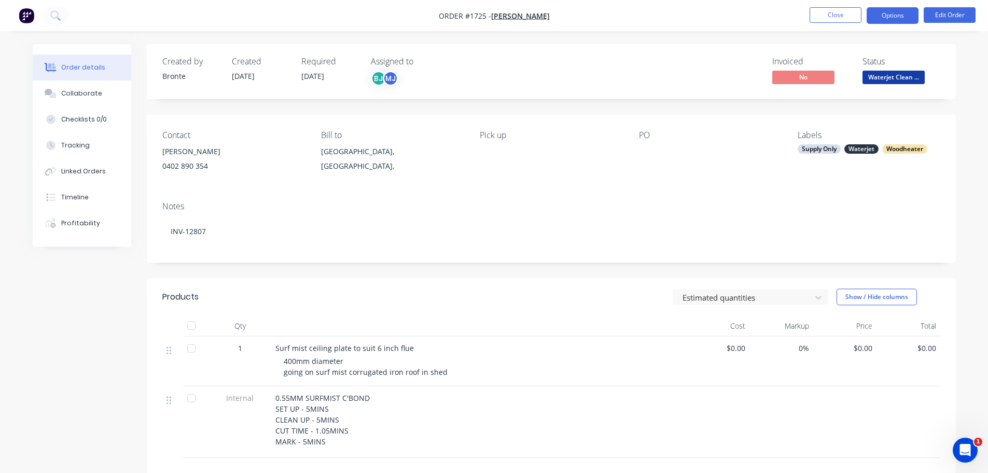
click at [914, 13] on button "Options" at bounding box center [893, 15] width 52 height 17
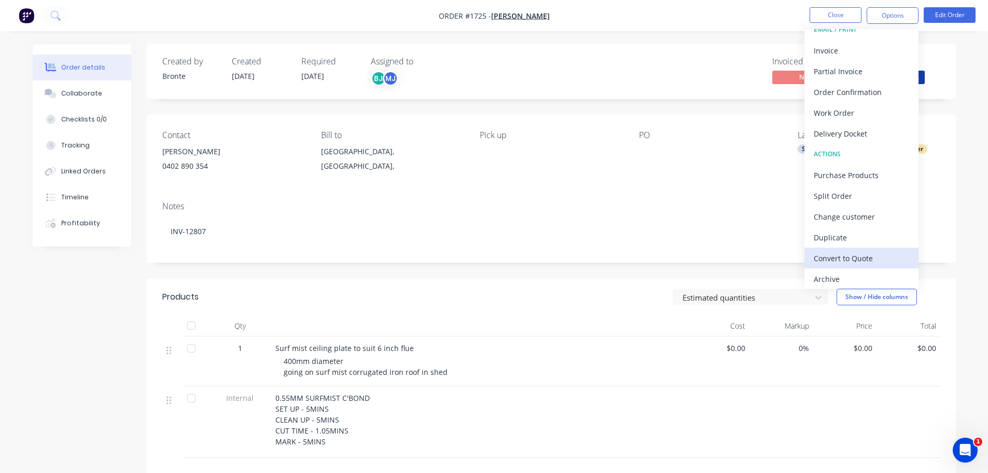
scroll to position [16, 0]
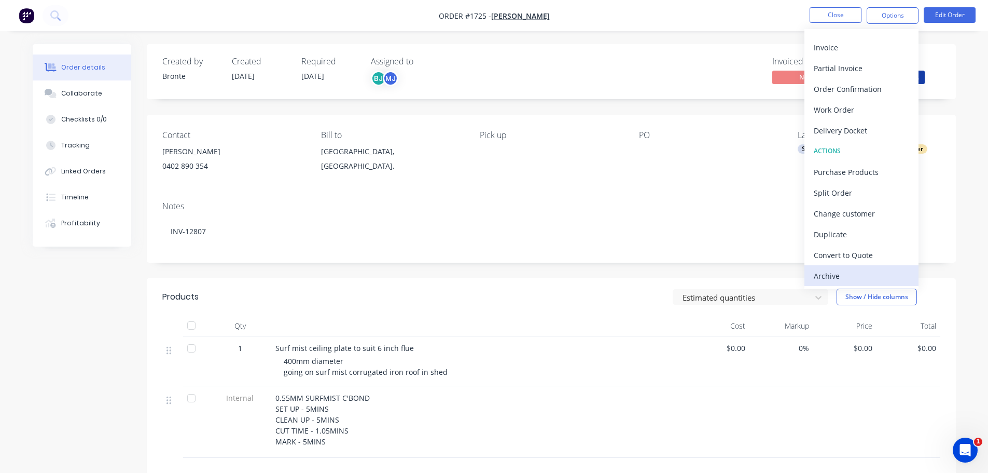
click at [859, 274] on div "Archive" at bounding box center [861, 275] width 95 height 15
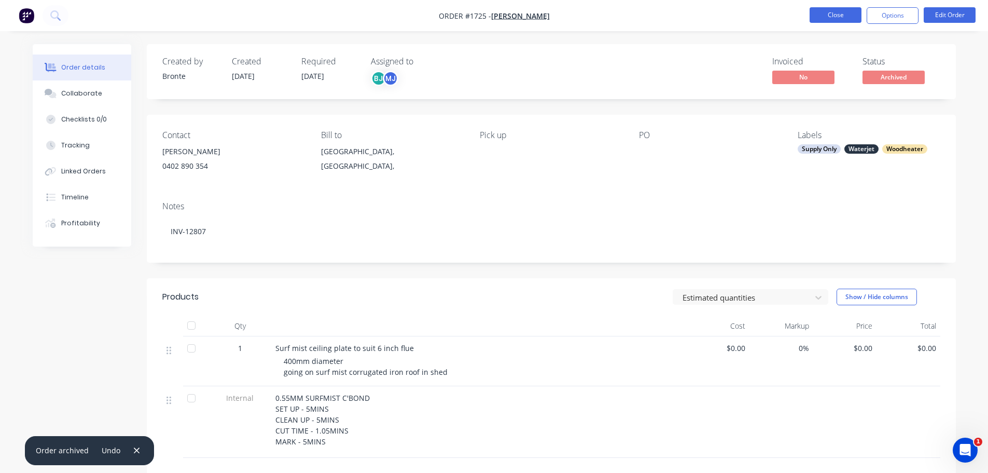
click at [846, 19] on button "Close" at bounding box center [836, 15] width 52 height 16
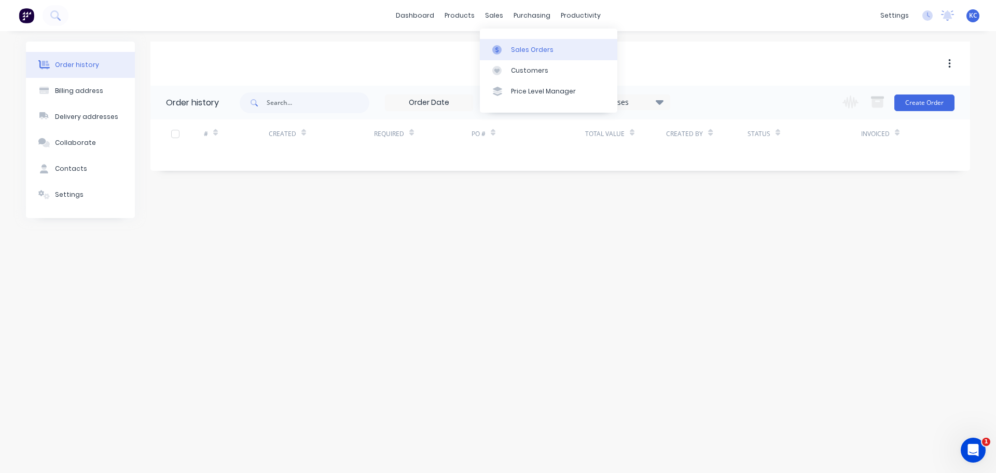
click at [536, 53] on div "Sales Orders" at bounding box center [532, 49] width 43 height 9
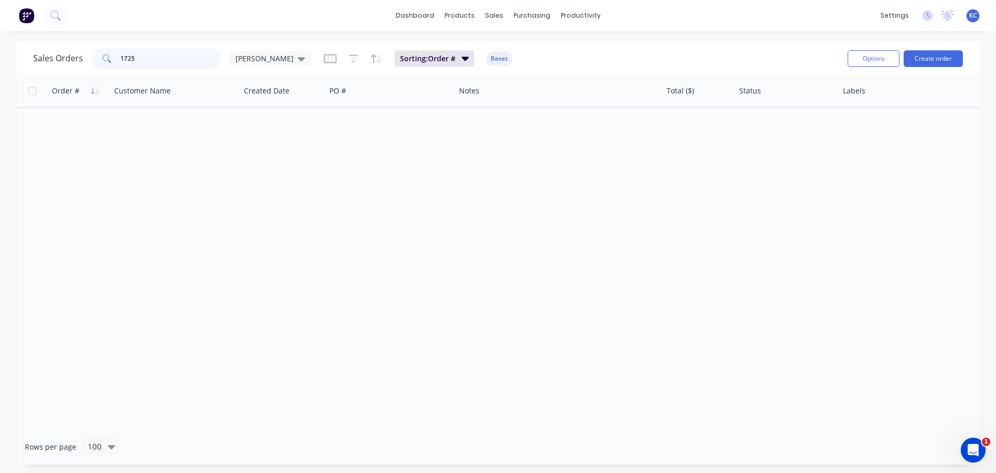
drag, startPoint x: 163, startPoint y: 61, endPoint x: 0, endPoint y: 60, distance: 163.4
click at [0, 54] on div "Sales Orders 1725 [PERSON_NAME] Sorting: Order # Reset Options Create order Ord…" at bounding box center [498, 252] width 996 height 423
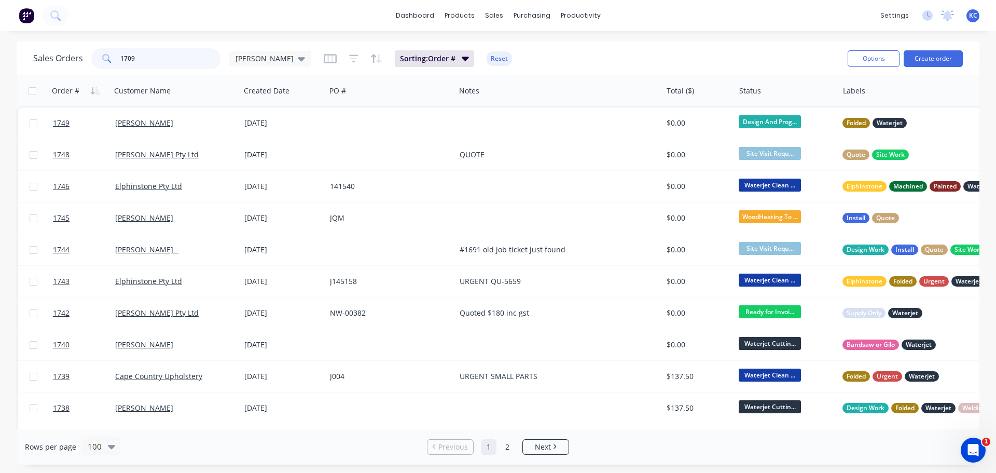
type input "1709"
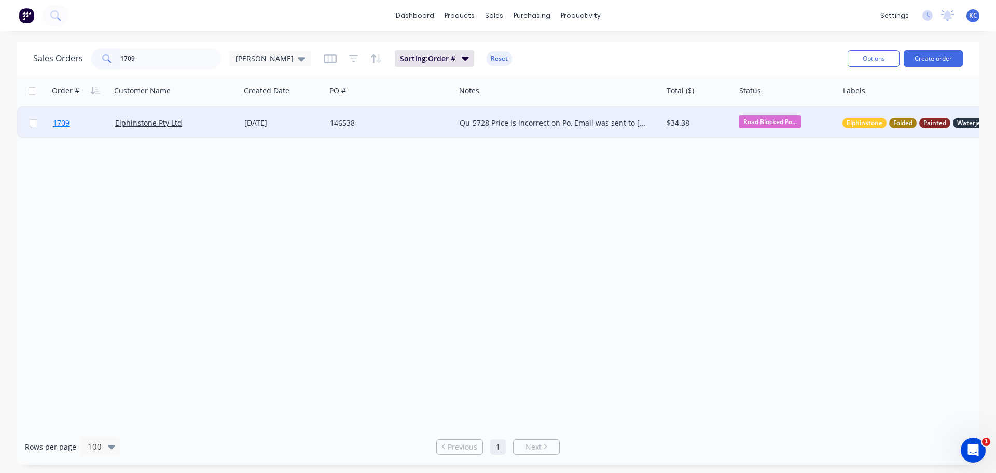
click at [61, 121] on span "1709" at bounding box center [61, 123] width 17 height 10
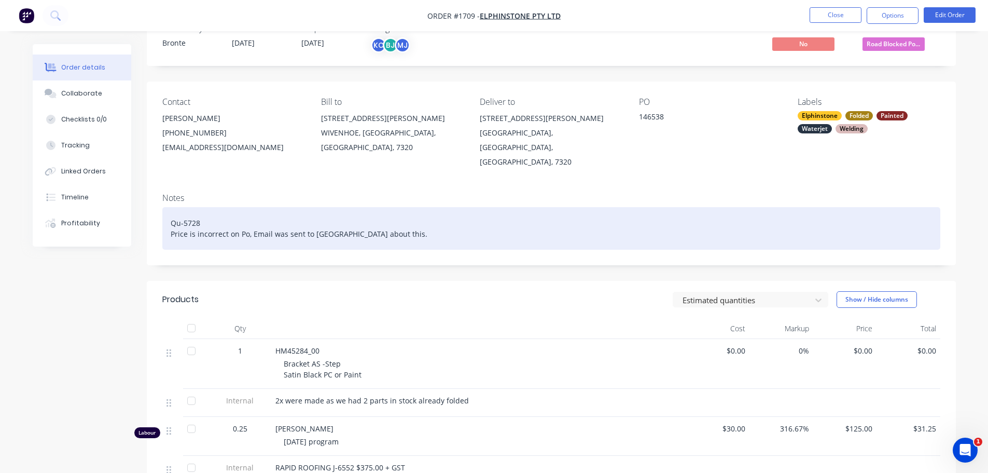
scroll to position [52, 0]
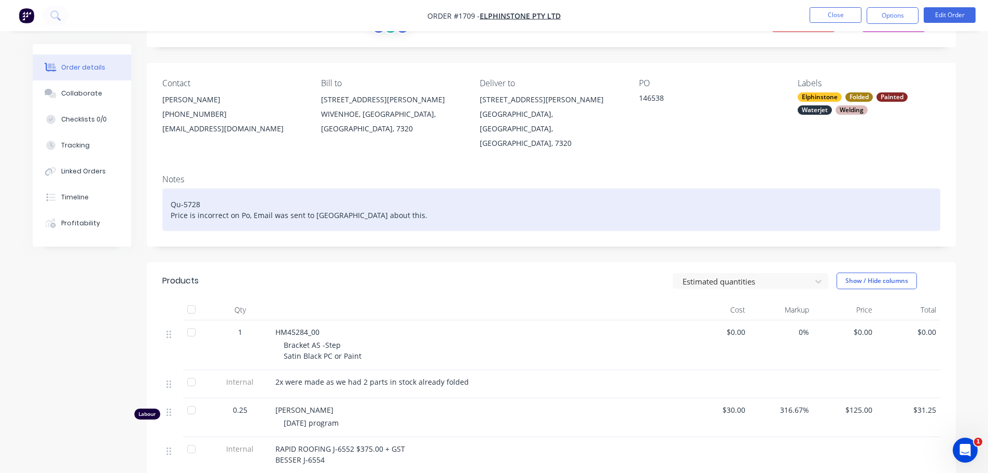
click at [376, 198] on div "Qu-5728 Price is incorrect on Po, Email was sent to [GEOGRAPHIC_DATA] about thi…" at bounding box center [551, 209] width 778 height 43
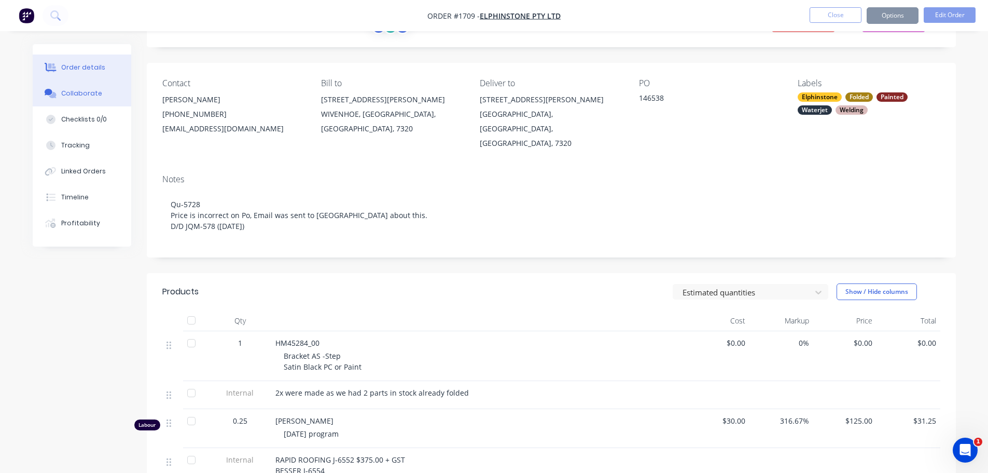
click at [77, 94] on div "Collaborate" at bounding box center [81, 93] width 41 height 9
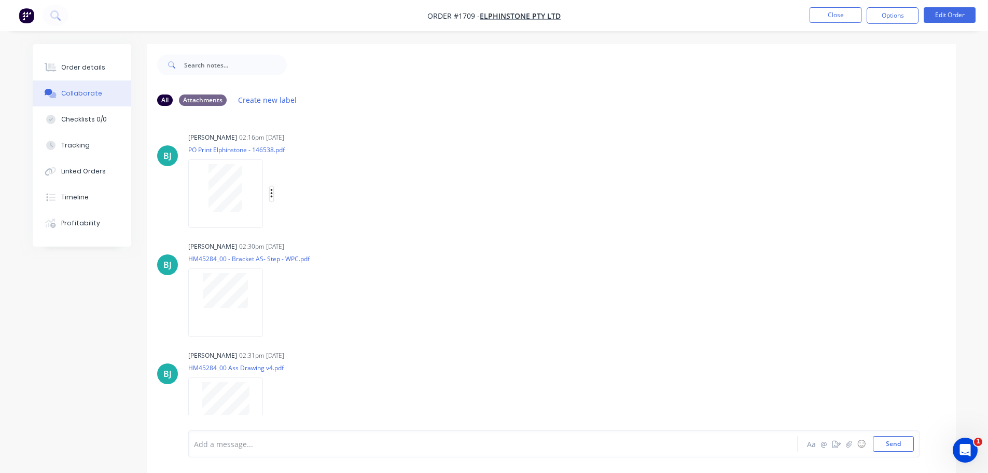
click at [271, 194] on icon "button" at bounding box center [271, 193] width 2 height 9
click at [309, 219] on button "Download" at bounding box center [339, 221] width 117 height 23
click at [77, 64] on div "Order details" at bounding box center [83, 67] width 44 height 9
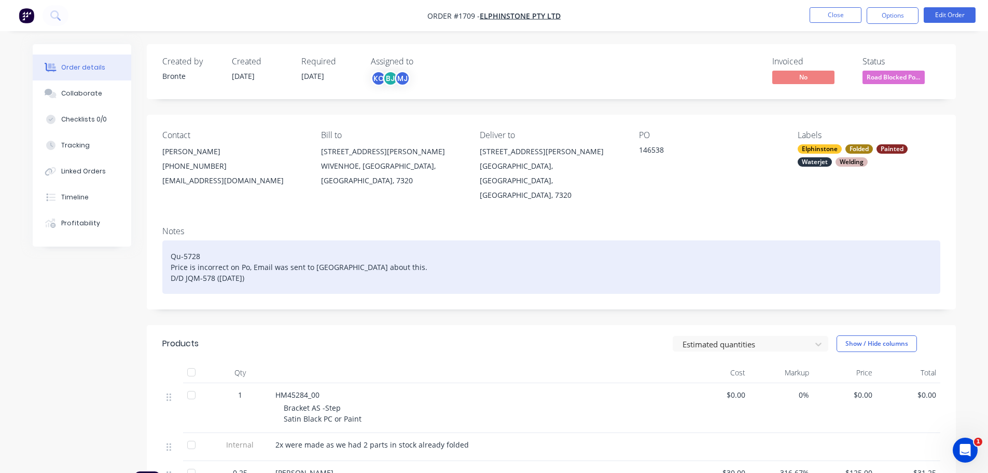
click at [265, 267] on div "Qu-5728 Price is incorrect on Po, Email was sent to [GEOGRAPHIC_DATA] about thi…" at bounding box center [551, 266] width 778 height 53
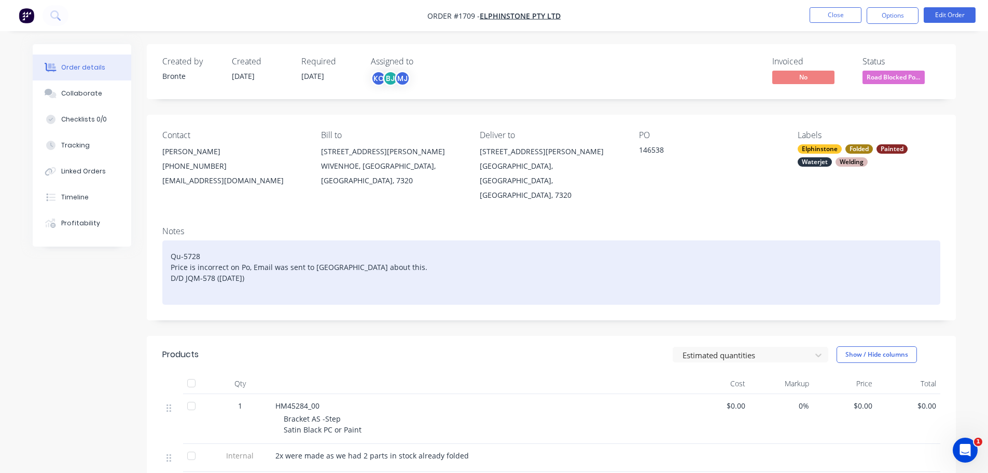
click at [202, 242] on div "Qu-5728 Price is incorrect on Po, Email was sent to [GEOGRAPHIC_DATA] about thi…" at bounding box center [551, 272] width 778 height 64
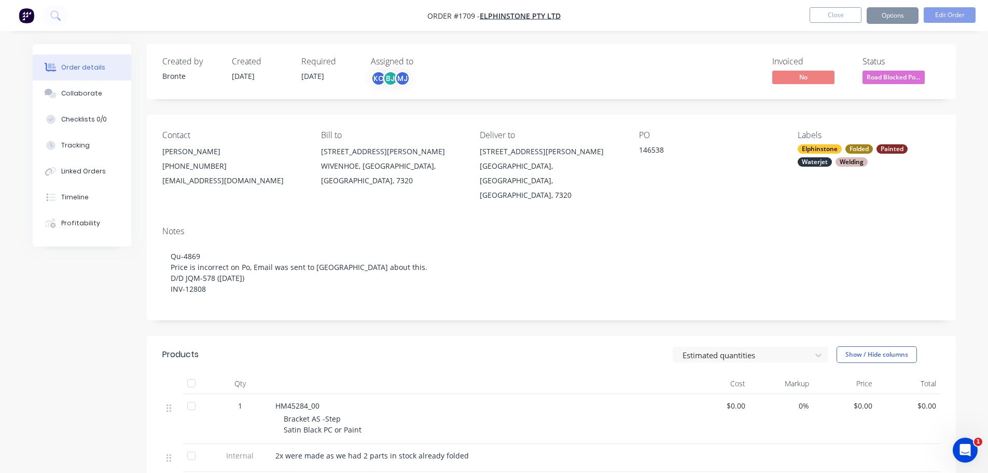
click at [272, 226] on div "Notes" at bounding box center [551, 231] width 778 height 10
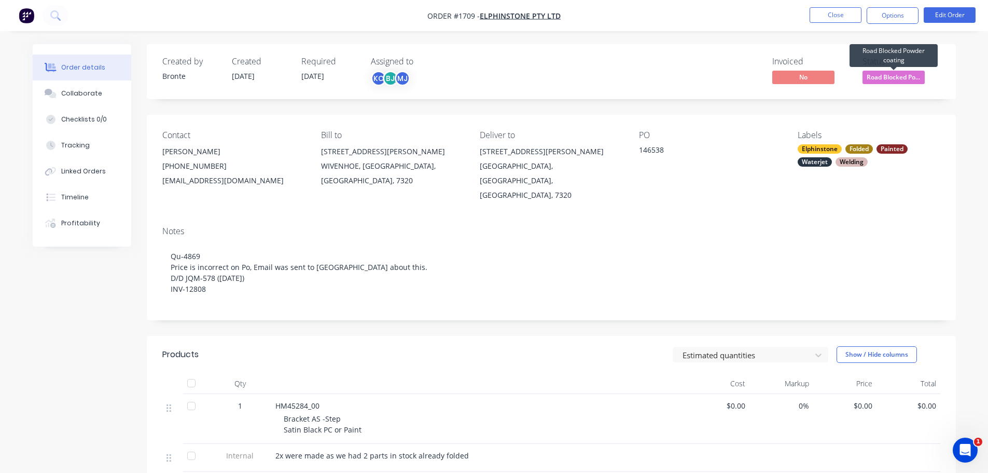
click at [886, 81] on span "Road Blocked Po..." at bounding box center [894, 77] width 62 height 13
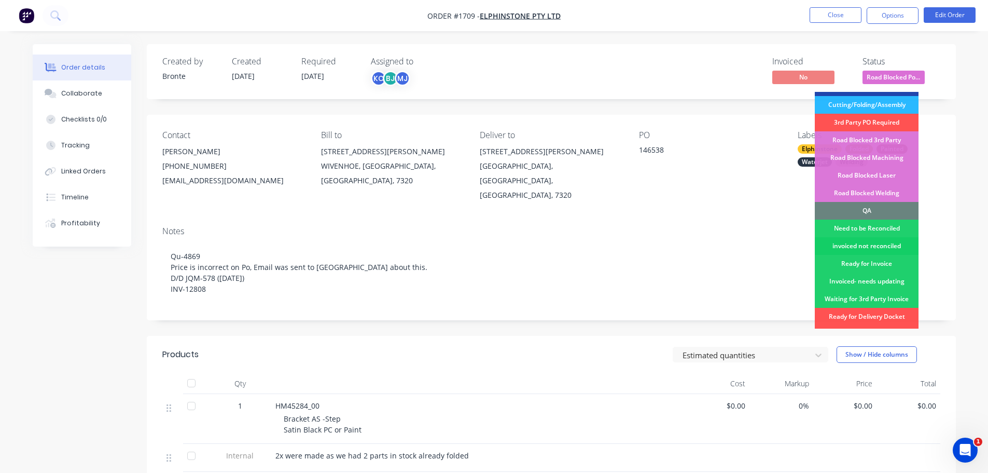
scroll to position [205, 0]
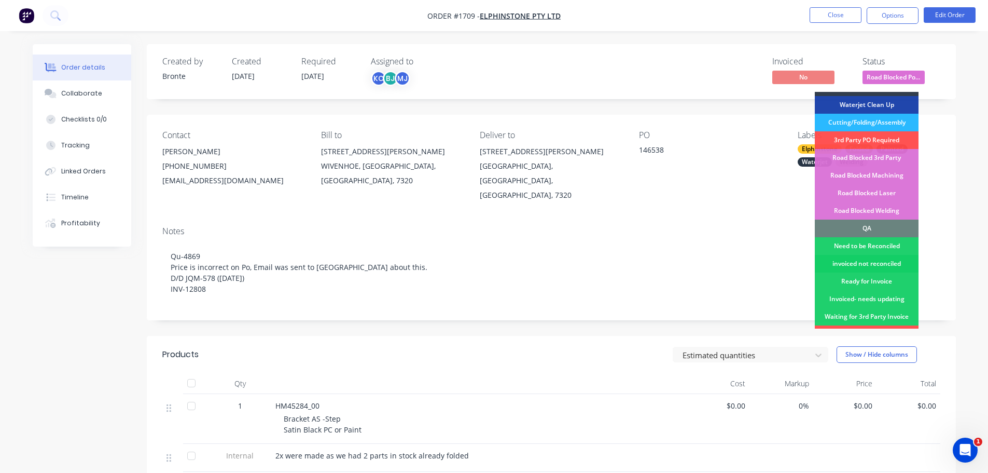
click at [873, 255] on div "invoiced not reconciled" at bounding box center [867, 264] width 104 height 18
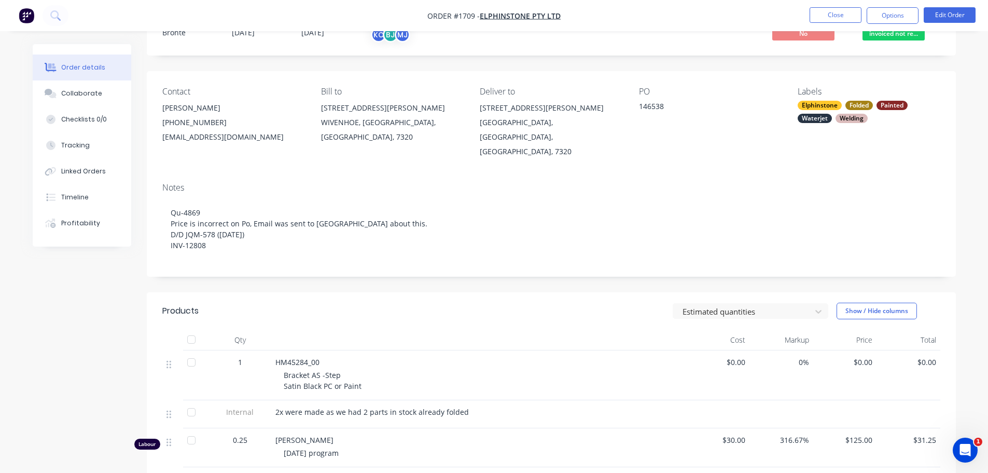
scroll to position [104, 0]
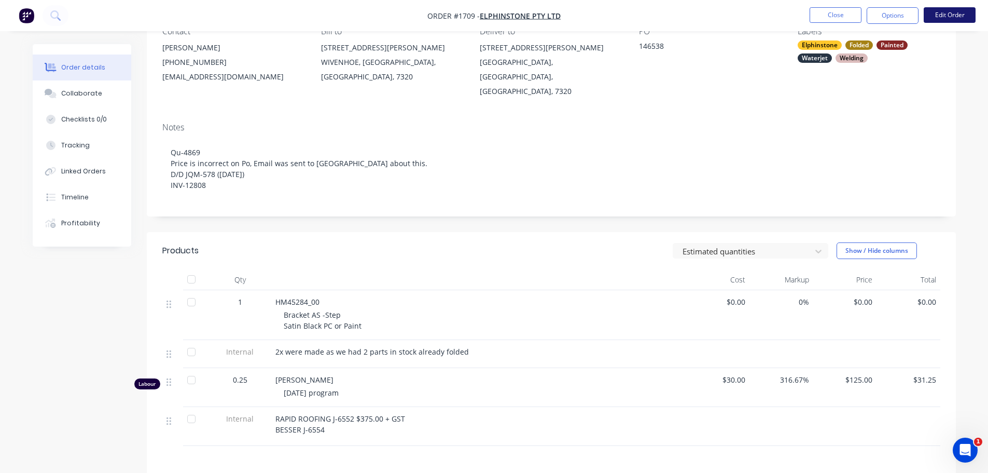
click at [958, 15] on button "Edit Order" at bounding box center [950, 15] width 52 height 16
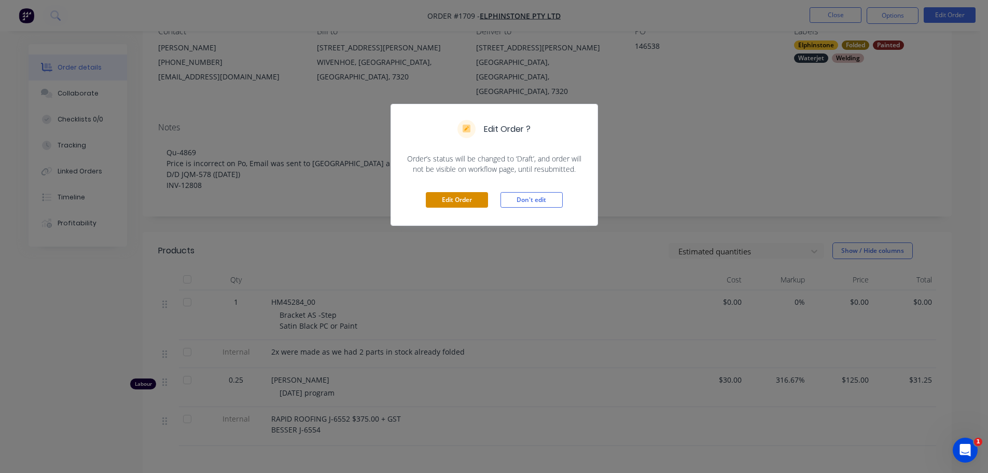
click at [465, 200] on button "Edit Order" at bounding box center [457, 200] width 62 height 16
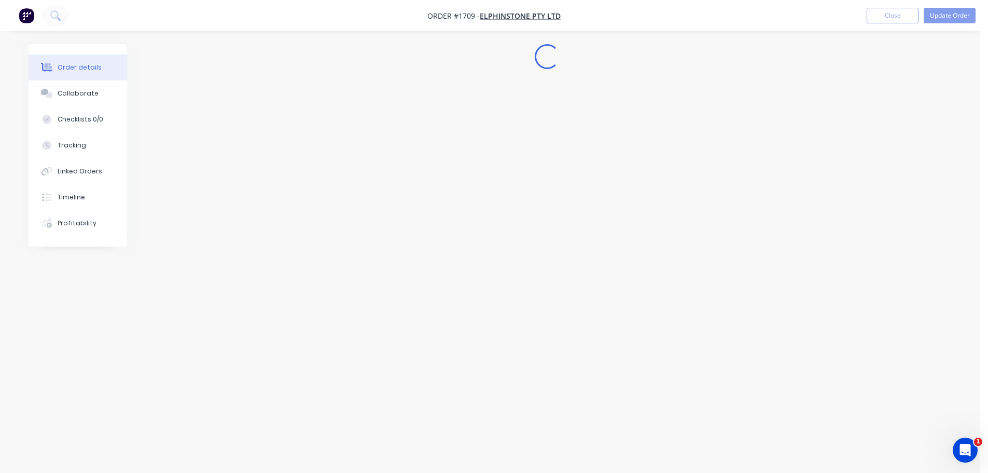
scroll to position [0, 0]
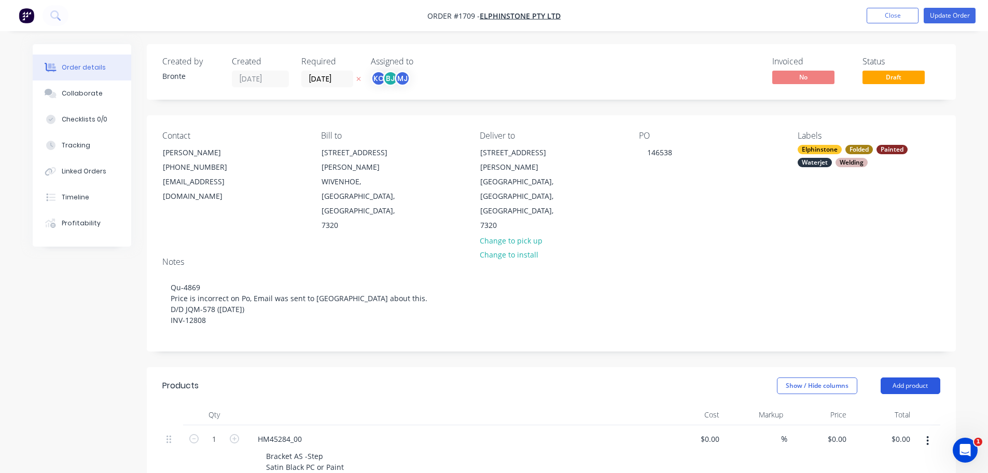
click at [920, 377] on button "Add product" at bounding box center [911, 385] width 60 height 17
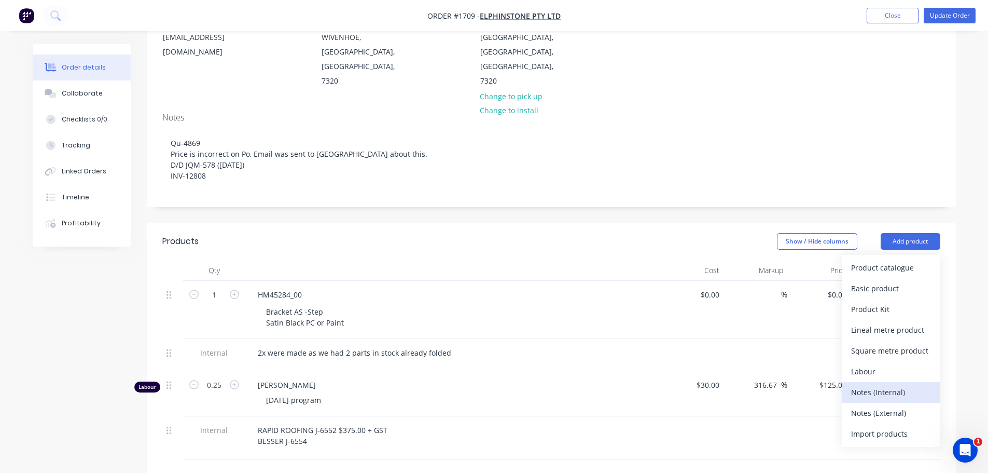
scroll to position [156, 0]
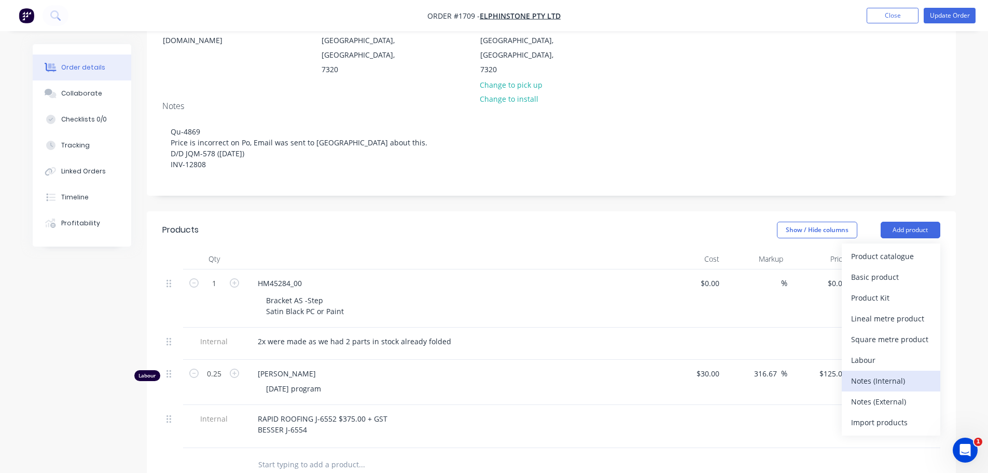
click at [887, 373] on div "Notes (Internal)" at bounding box center [891, 380] width 80 height 15
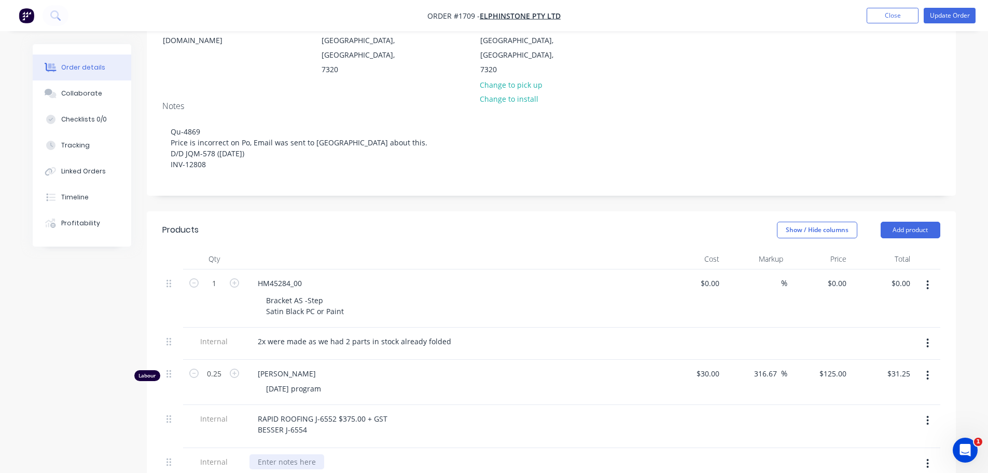
click at [302, 454] on div at bounding box center [286, 461] width 75 height 15
click at [895, 221] on button "Add product" at bounding box center [911, 229] width 60 height 17
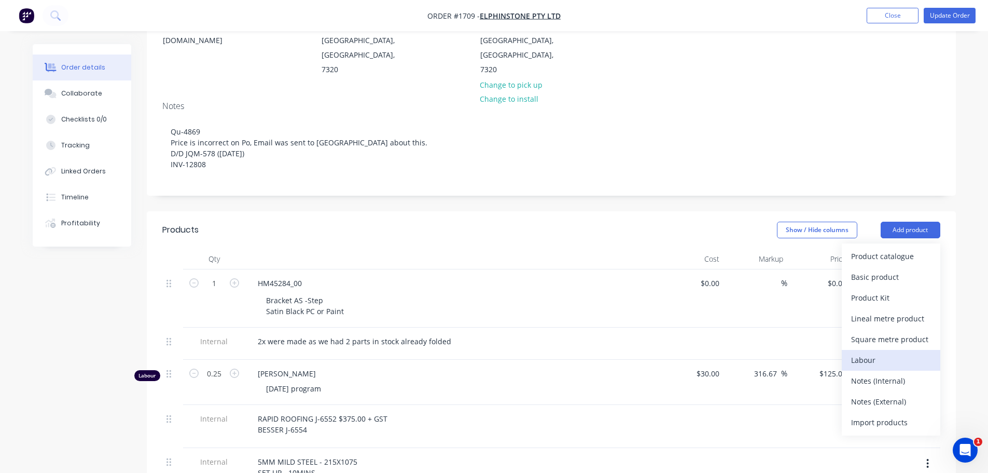
click at [901, 352] on div "Labour" at bounding box center [891, 359] width 80 height 15
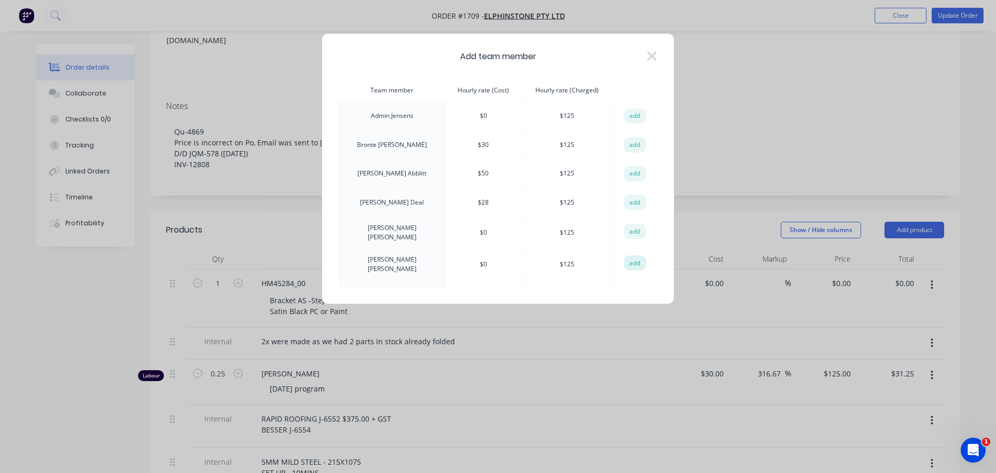
click at [630, 262] on button "add" at bounding box center [634, 263] width 23 height 16
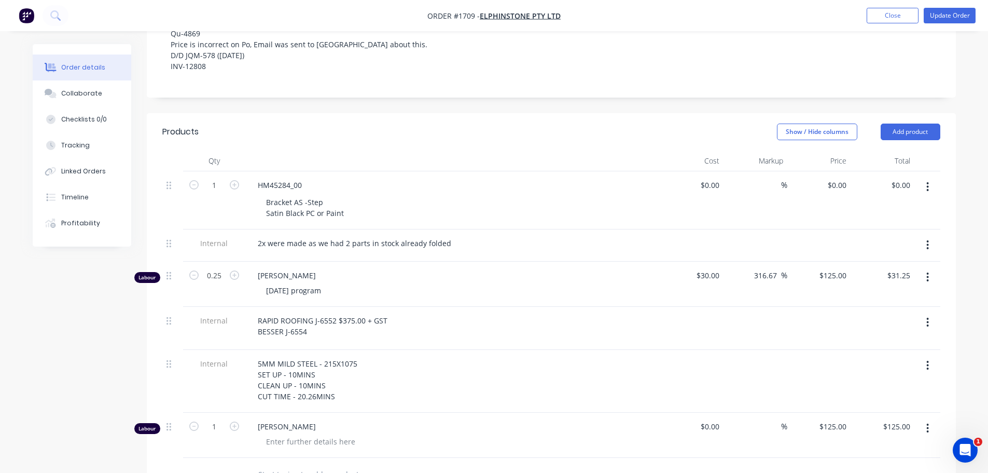
scroll to position [311, 0]
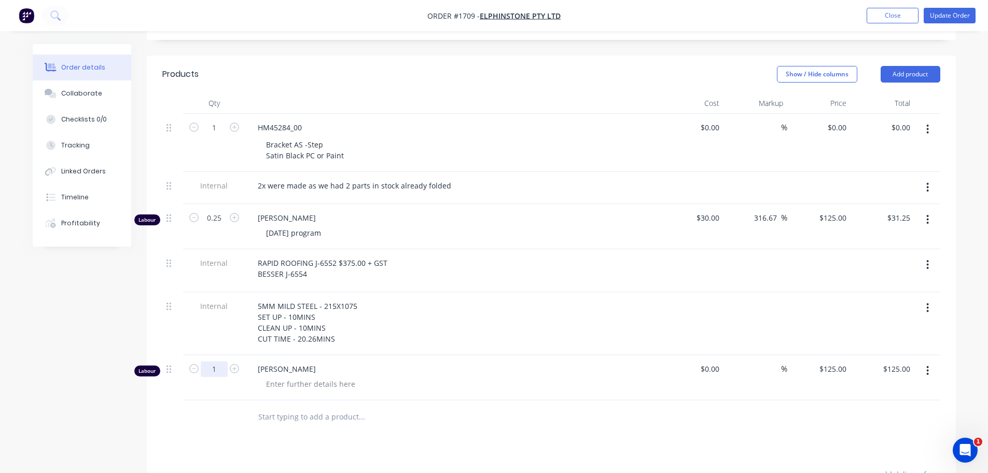
click at [224, 361] on input "1" at bounding box center [214, 369] width 27 height 16
type input "0.25"
type input "$31.25"
click at [952, 17] on button "Update Order" at bounding box center [950, 16] width 52 height 16
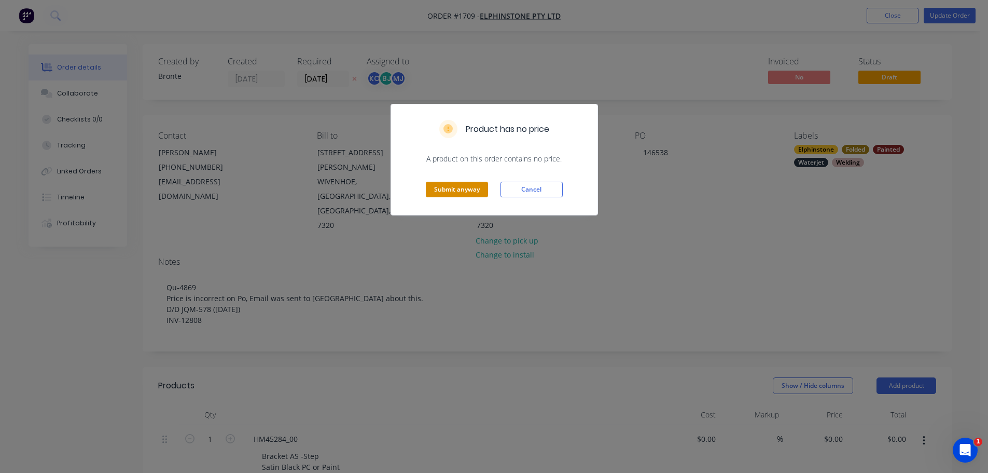
click at [446, 189] on button "Submit anyway" at bounding box center [457, 190] width 62 height 16
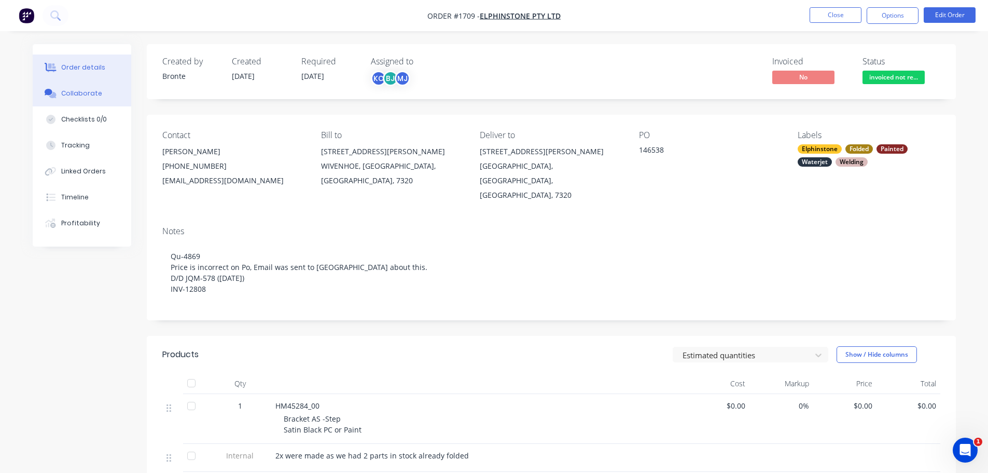
click at [84, 98] on div "Collaborate" at bounding box center [81, 93] width 41 height 9
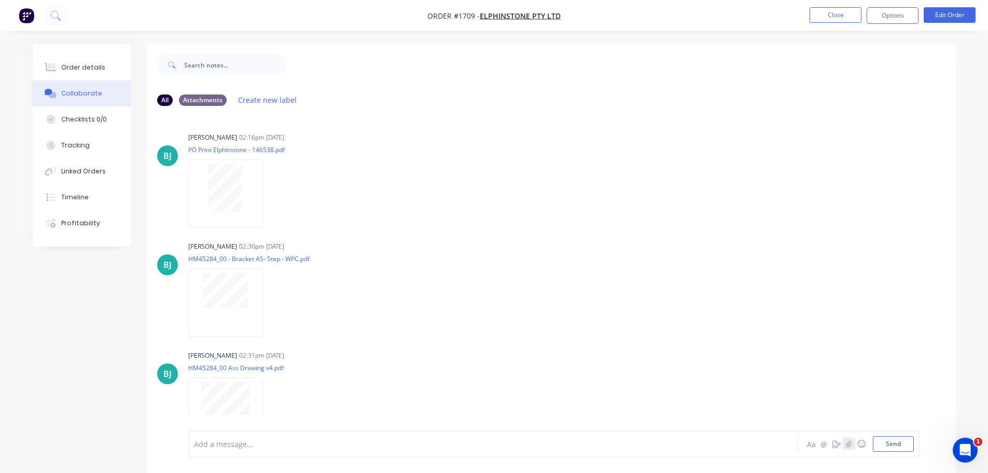
click at [847, 447] on icon "button" at bounding box center [848, 443] width 6 height 7
click at [896, 447] on button "Send" at bounding box center [893, 444] width 41 height 16
click at [825, 12] on button "Close" at bounding box center [836, 15] width 52 height 16
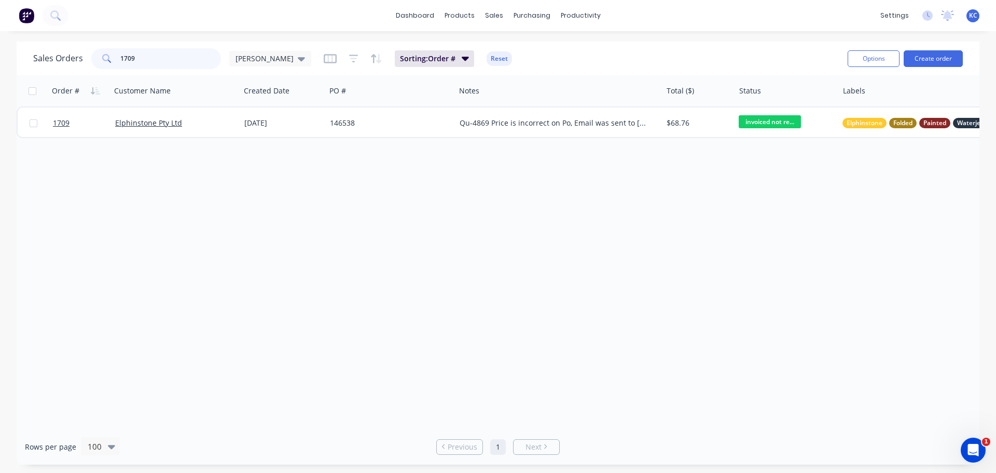
drag, startPoint x: 157, startPoint y: 53, endPoint x: 0, endPoint y: 87, distance: 160.2
click at [77, 53] on div "Sales Orders 1709 [PERSON_NAME]" at bounding box center [172, 58] width 278 height 21
type input "1742"
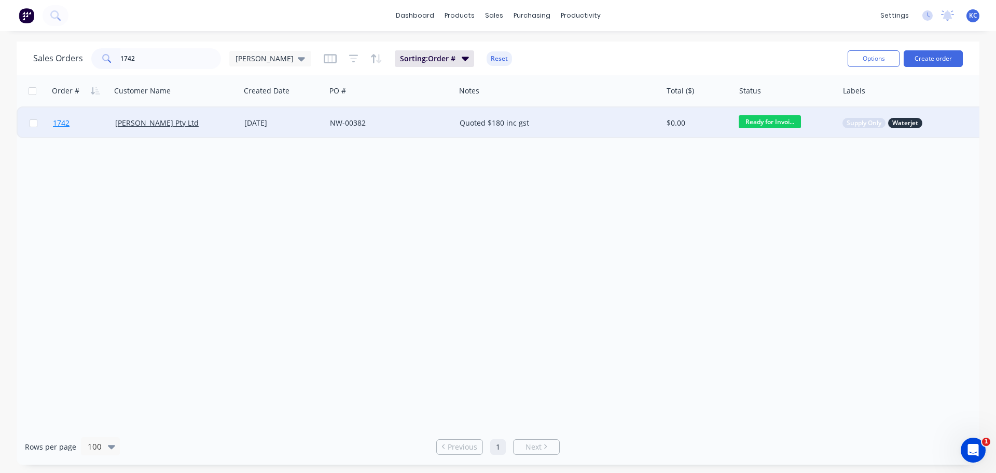
click at [63, 123] on span "1742" at bounding box center [61, 123] width 17 height 10
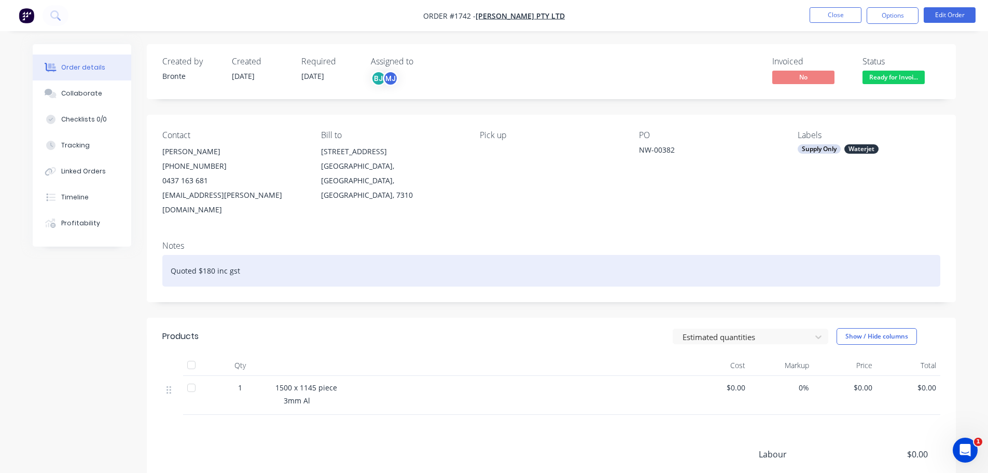
click at [263, 256] on div "Quoted $180 inc gst" at bounding box center [551, 271] width 778 height 32
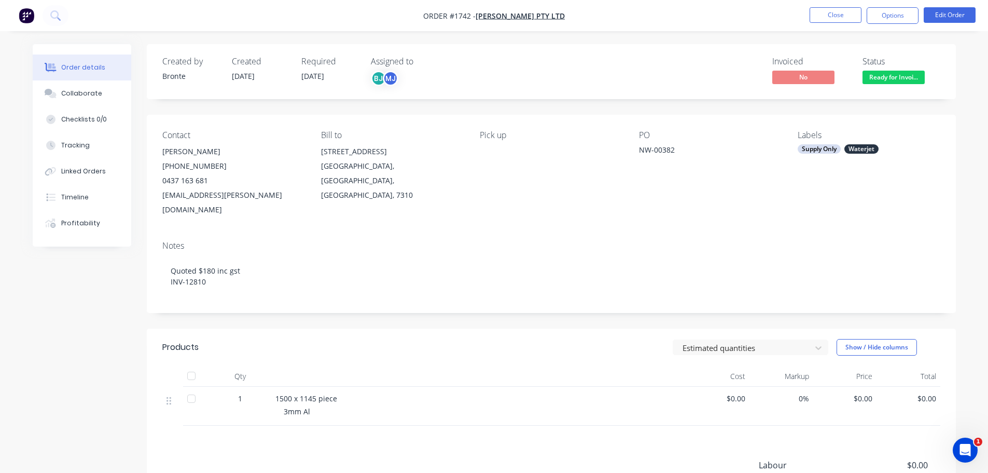
click at [425, 209] on div "Contact [PERSON_NAME] [PHONE_NUMBER] [EMAIL_ADDRESS][PERSON_NAME][DOMAIN_NAME] …" at bounding box center [551, 174] width 809 height 118
click at [71, 95] on div "Collaborate" at bounding box center [81, 93] width 41 height 9
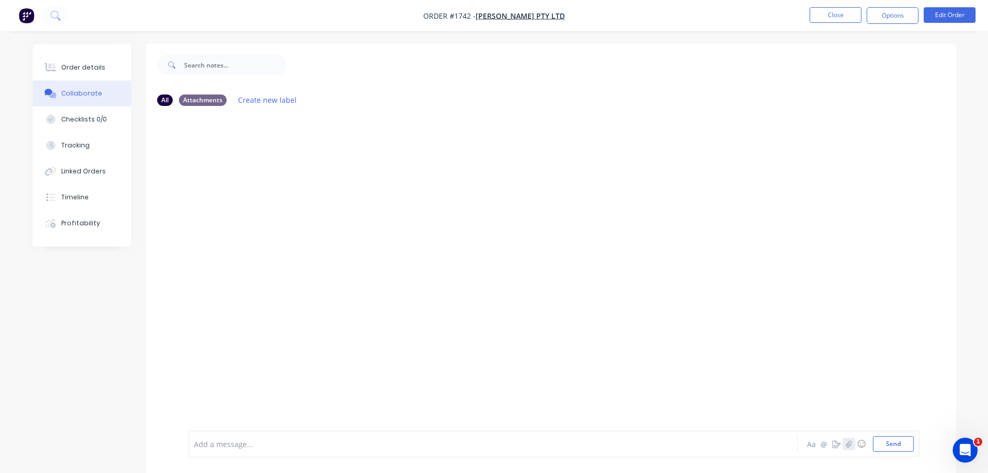
click at [843, 443] on button "button" at bounding box center [849, 443] width 12 height 12
click at [908, 439] on button "Send" at bounding box center [893, 444] width 41 height 16
click at [77, 57] on button "Order details" at bounding box center [82, 67] width 99 height 26
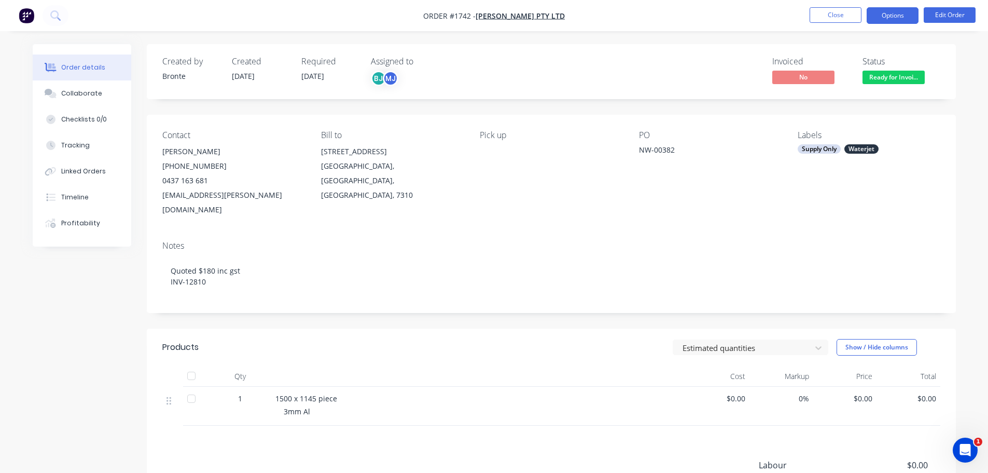
click at [896, 15] on button "Options" at bounding box center [893, 15] width 52 height 17
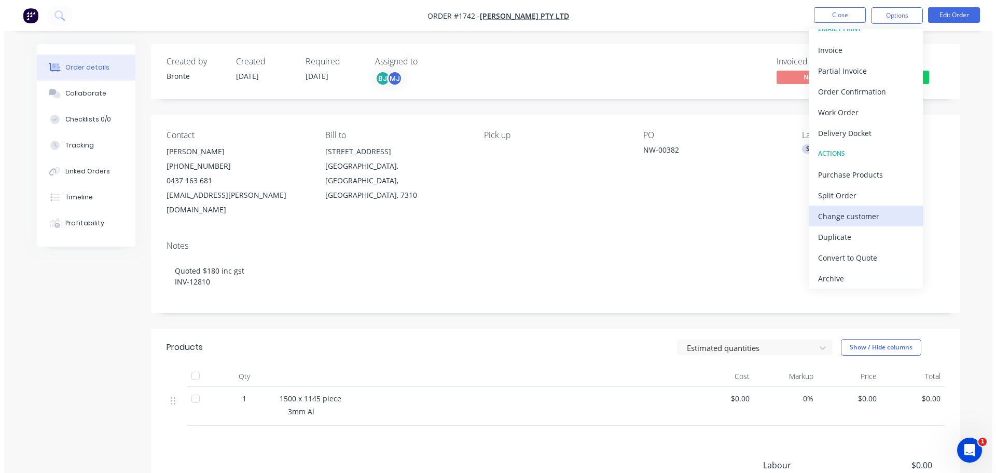
scroll to position [16, 0]
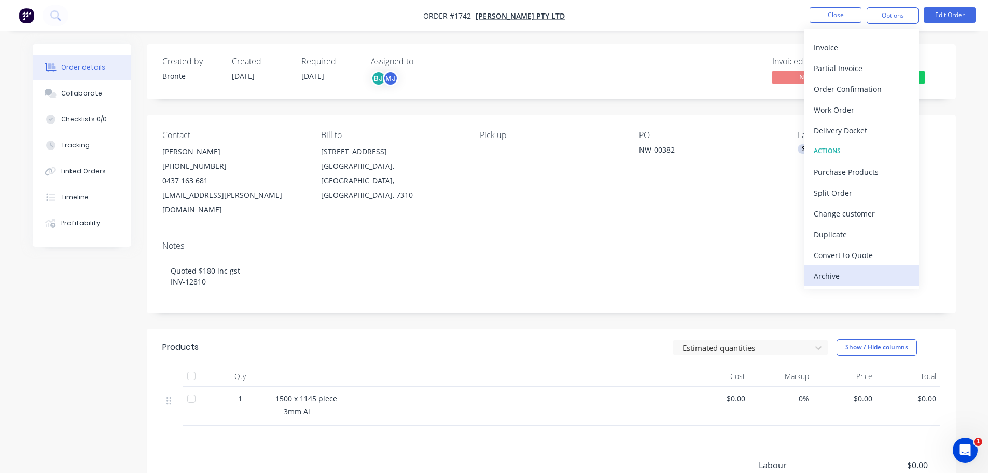
click at [858, 279] on div "Archive" at bounding box center [861, 275] width 95 height 15
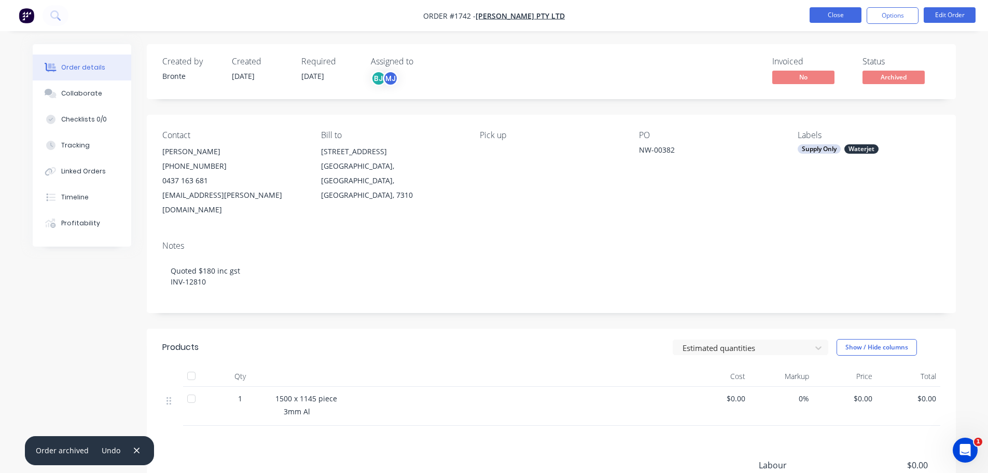
click at [835, 10] on button "Close" at bounding box center [836, 15] width 52 height 16
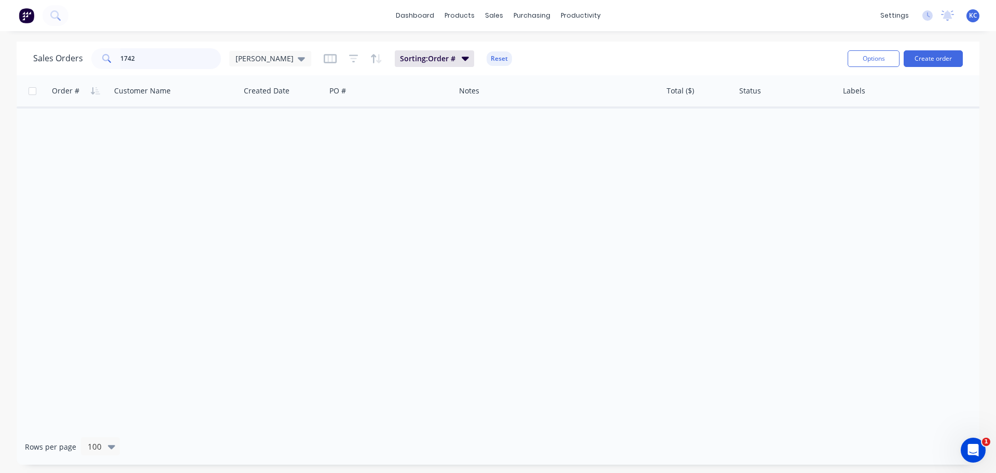
click at [6, 68] on div "Sales Orders 1742 [PERSON_NAME] Sorting: Order # Reset Options Create order Ord…" at bounding box center [498, 252] width 996 height 423
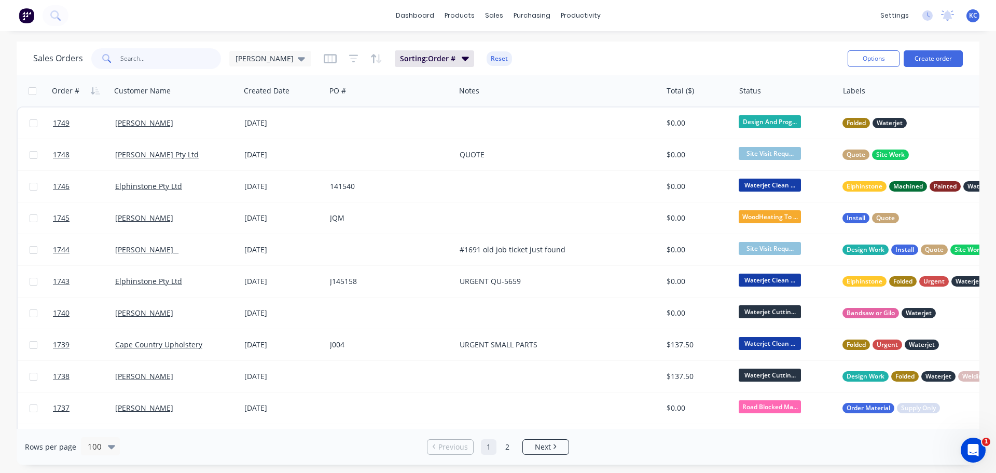
click at [173, 58] on input "text" at bounding box center [170, 58] width 101 height 21
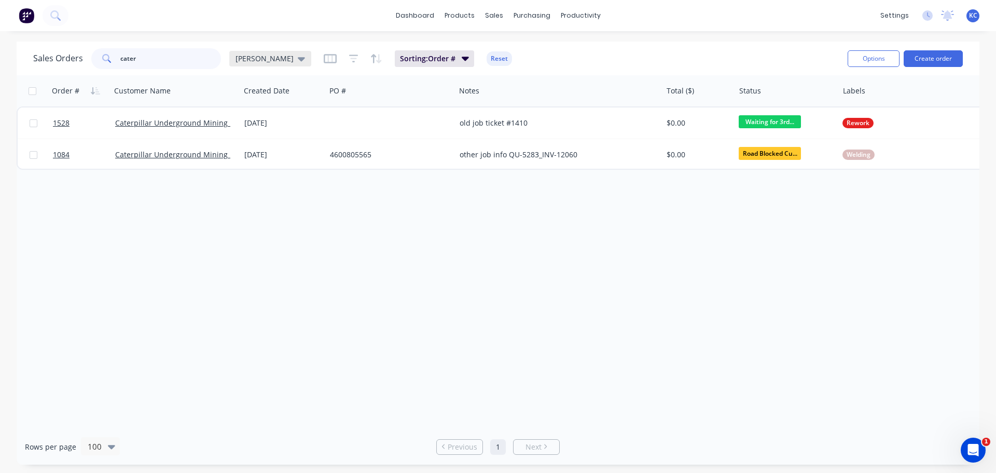
type input "cater"
click at [298, 60] on icon at bounding box center [301, 59] width 7 height 4
click at [246, 186] on button "Archived" at bounding box center [291, 189] width 118 height 12
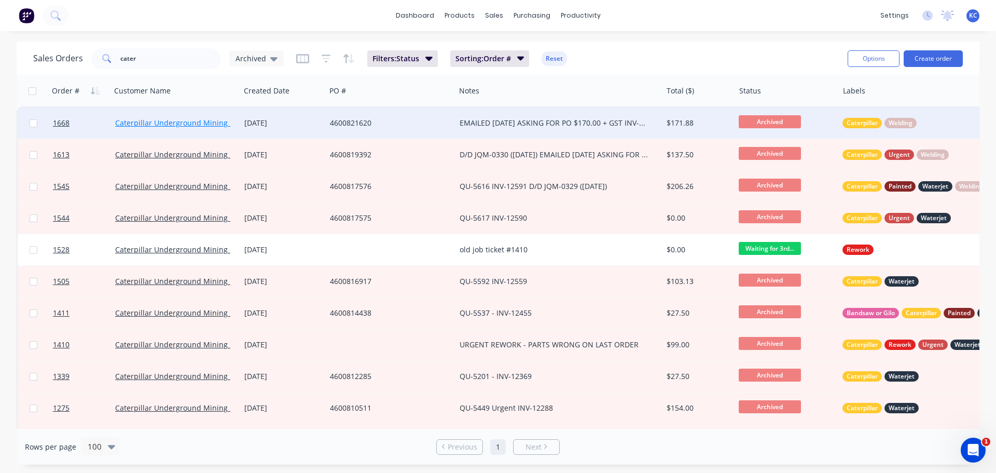
click at [217, 121] on link "Caterpillar Underground Mining Pty Ltd" at bounding box center [184, 123] width 138 height 10
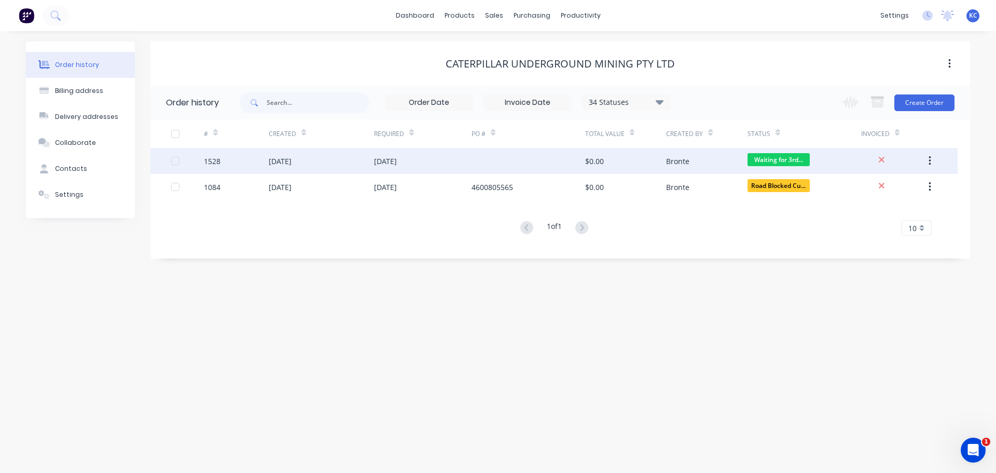
click at [286, 162] on div "[DATE]" at bounding box center [280, 161] width 23 height 11
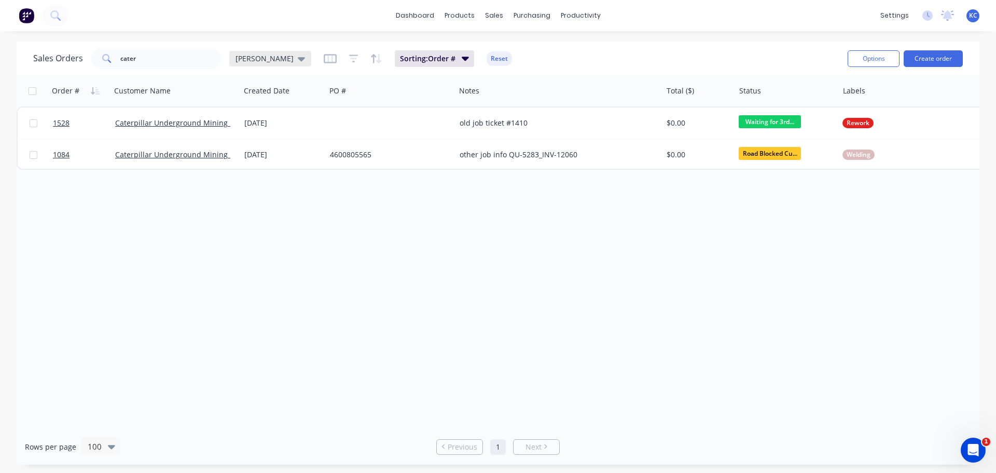
click at [265, 64] on div "[PERSON_NAME]" at bounding box center [270, 59] width 82 height 16
click at [270, 191] on button "Archived" at bounding box center [291, 189] width 118 height 12
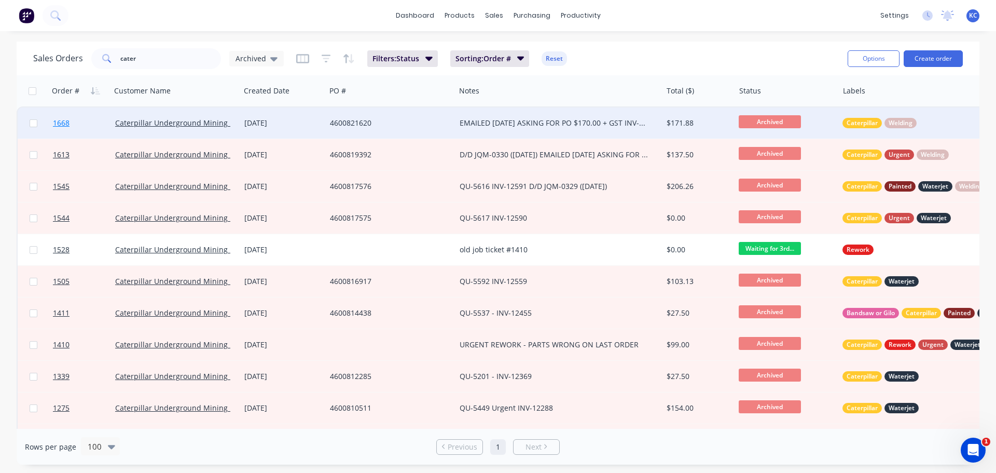
click at [67, 121] on span "1668" at bounding box center [61, 123] width 17 height 10
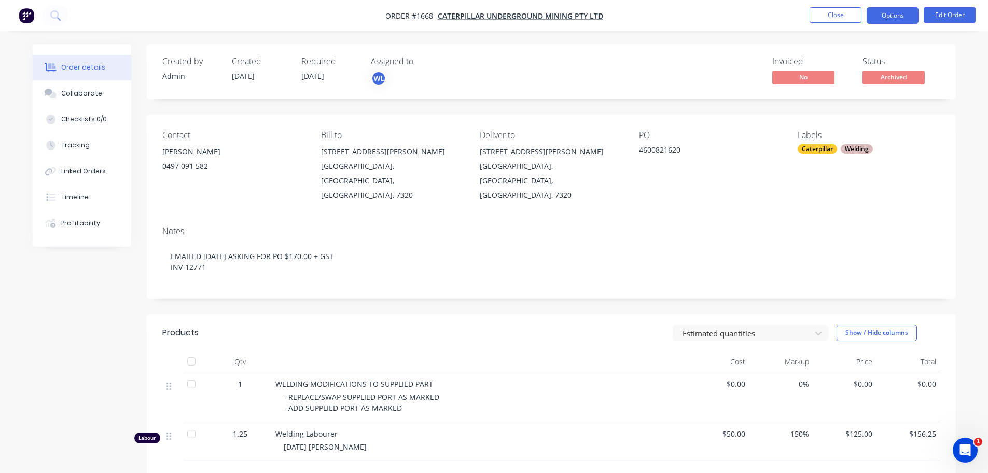
click at [875, 21] on button "Options" at bounding box center [893, 15] width 52 height 17
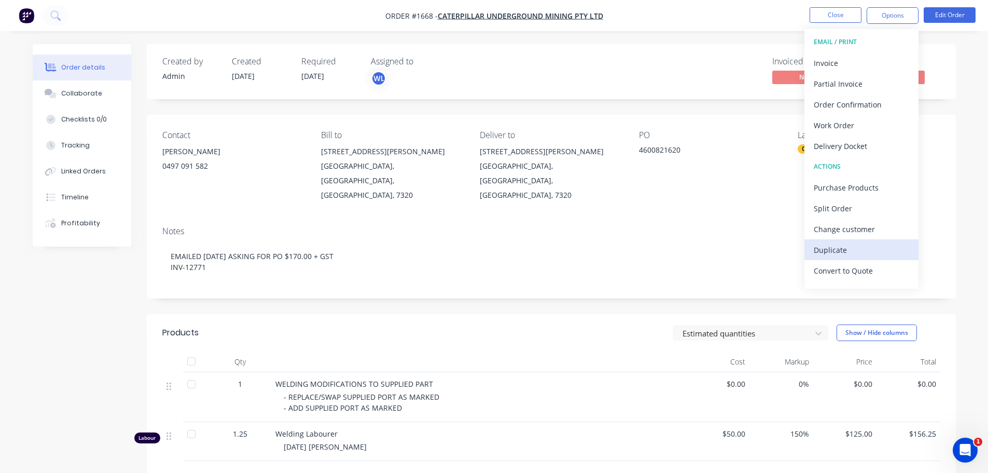
click at [864, 248] on div "Duplicate" at bounding box center [861, 249] width 95 height 15
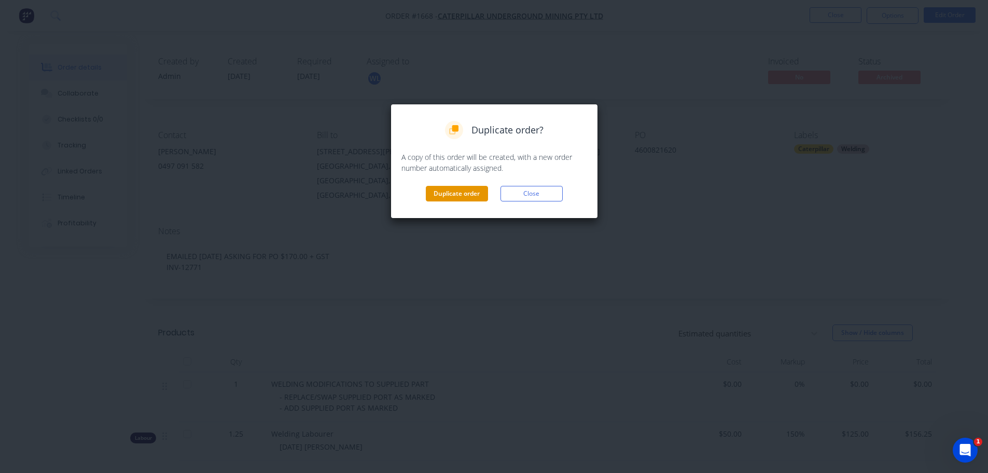
click at [469, 196] on button "Duplicate order" at bounding box center [457, 194] width 62 height 16
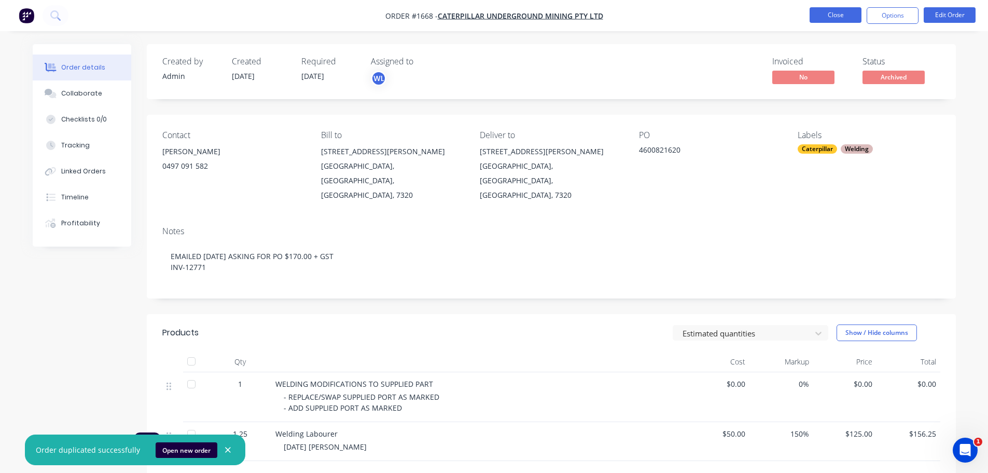
click at [823, 18] on button "Close" at bounding box center [836, 15] width 52 height 16
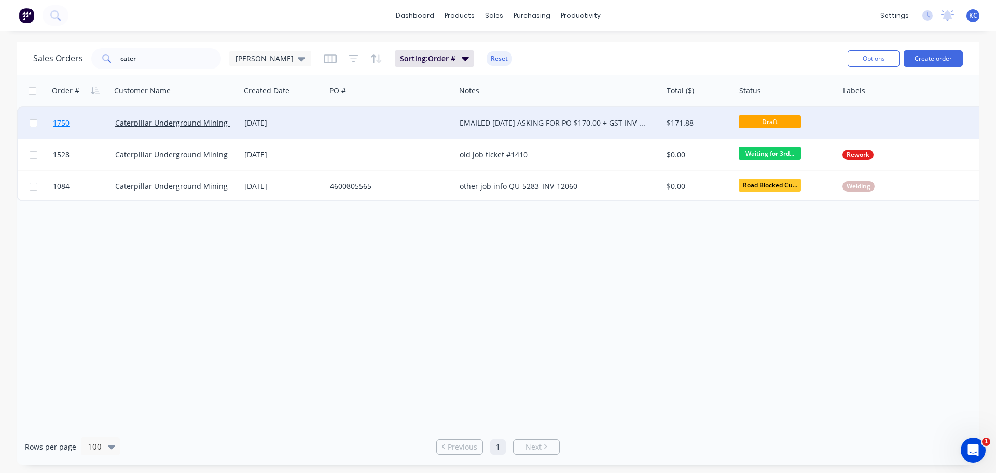
click at [64, 122] on span "1750" at bounding box center [61, 123] width 17 height 10
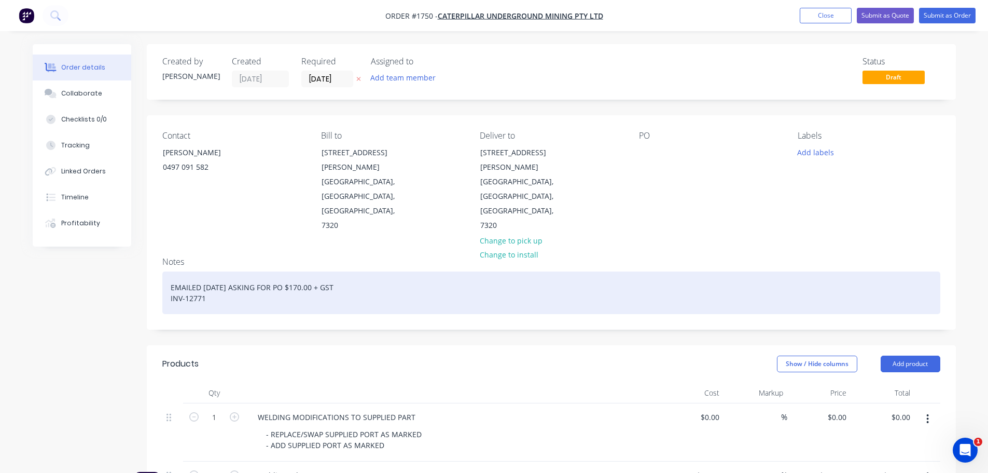
click at [226, 271] on div "EMAILED [DATE] ASKING FOR PO $170.00 + GST INV-12771" at bounding box center [551, 292] width 778 height 43
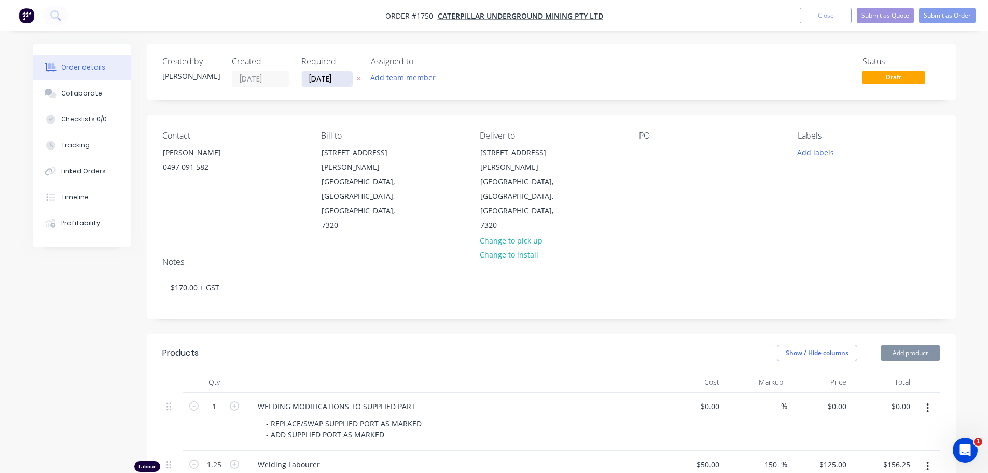
click at [343, 80] on input "[DATE]" at bounding box center [327, 79] width 51 height 16
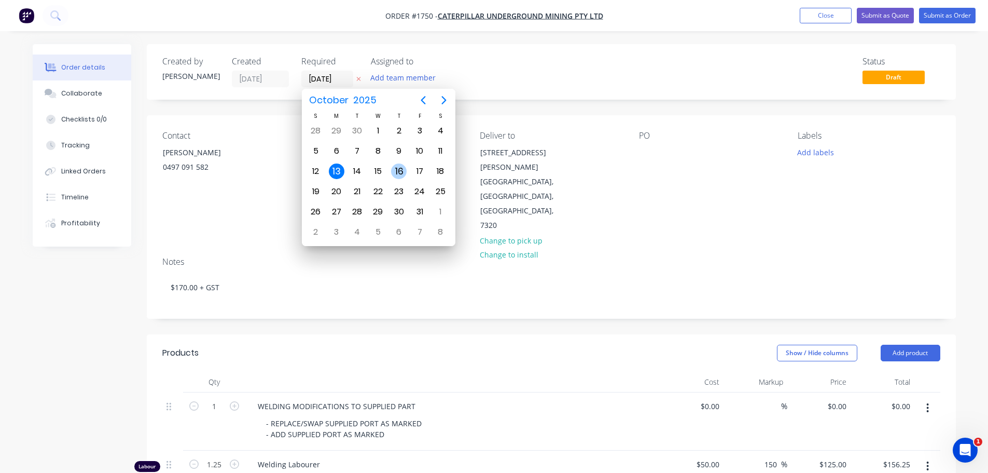
click at [396, 169] on div "16" at bounding box center [399, 171] width 16 height 16
type input "[DATE]"
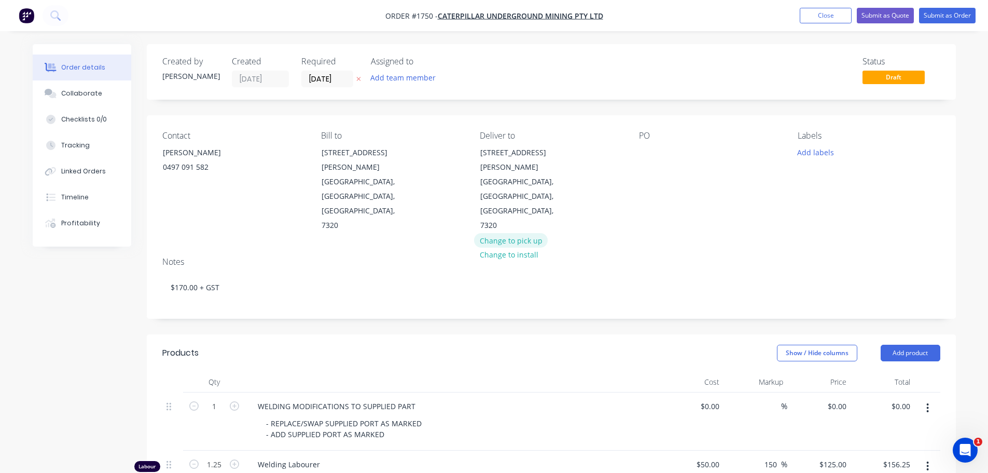
click at [515, 233] on button "Change to pick up" at bounding box center [511, 240] width 74 height 14
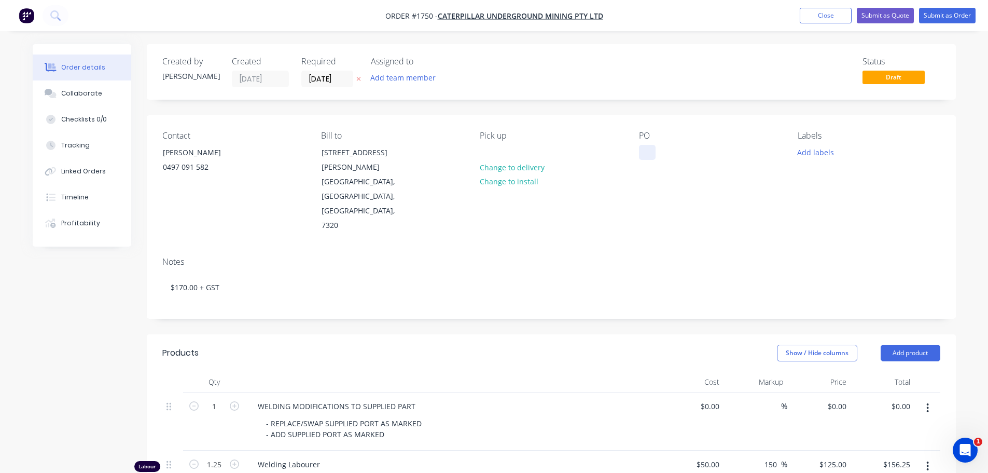
click at [653, 152] on div at bounding box center [647, 152] width 17 height 15
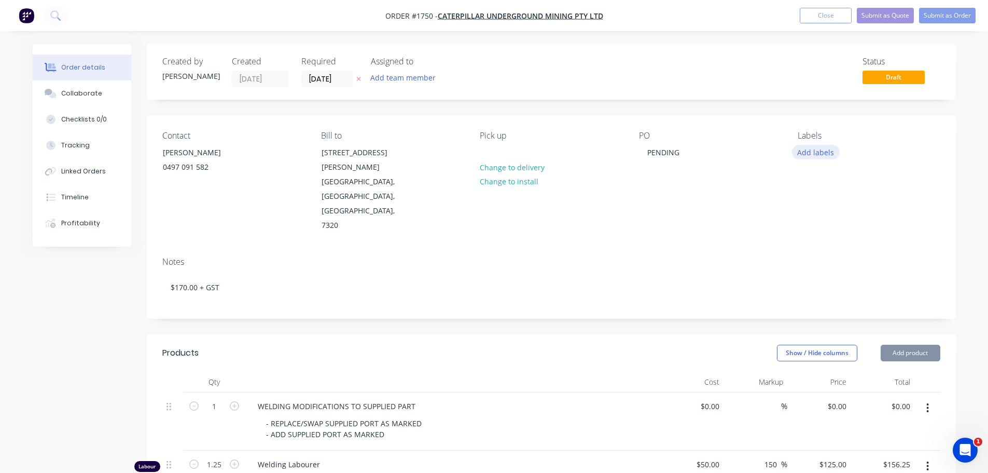
click at [815, 154] on button "Add labels" at bounding box center [816, 152] width 48 height 14
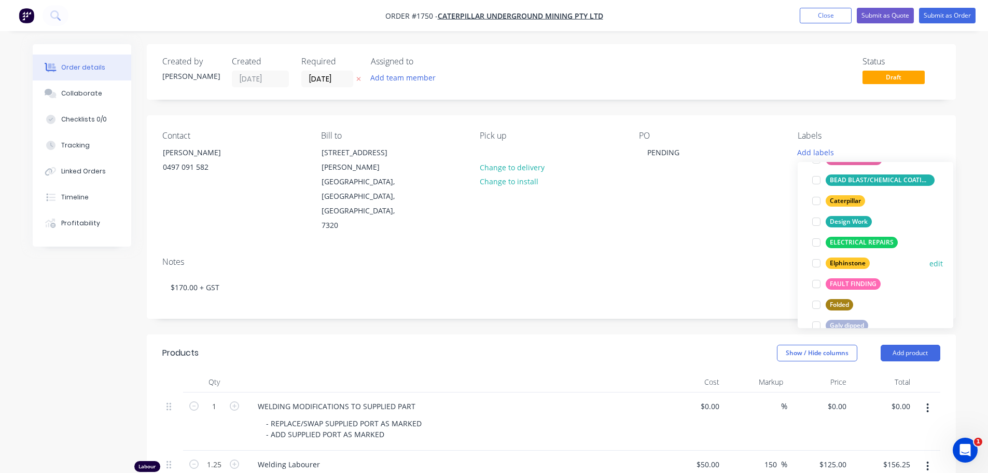
scroll to position [104, 0]
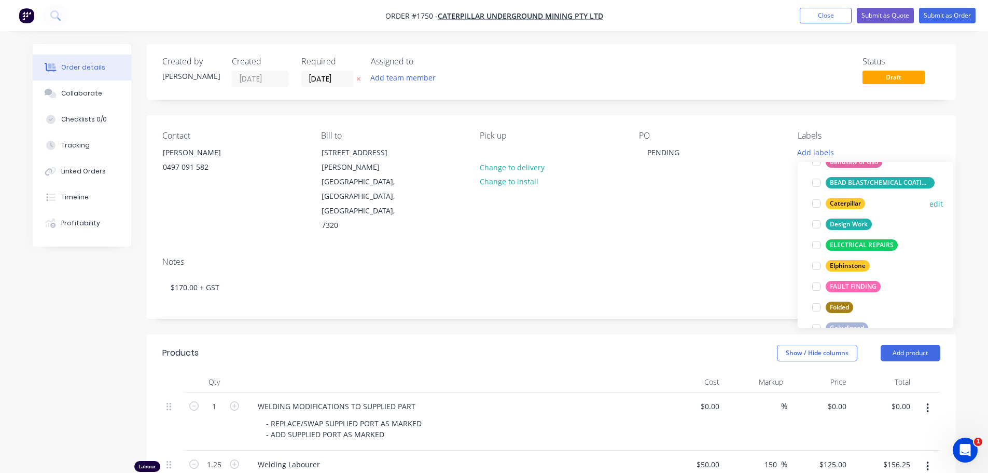
click at [818, 203] on div at bounding box center [816, 203] width 21 height 21
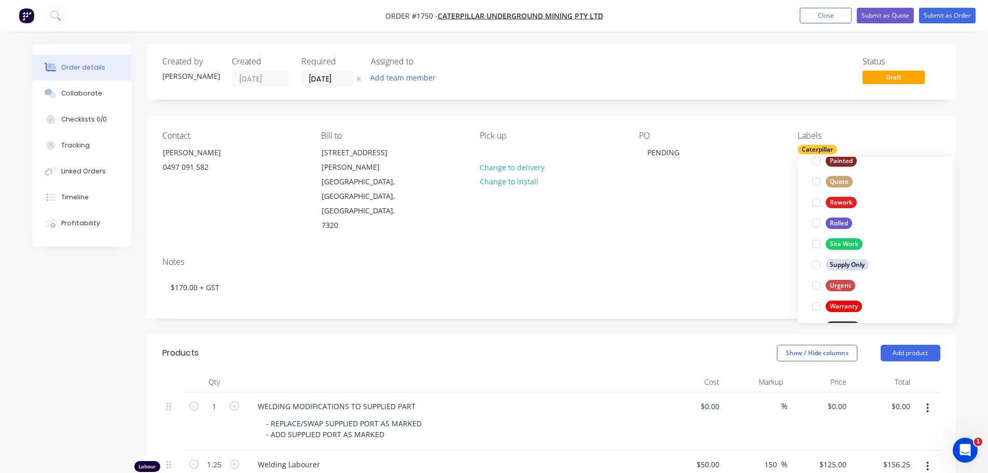
scroll to position [498, 0]
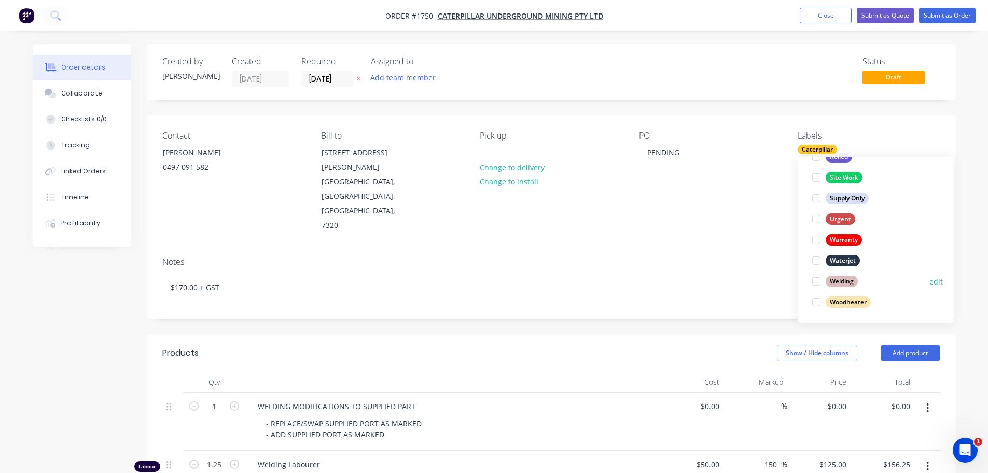
click at [816, 280] on div at bounding box center [816, 281] width 21 height 21
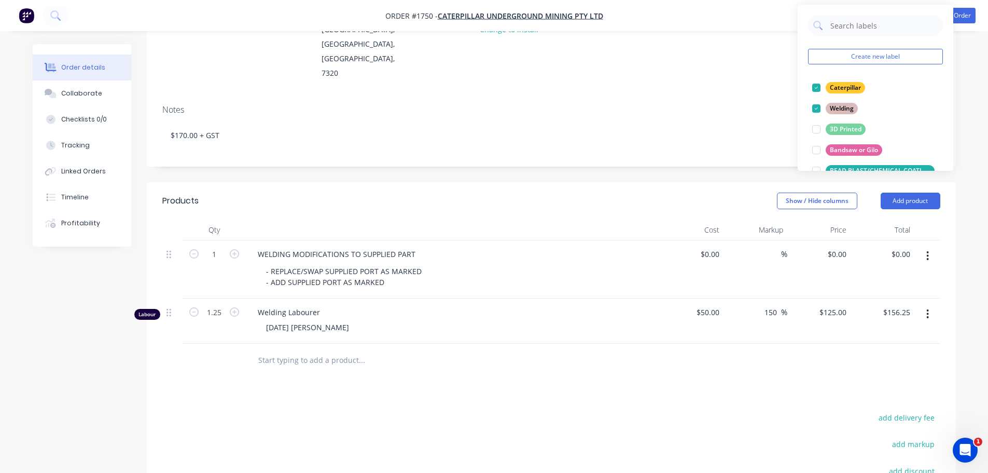
scroll to position [156, 0]
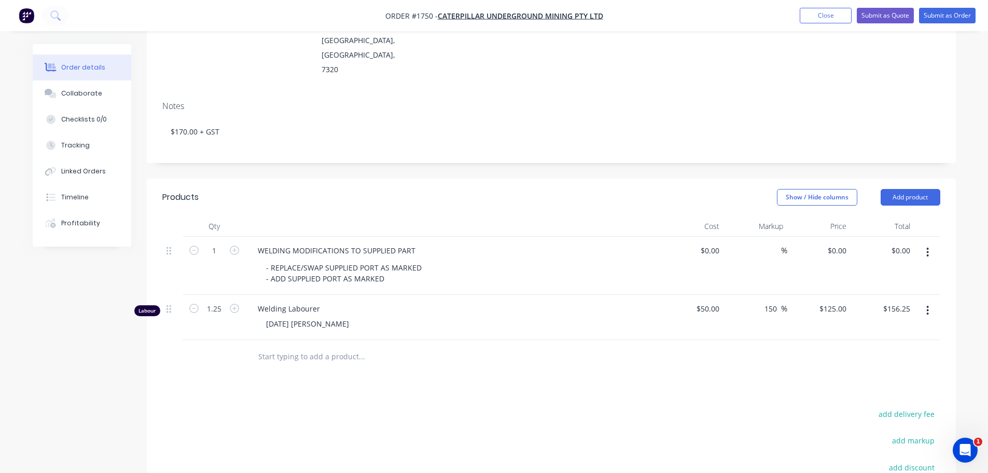
click at [928, 306] on icon "button" at bounding box center [928, 310] width 2 height 9
click at [894, 392] on div "Delete" at bounding box center [891, 399] width 80 height 15
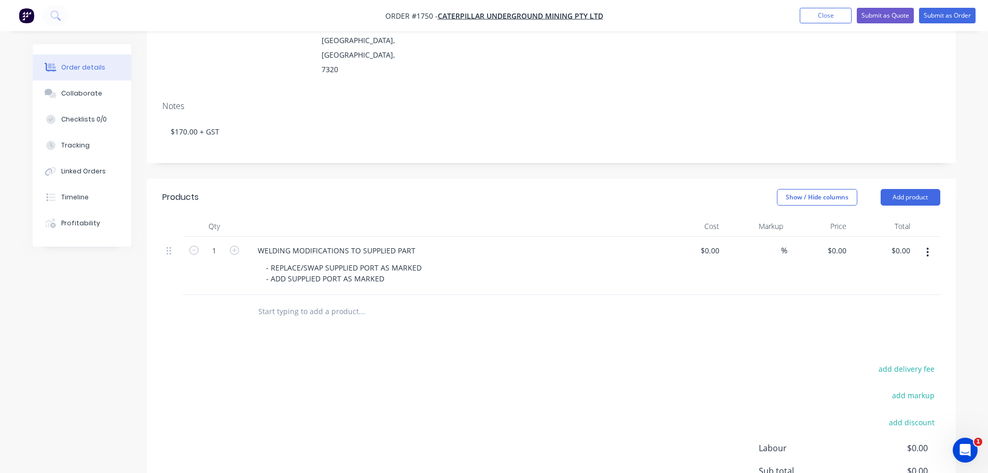
click at [533, 260] on div "- REPLACE/SWAP SUPPLIED PORT AS MARKED - ADD SUPPLIED PORT AS MARKED" at bounding box center [457, 273] width 398 height 26
click at [534, 178] on header "Products Show / Hide columns Add product" at bounding box center [551, 196] width 809 height 37
click at [948, 14] on button "Submit as Order" at bounding box center [947, 16] width 57 height 16
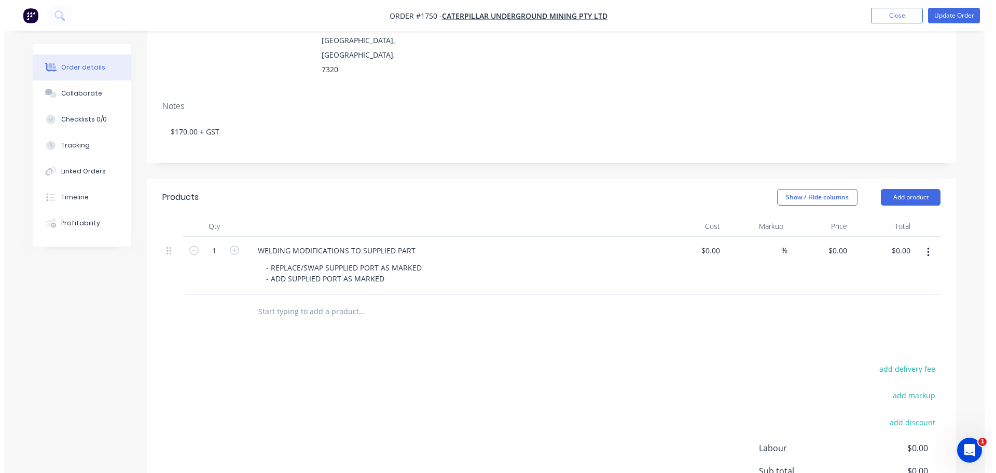
scroll to position [0, 0]
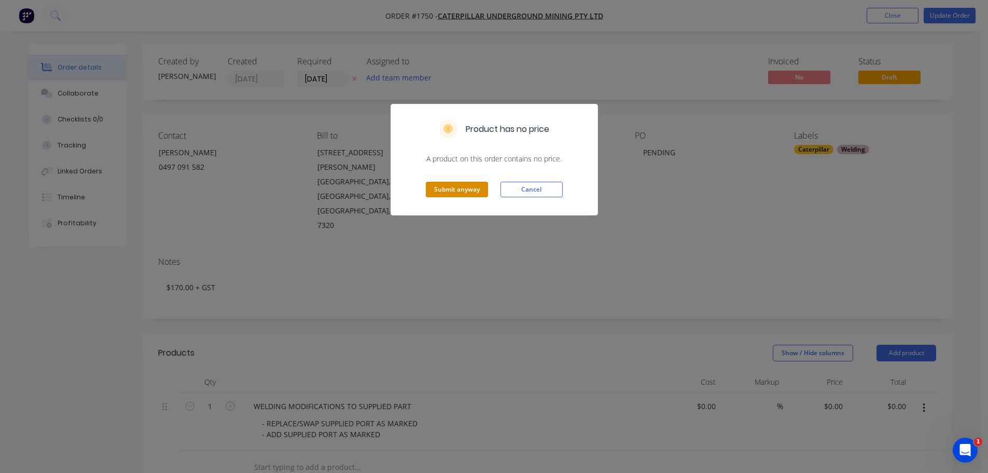
click at [462, 185] on button "Submit anyway" at bounding box center [457, 190] width 62 height 16
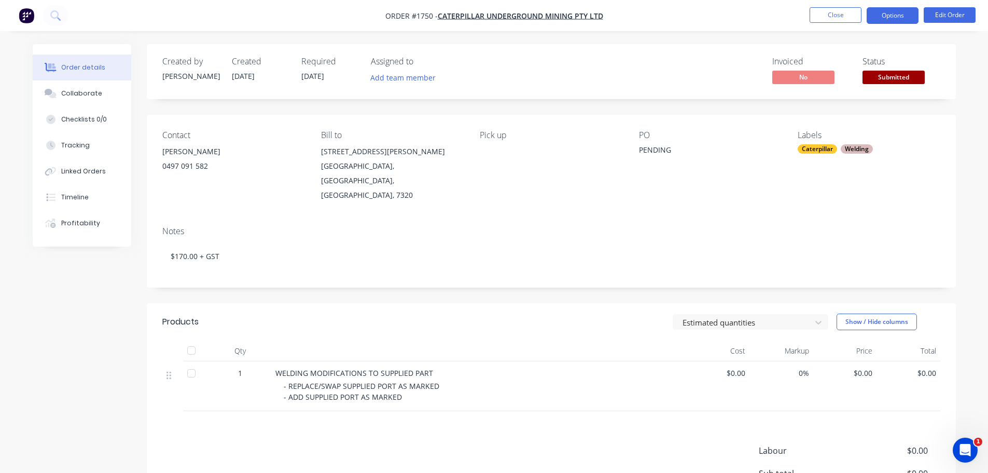
click at [894, 13] on button "Options" at bounding box center [893, 15] width 52 height 17
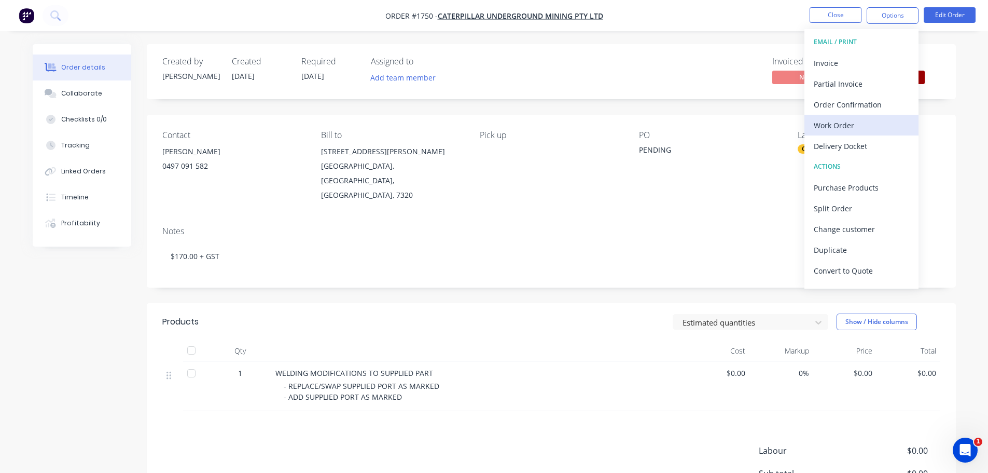
click at [853, 127] on div "Work Order" at bounding box center [861, 125] width 95 height 15
click at [831, 131] on div "Custom" at bounding box center [861, 125] width 95 height 15
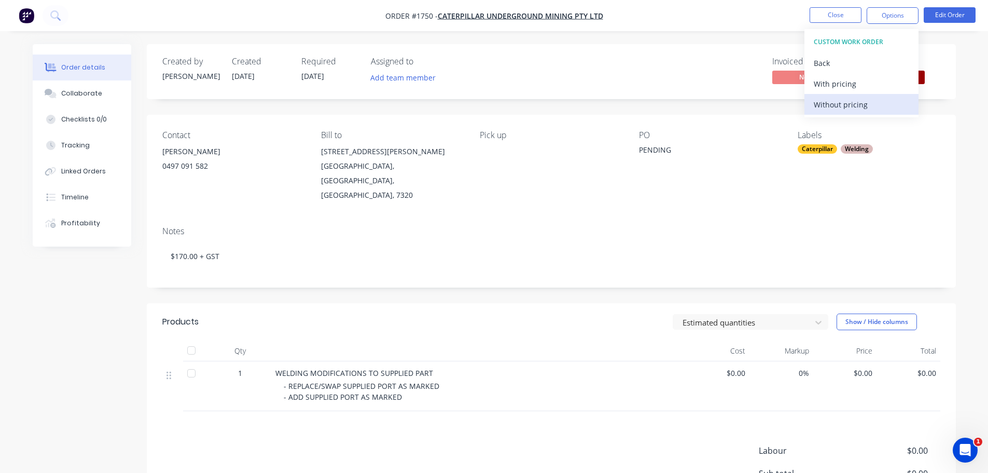
click at [828, 102] on div "Without pricing" at bounding box center [861, 104] width 95 height 15
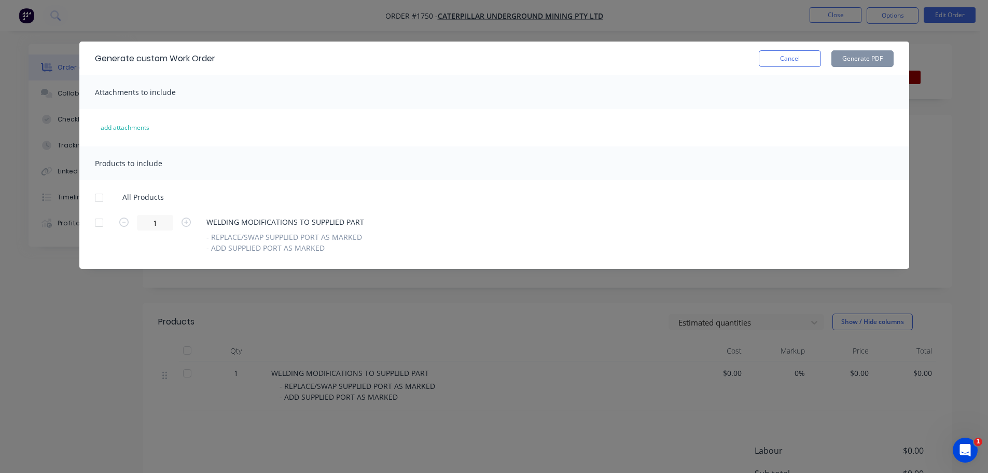
click at [96, 200] on div at bounding box center [99, 197] width 21 height 21
click at [870, 53] on button "Generate PDF" at bounding box center [862, 58] width 62 height 17
click at [784, 65] on button "Cancel" at bounding box center [790, 58] width 62 height 17
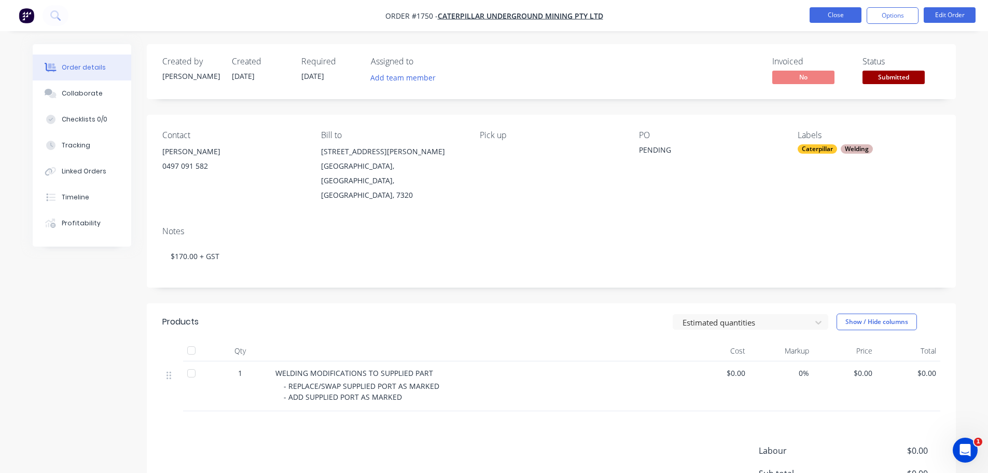
click at [837, 14] on button "Close" at bounding box center [836, 15] width 52 height 16
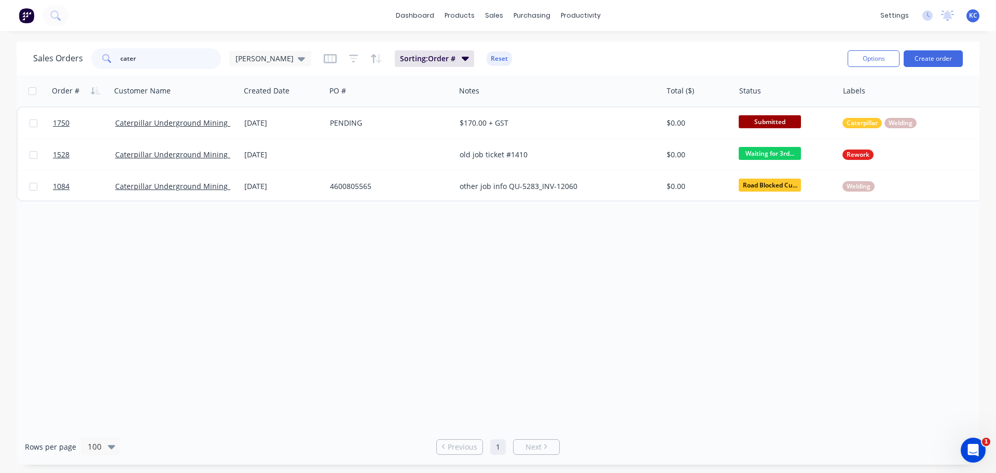
drag, startPoint x: 133, startPoint y: 59, endPoint x: 24, endPoint y: 56, distance: 109.0
click at [24, 56] on div "Sales Orders [PERSON_NAME] Sorting: Order # Reset Options Create order" at bounding box center [498, 58] width 963 height 34
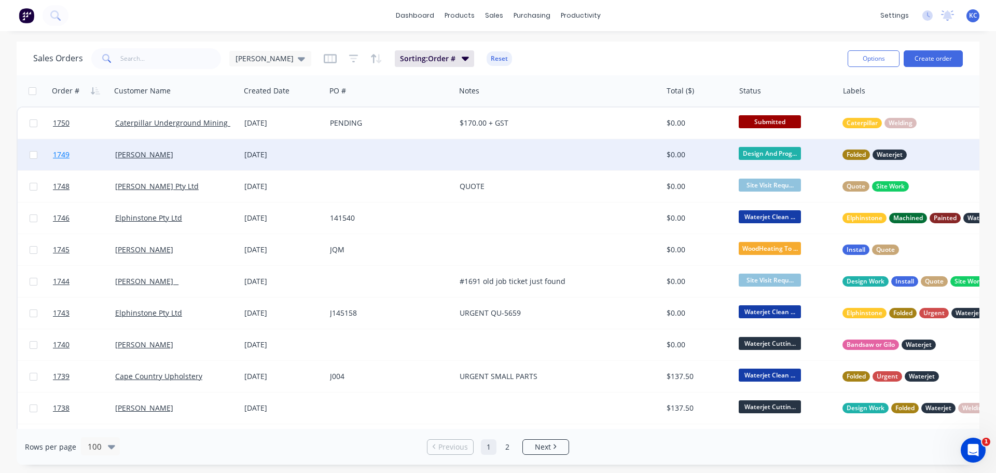
click at [64, 152] on span "1749" at bounding box center [61, 154] width 17 height 10
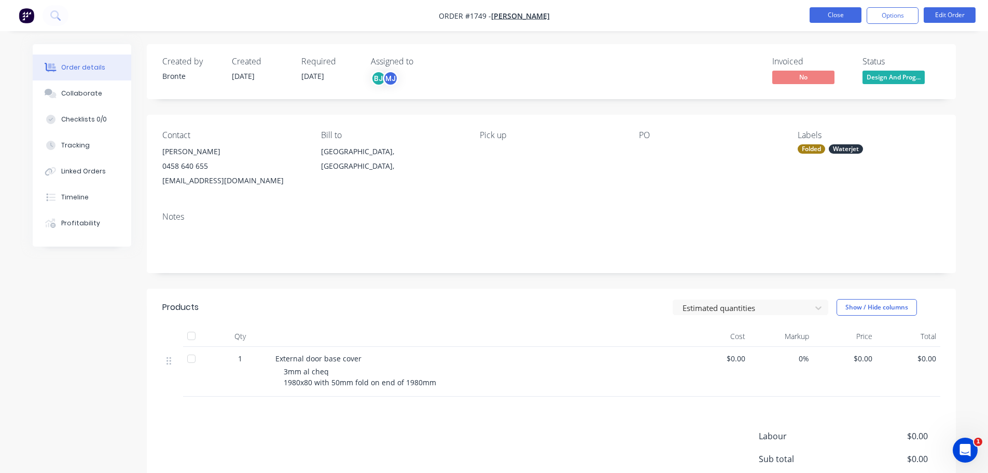
click at [853, 10] on button "Close" at bounding box center [836, 15] width 52 height 16
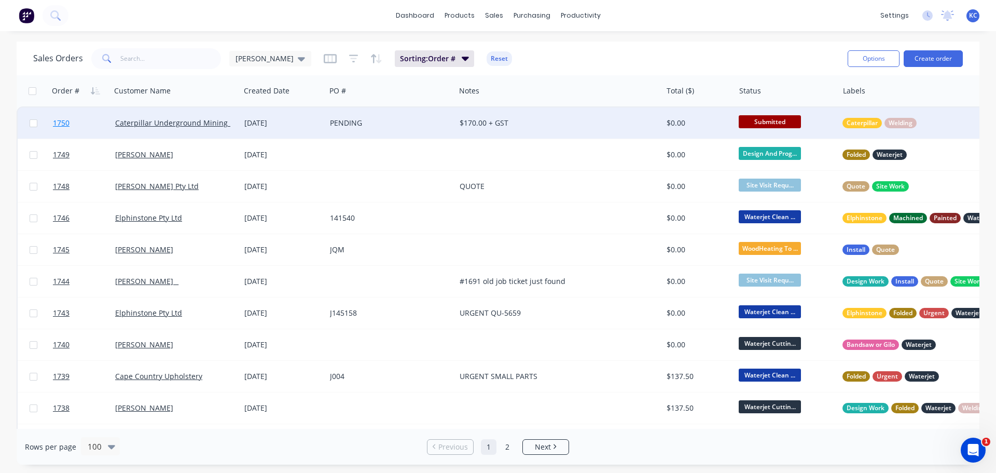
click at [66, 120] on span "1750" at bounding box center [61, 123] width 17 height 10
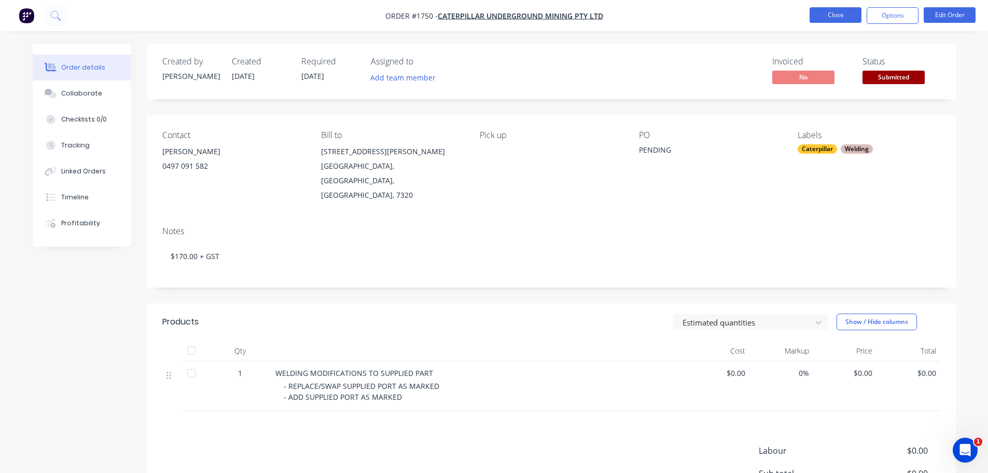
click at [836, 15] on button "Close" at bounding box center [836, 15] width 52 height 16
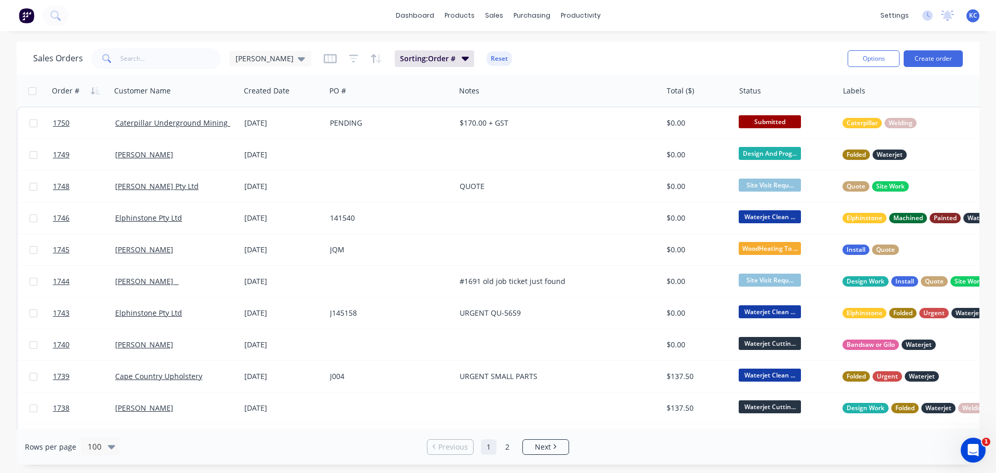
click at [974, 18] on span "KC" at bounding box center [973, 15] width 8 height 9
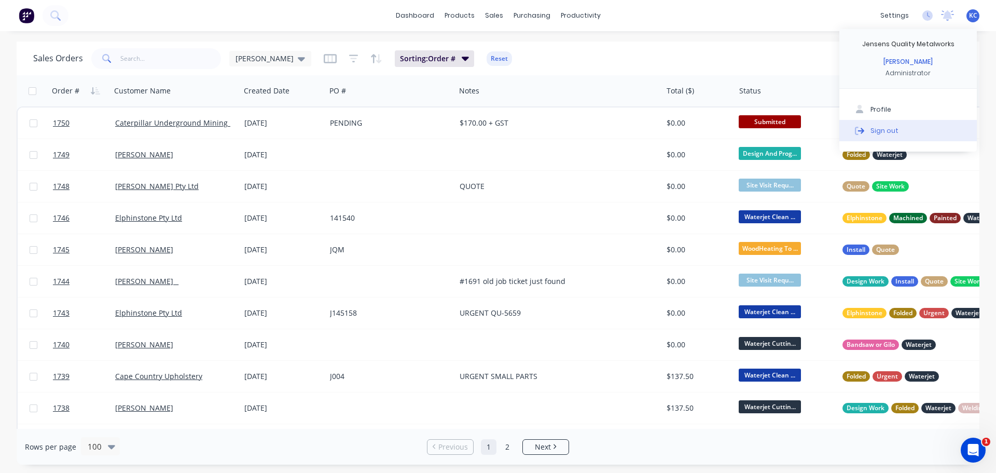
click at [884, 131] on div "Sign out" at bounding box center [884, 130] width 28 height 9
